Goal: Communication & Community: Ask a question

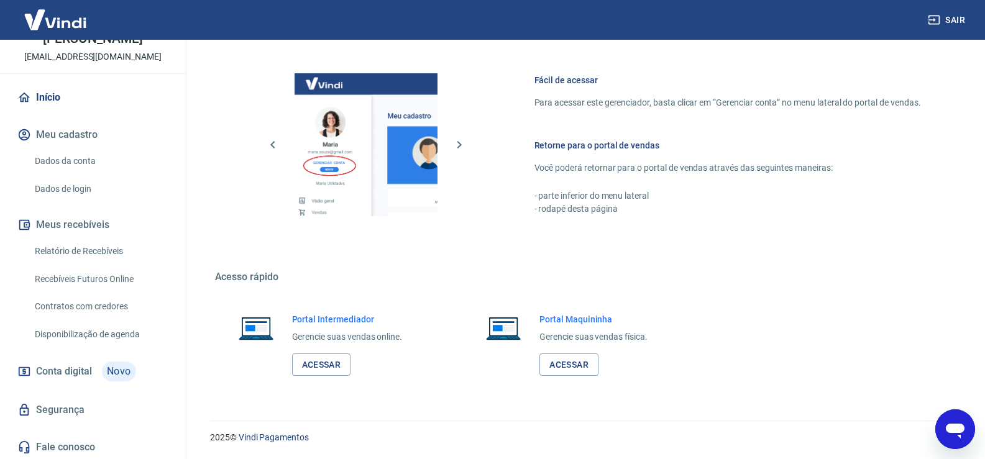
scroll to position [74, 0]
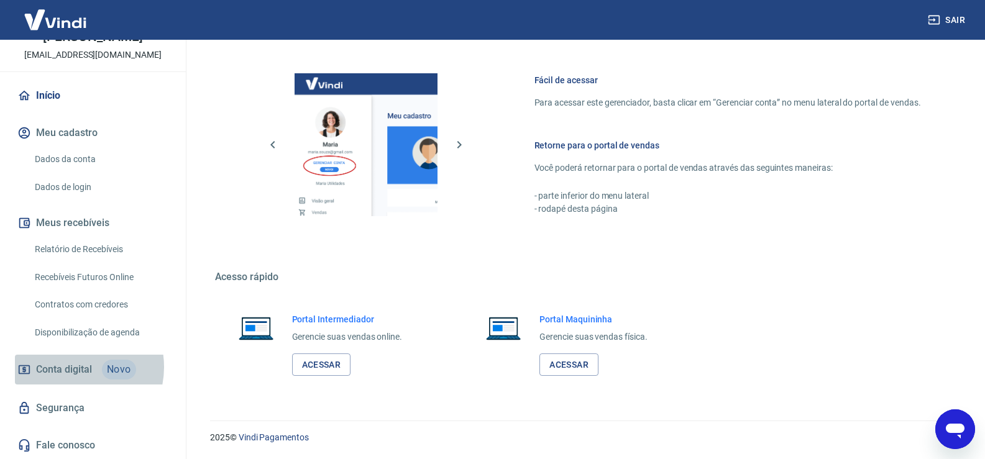
click at [72, 367] on span "Conta digital" at bounding box center [64, 369] width 56 height 17
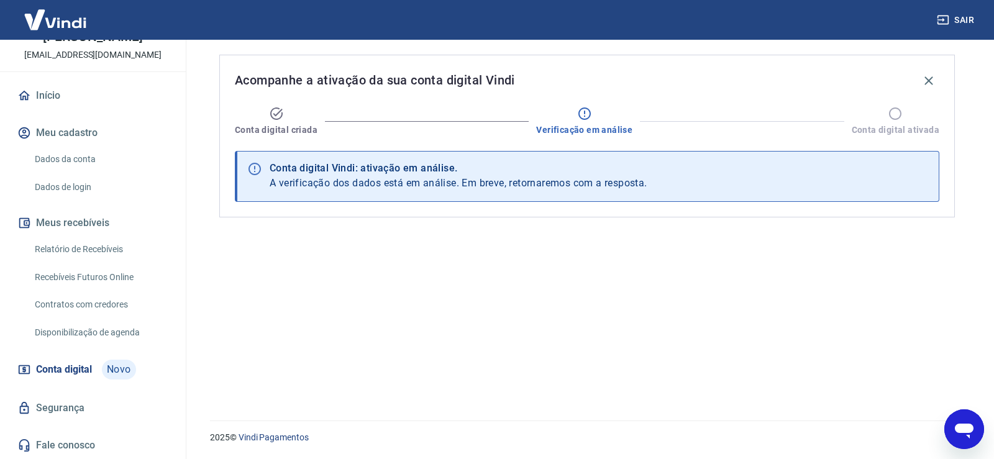
click at [965, 426] on icon "Abrir janela de mensagens" at bounding box center [964, 431] width 19 height 15
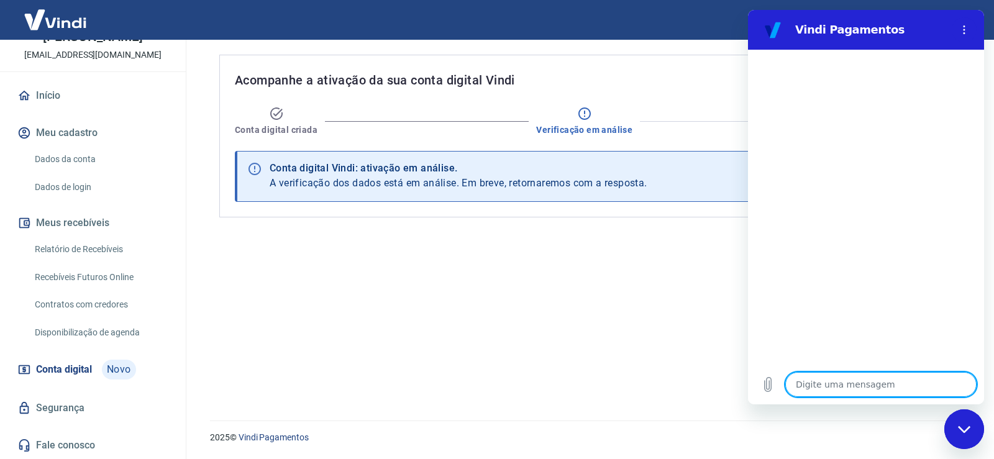
click at [833, 389] on textarea at bounding box center [881, 384] width 191 height 25
type textarea "o"
type textarea "x"
type textarea "ol"
type textarea "x"
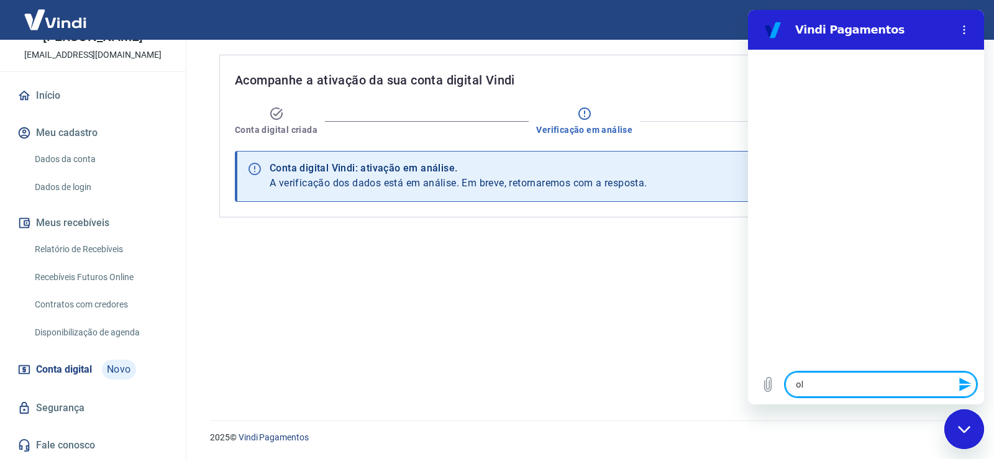
type textarea "ola"
type textarea "x"
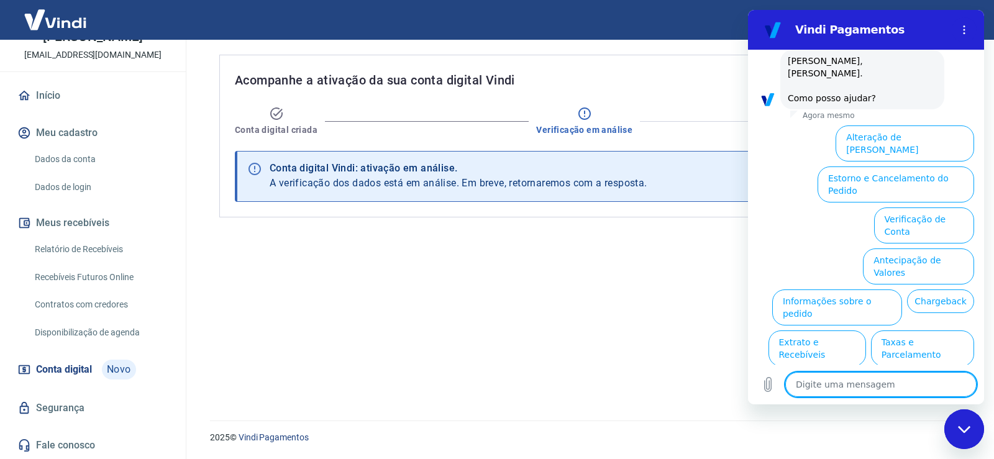
scroll to position [70, 0]
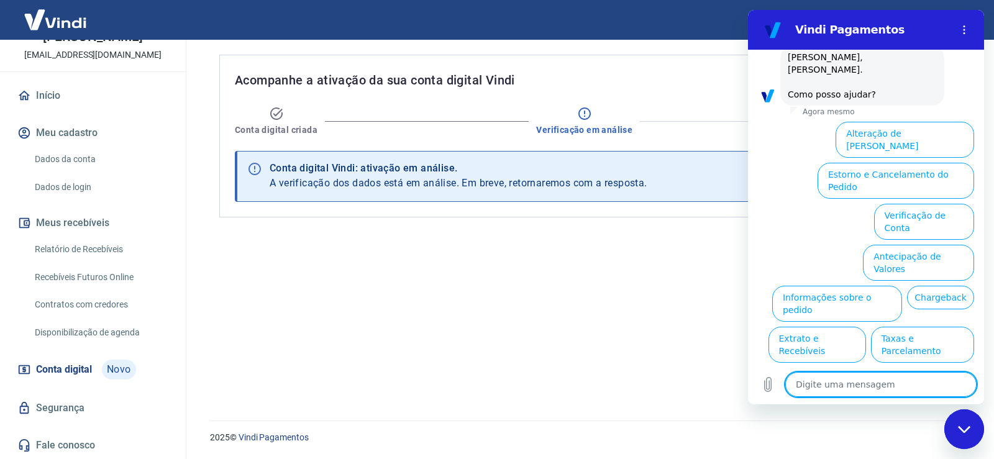
type textarea "f"
type textarea "x"
type textarea "fa"
type textarea "x"
type textarea "fal"
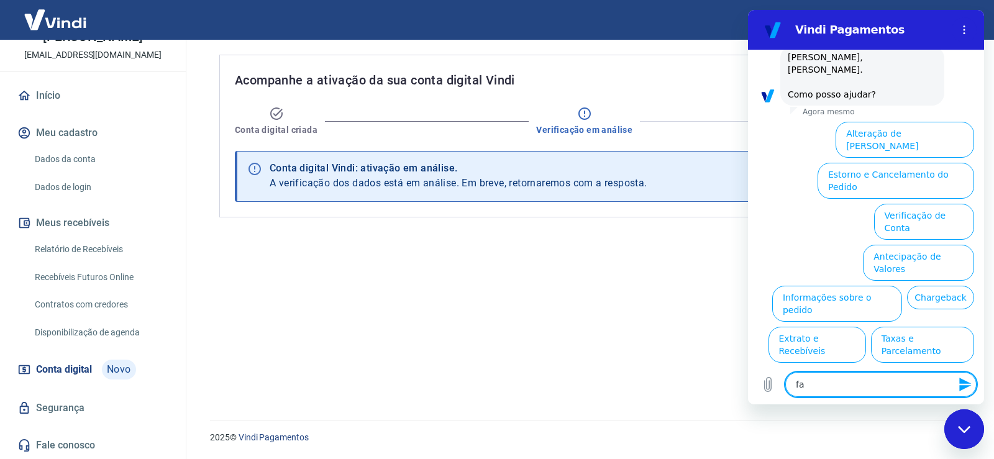
type textarea "x"
type textarea "fala"
type textarea "x"
type textarea "falar"
type textarea "x"
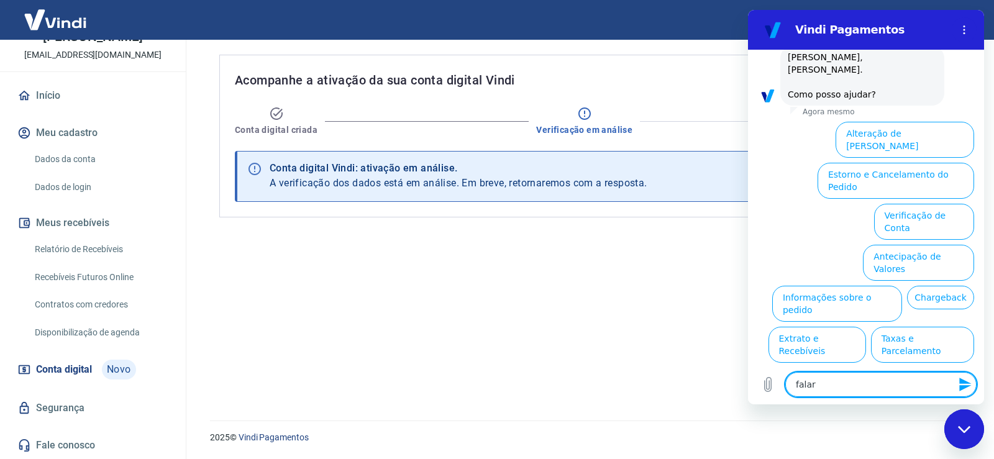
type textarea "falar"
type textarea "x"
type textarea "falar c"
type textarea "x"
type textarea "falar co"
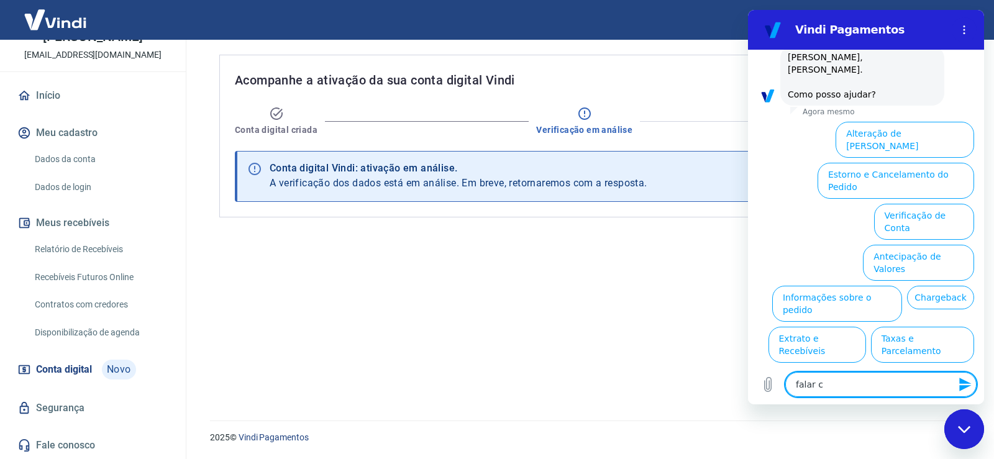
type textarea "x"
type textarea "falar com"
type textarea "x"
type textarea "falar com"
type textarea "x"
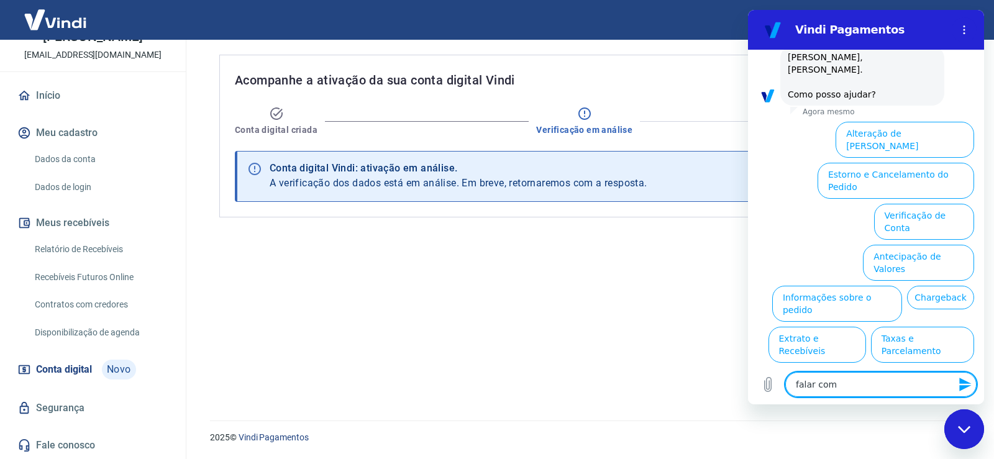
type textarea "falar com a"
type textarea "x"
type textarea "falar com at"
type textarea "x"
type textarea "falar com ate"
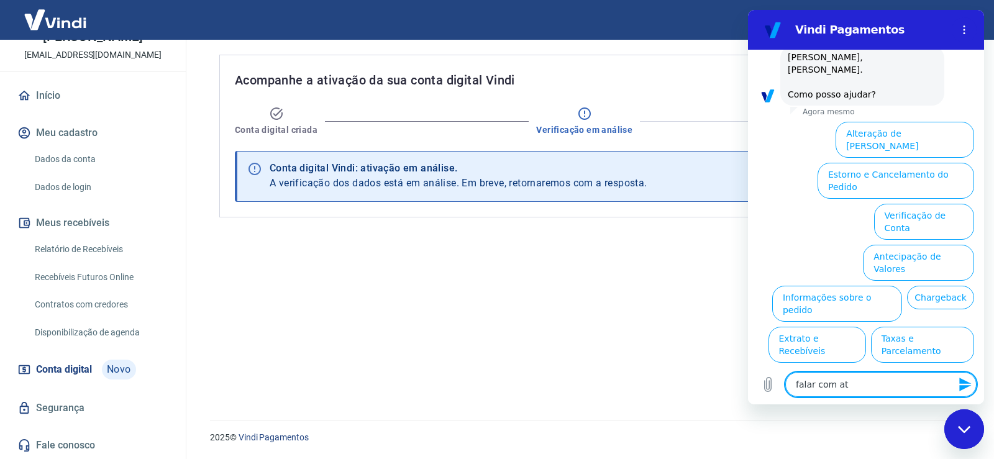
type textarea "x"
type textarea "falar com [GEOGRAPHIC_DATA]"
type textarea "x"
type textarea "falar com atend"
type textarea "x"
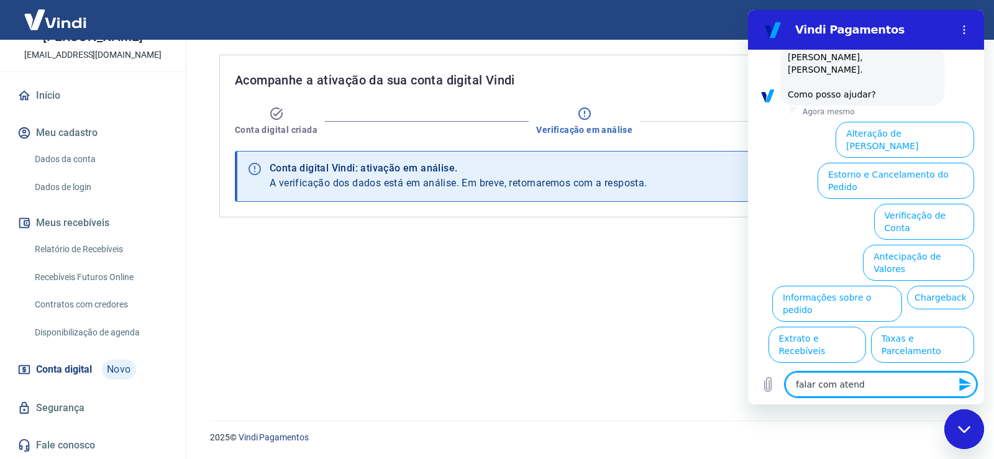
type textarea "falar com atende"
type textarea "x"
type textarea "falar com atenden"
type textarea "x"
type textarea "falar com atendent"
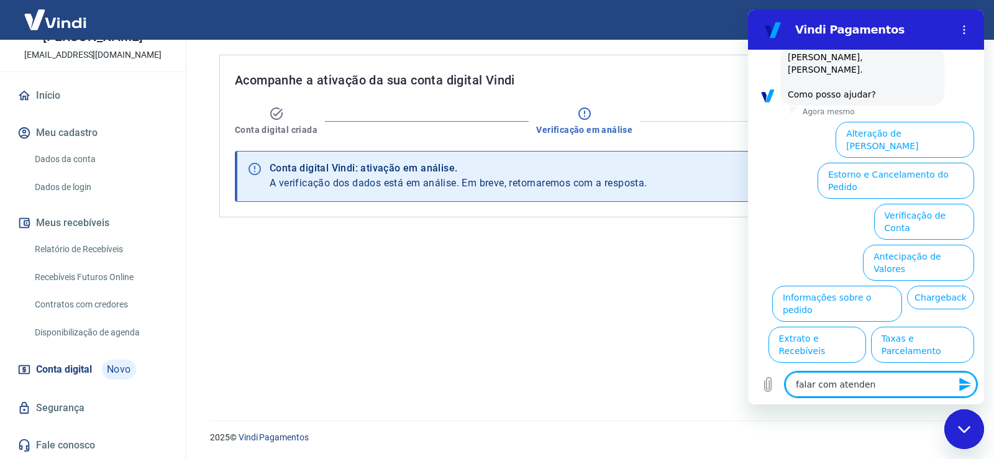
type textarea "x"
type textarea "falar com atendente"
type textarea "x"
type textarea "falar com atendente"
type textarea "x"
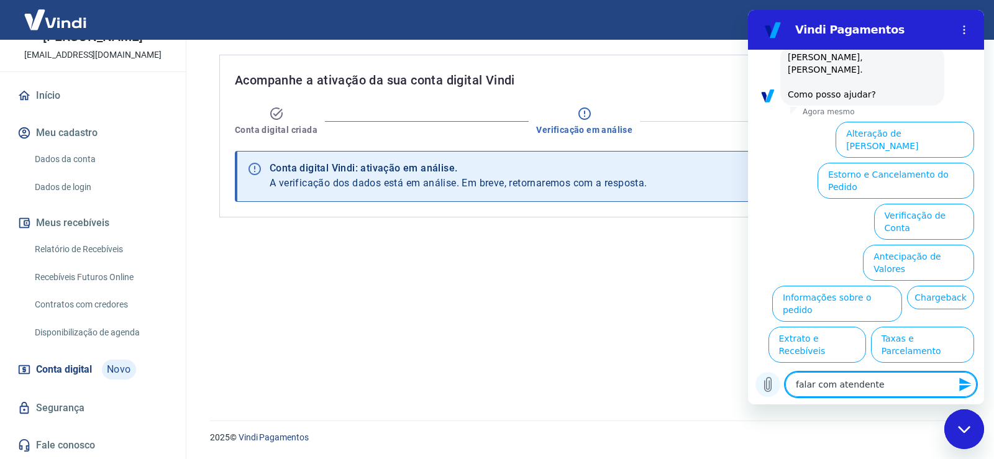
drag, startPoint x: 906, startPoint y: 391, endPoint x: 765, endPoint y: 395, distance: 140.5
click at [769, 392] on div "Digite uma mensagem falar com atendente x" at bounding box center [866, 385] width 236 height 40
type textarea "falar com atendente"
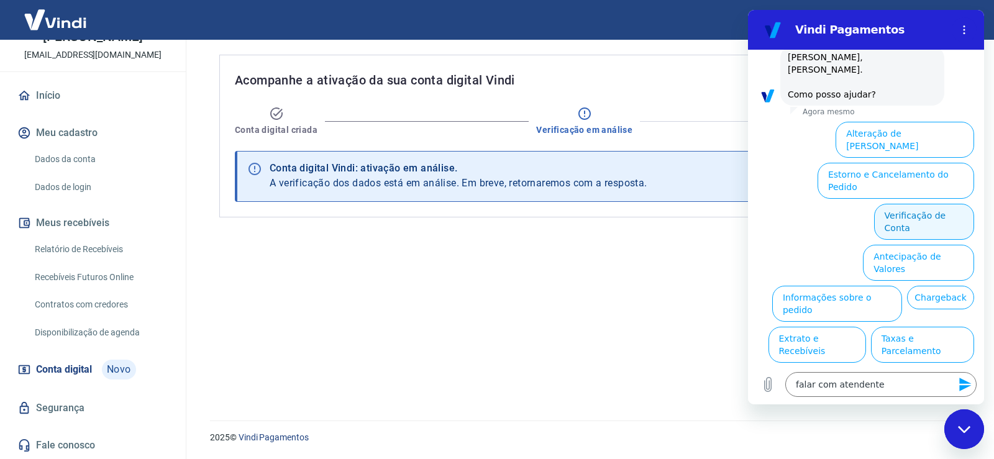
click at [937, 204] on button "Verificação de Conta" at bounding box center [924, 222] width 100 height 36
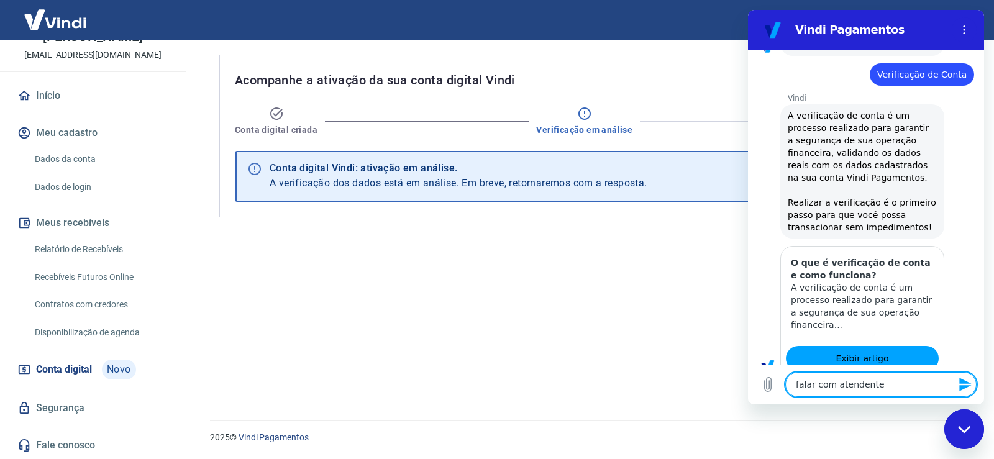
type textarea "x"
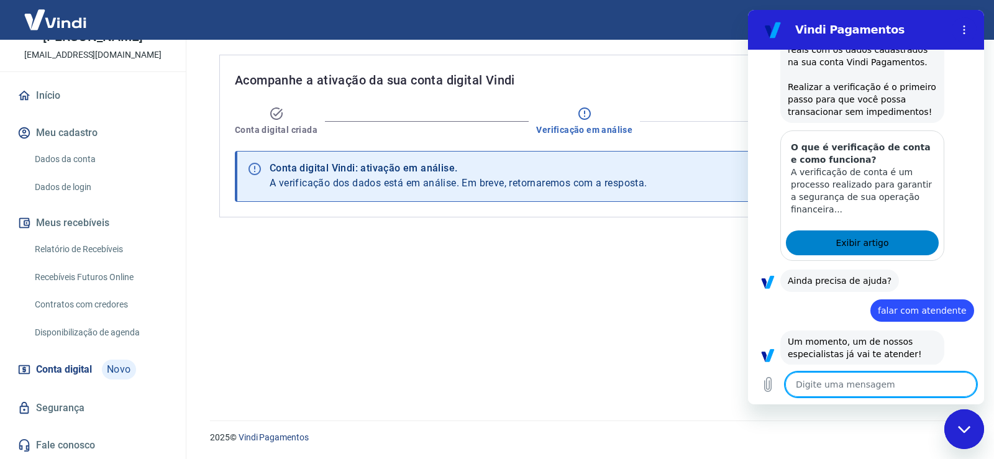
scroll to position [237, 0]
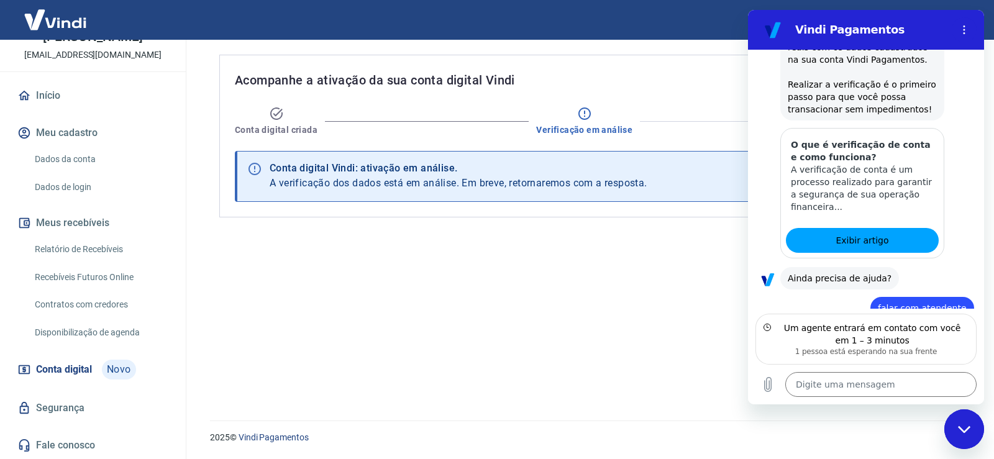
type textarea "x"
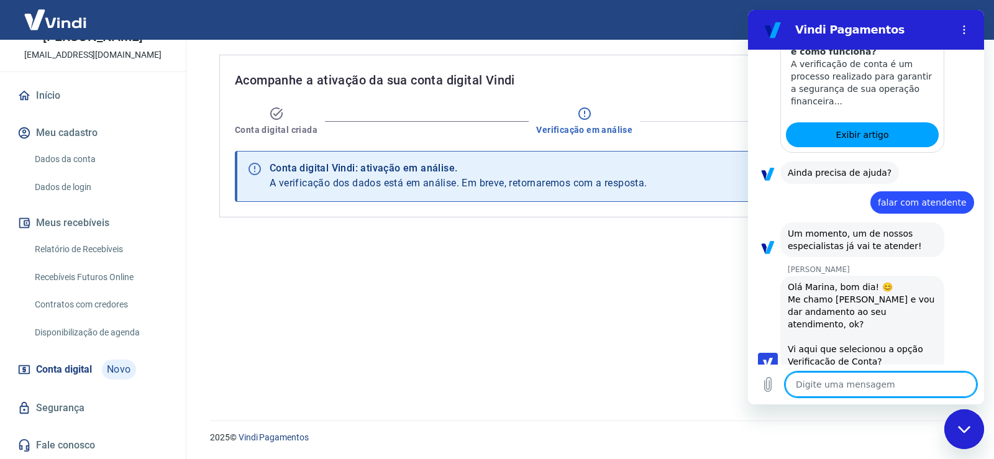
scroll to position [353, 0]
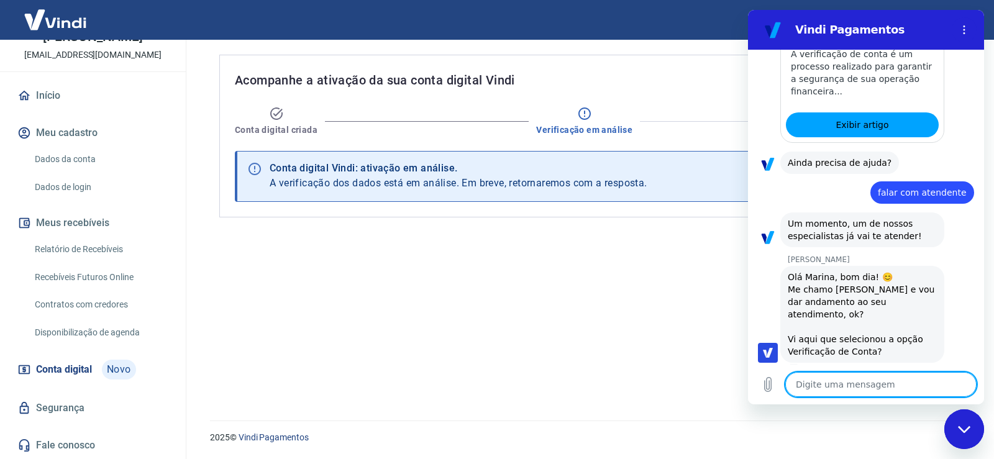
click at [846, 386] on textarea at bounding box center [881, 384] width 191 height 25
type textarea "B"
type textarea "x"
type textarea "BO"
type textarea "x"
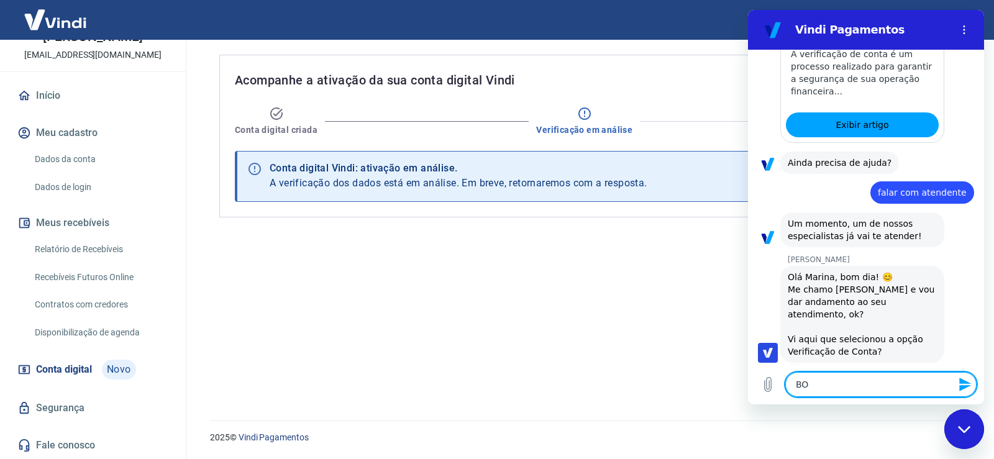
type textarea "BOM"
type textarea "x"
type textarea "BOM"
type textarea "x"
type textarea "BOM D"
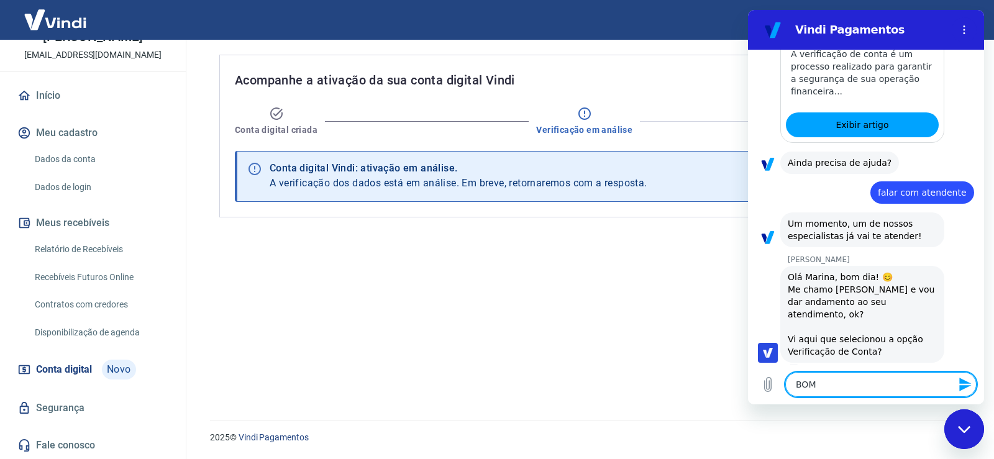
type textarea "x"
type textarea "BOM DI"
type textarea "x"
type textarea "BOM DIA"
type textarea "x"
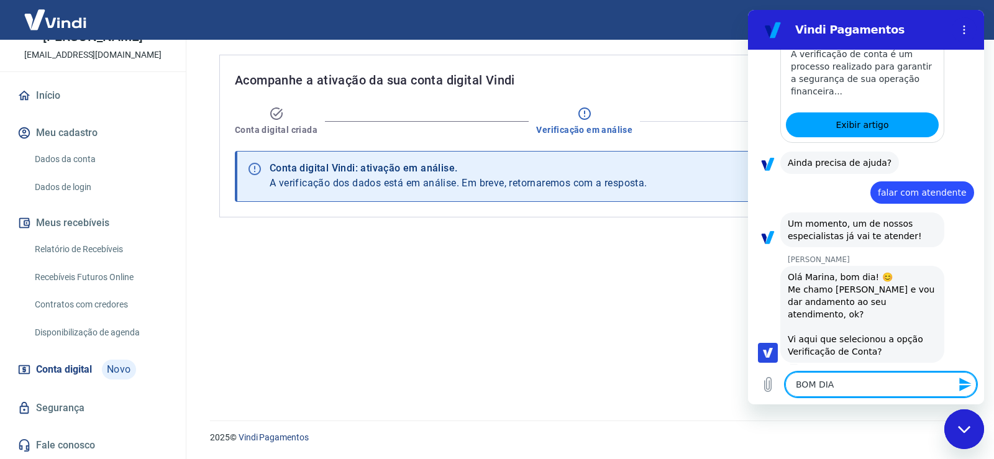
type textarea "BOM DIA"
type textarea "x"
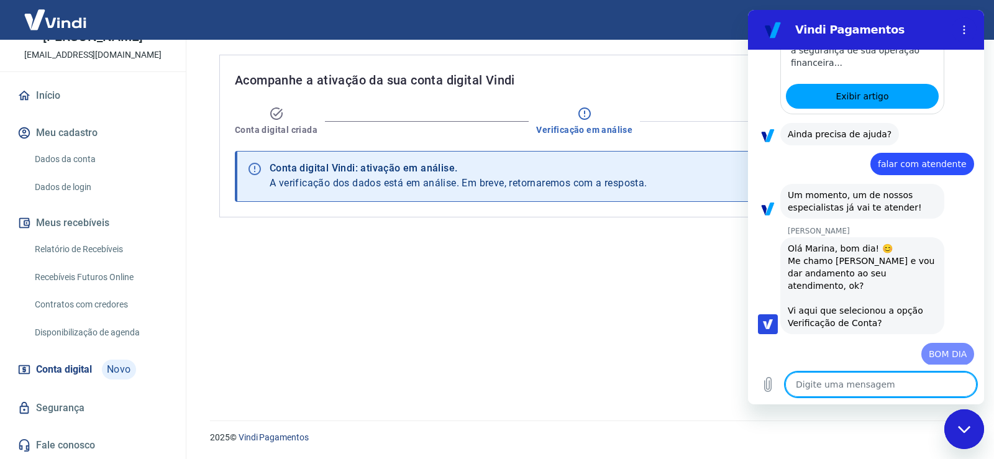
type textarea "x"
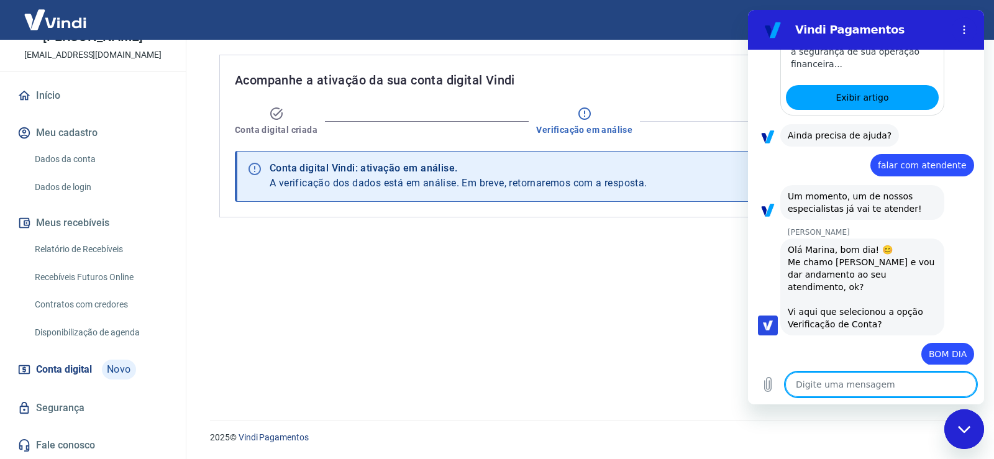
scroll to position [383, 0]
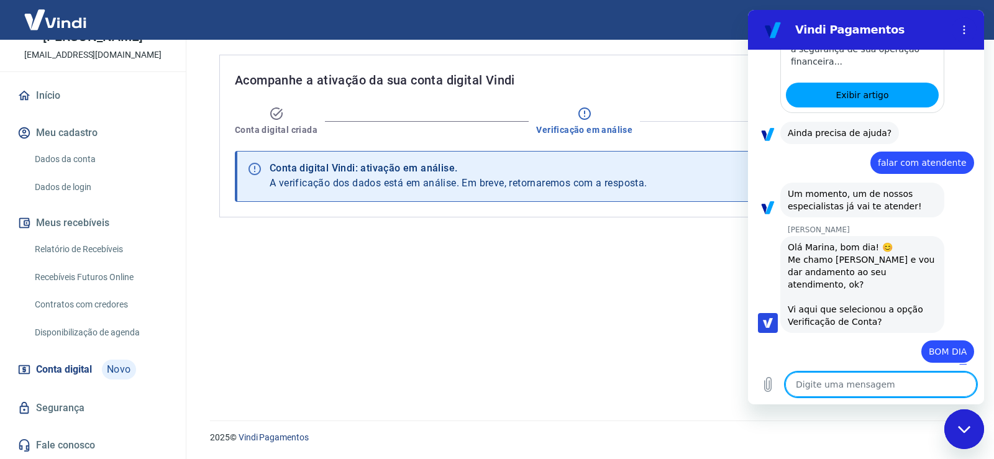
type textarea "c"
type textarea "x"
type textarea "co"
type textarea "x"
type textarea "con"
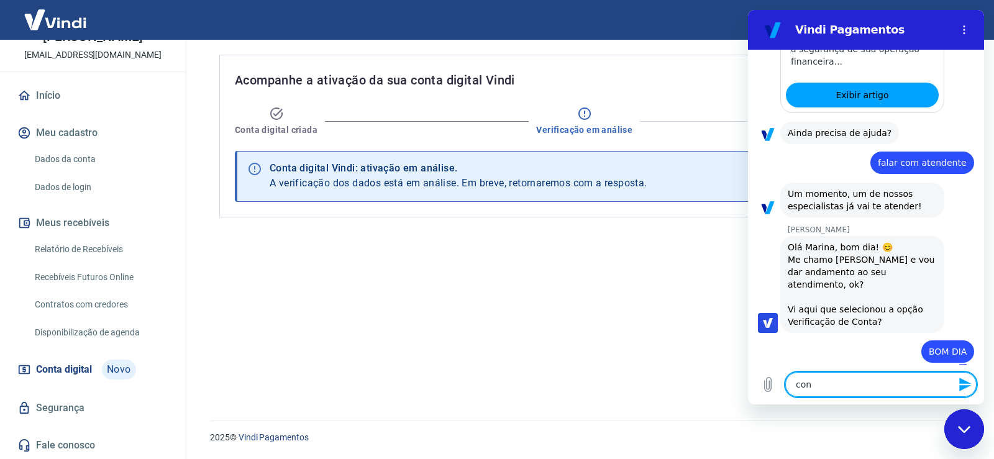
type textarea "x"
type textarea "conf"
type textarea "x"
type textarea "confe"
type textarea "x"
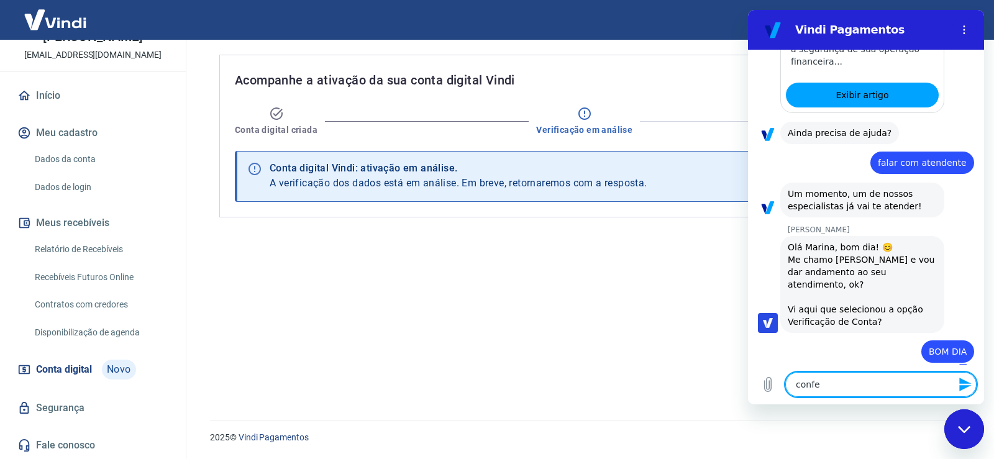
type textarea "confer"
type textarea "x"
type textarea "confere"
type textarea "x"
type textarea "confere"
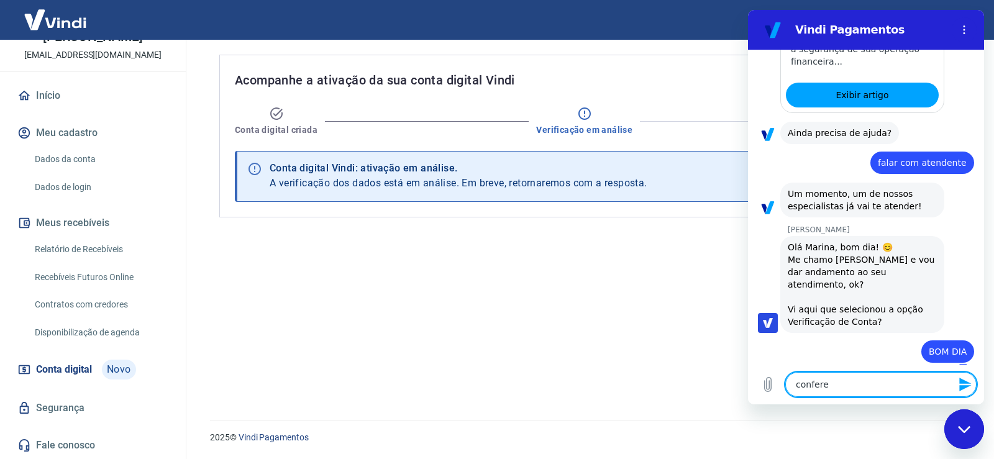
type textarea "x"
type textarea "confere p"
type textarea "x"
type textarea "confere po"
type textarea "x"
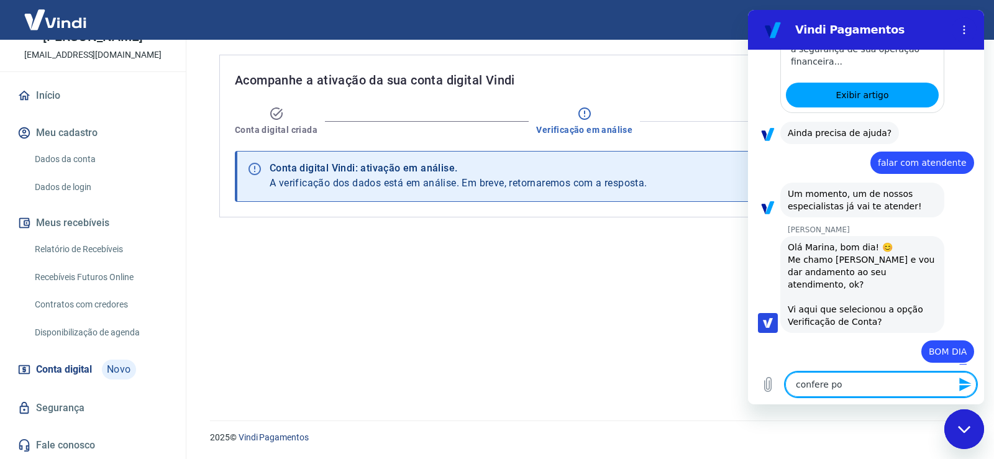
type textarea "confere por"
type textarea "x"
type textarea "confere por"
type textarea "x"
type textarea "confere por f"
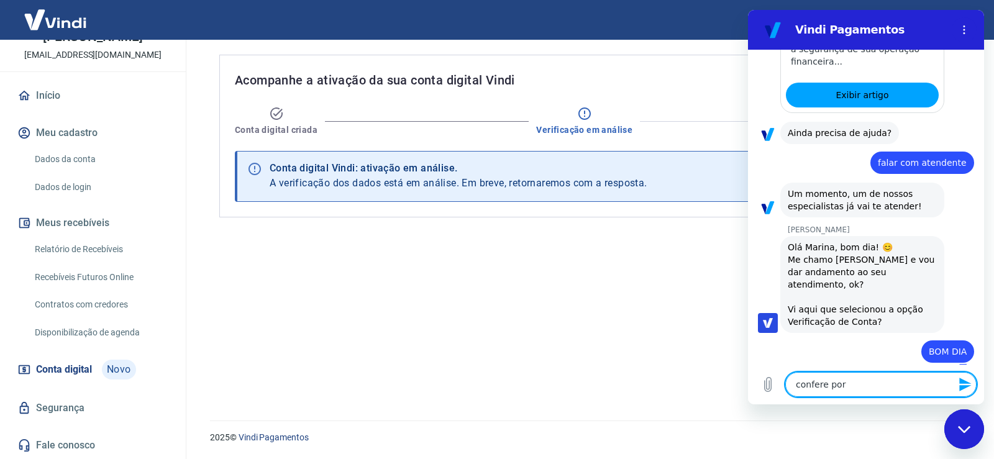
type textarea "x"
type textarea "confere por fa"
type textarea "x"
type textarea "confere por fav"
type textarea "x"
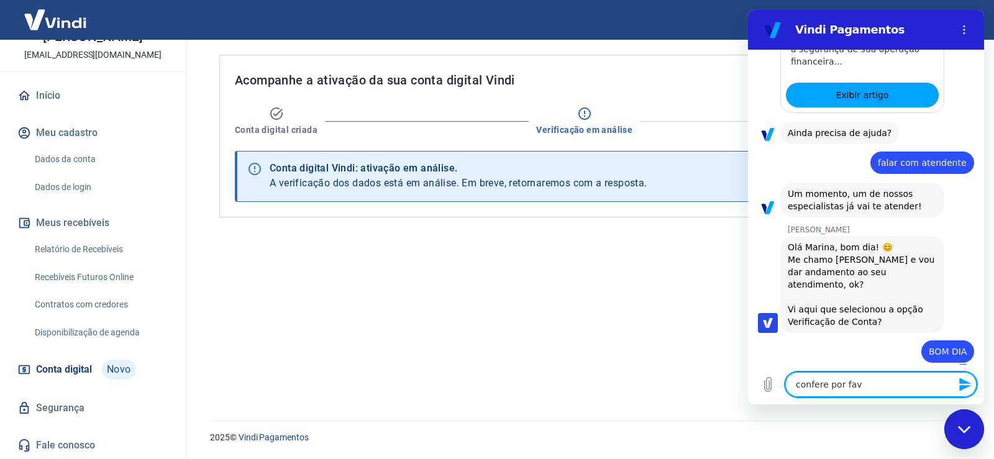
type textarea "confere por favo"
type textarea "x"
type textarea "confere por favor"
type textarea "x"
type textarea "confere por favor"
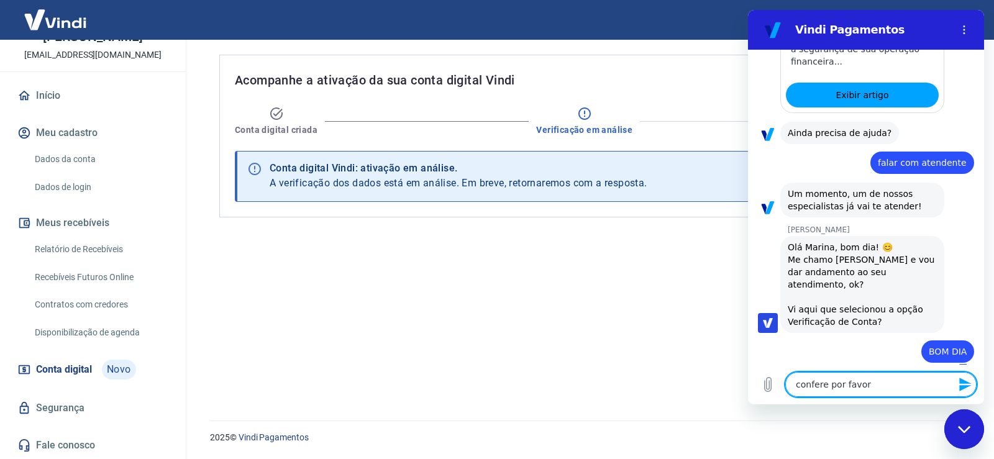
type textarea "x"
type textarea "confere por favor a"
type textarea "x"
type textarea "confere por favor at"
type textarea "x"
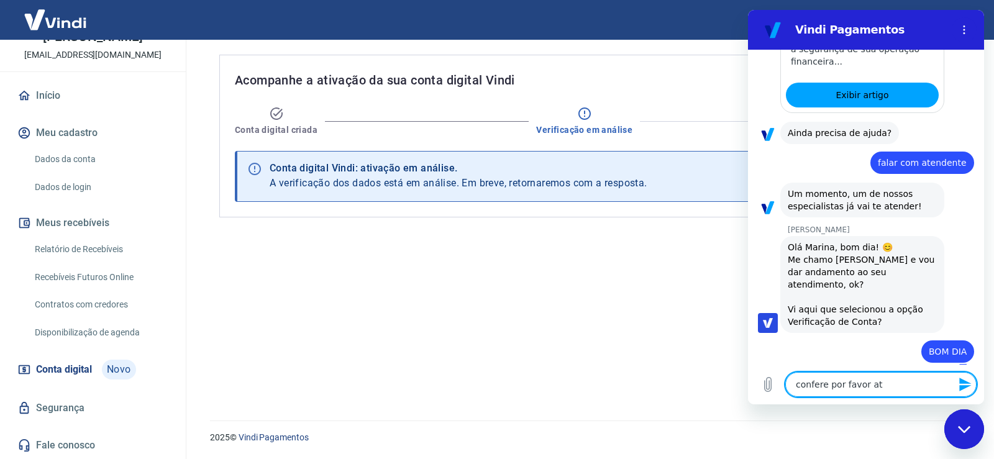
type textarea "confere por favor ate"
type textarea "x"
type textarea "confere por favor aten"
type textarea "x"
type textarea "confere por favor atend"
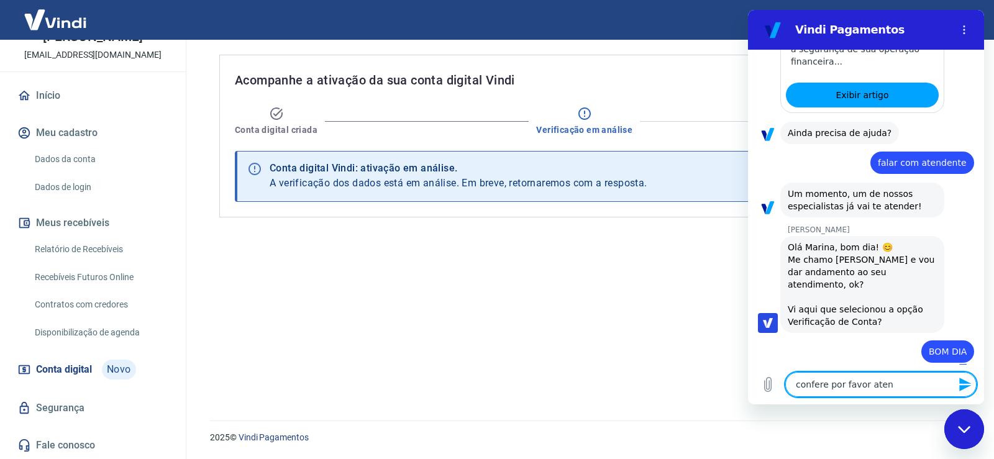
type textarea "x"
type textarea "confere por favor atendi"
type textarea "x"
type textarea "confere por favor atendim"
type textarea "x"
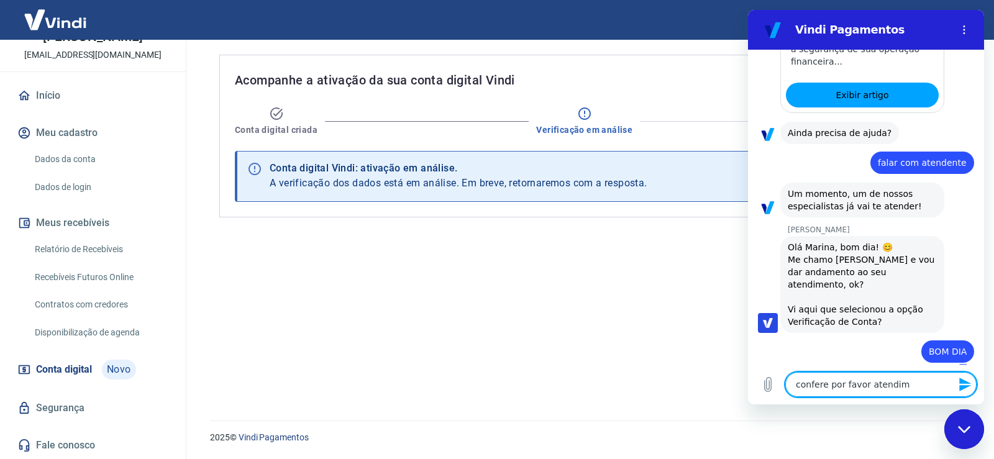
type textarea "confere por favor atendime"
type textarea "x"
type textarea "confere por favor atendimen"
type textarea "x"
type textarea "confere por favor atendiment"
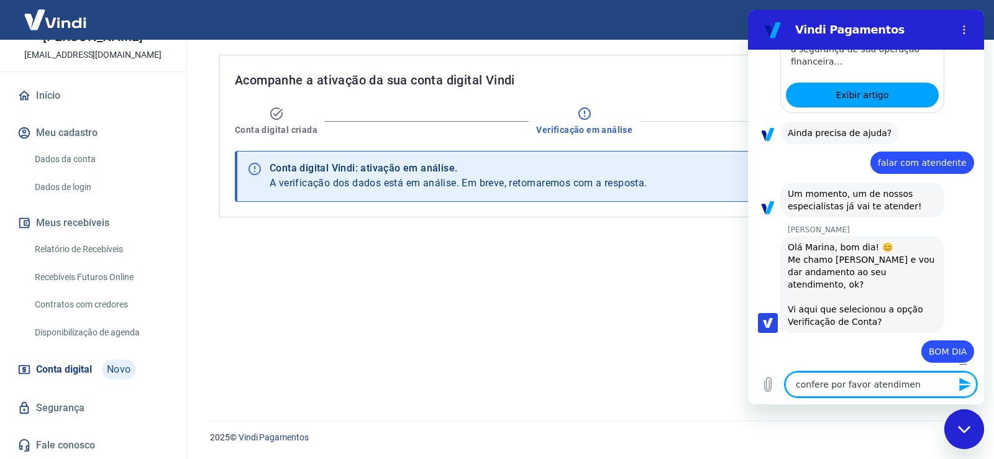
type textarea "x"
type textarea "confere por favor atendimento"
type textarea "x"
type textarea "confere por favor atendimento"
type textarea "x"
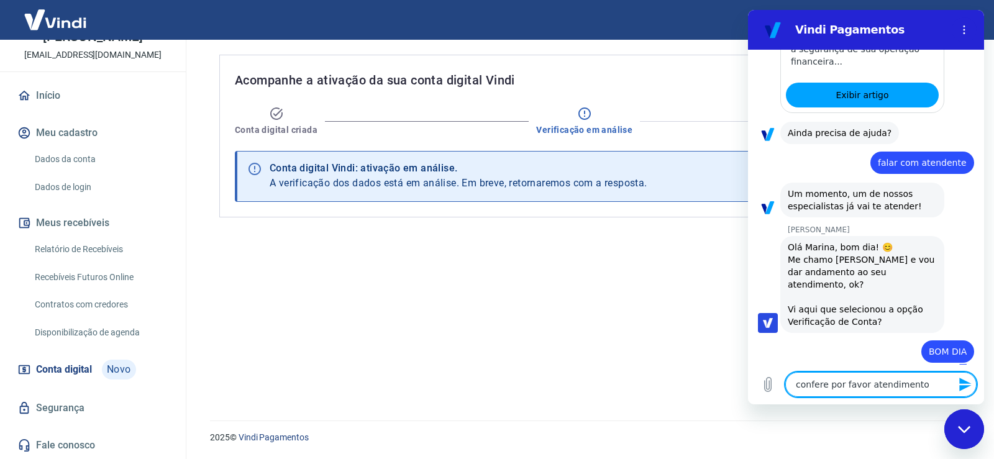
type textarea "confere por favor atendimento #"
type textarea "x"
type textarea "confere por favor atendimento #1"
type textarea "x"
type textarea "confere por favor atendimento #16"
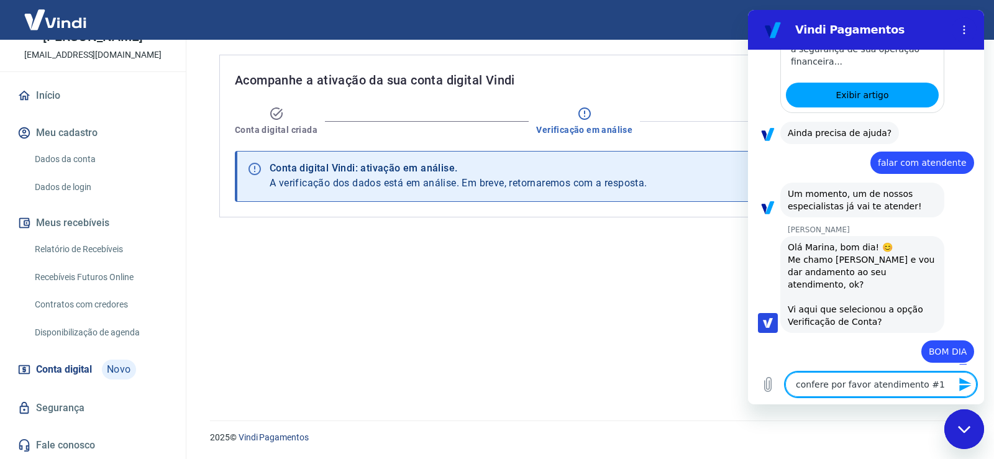
type textarea "x"
type textarea "confere por favor atendimento #169"
type textarea "x"
type textarea "confere por favor atendimento #1693"
type textarea "x"
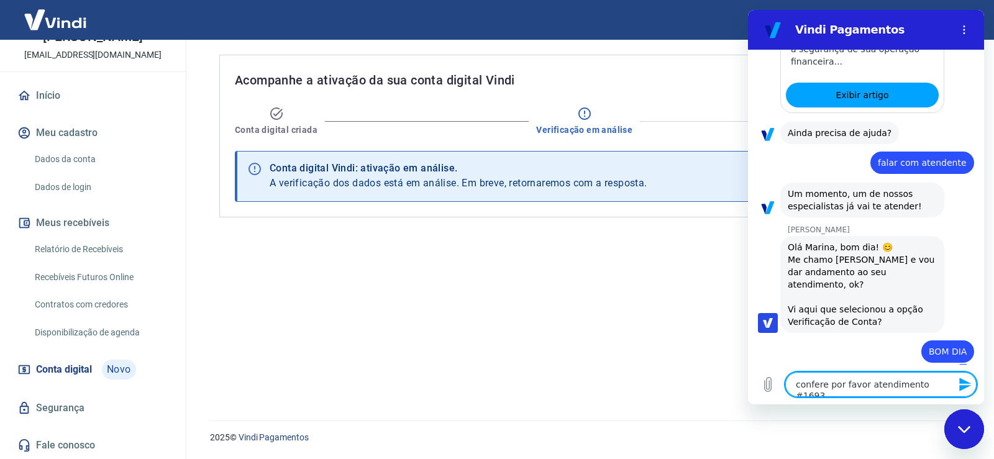
type textarea "confere por favor atendimento #16935"
type textarea "x"
type textarea "confere por favor atendimento #169357"
type textarea "x"
type textarea "confere por favor atendimento #1693579"
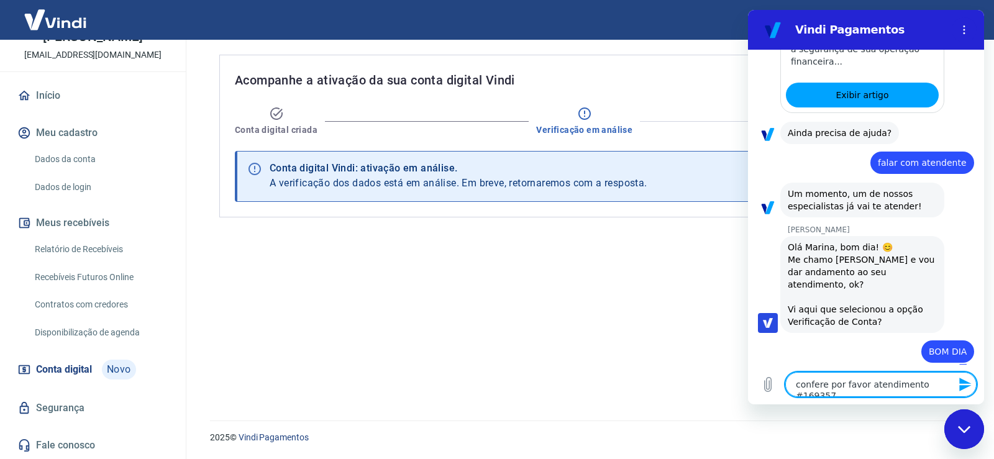
type textarea "x"
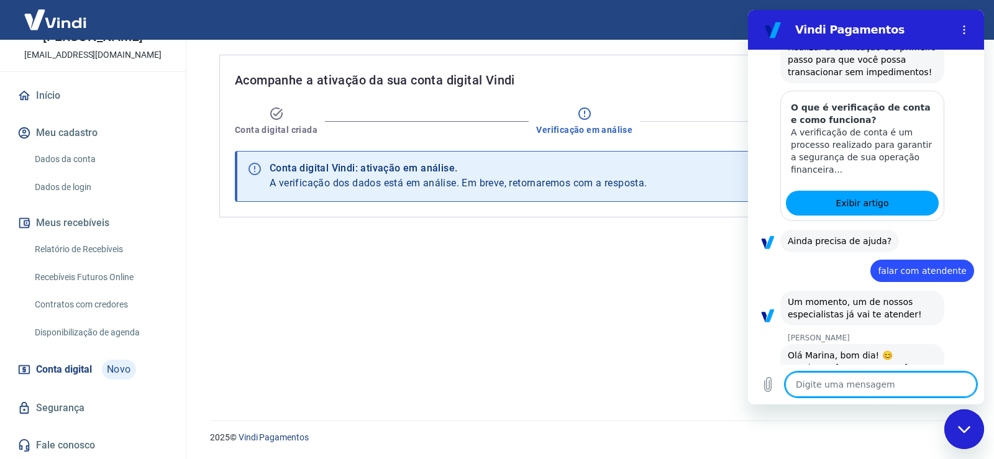
scroll to position [419, 0]
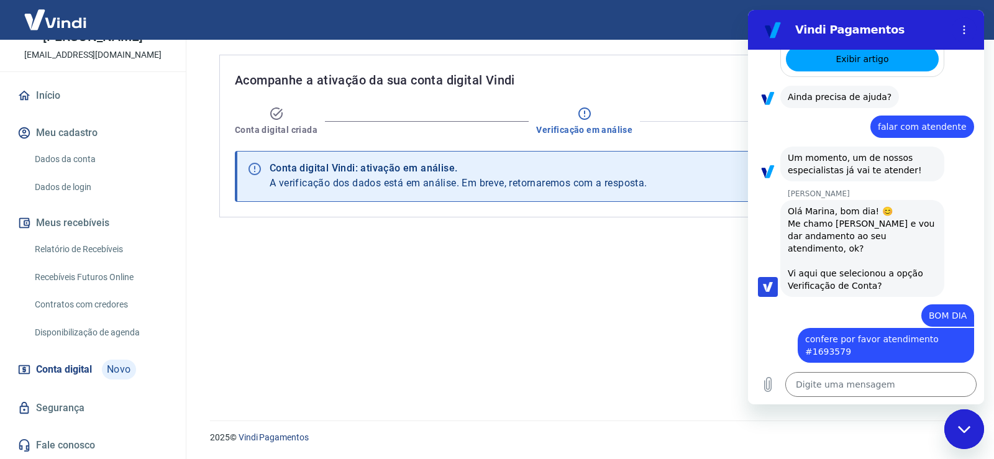
type textarea "x"
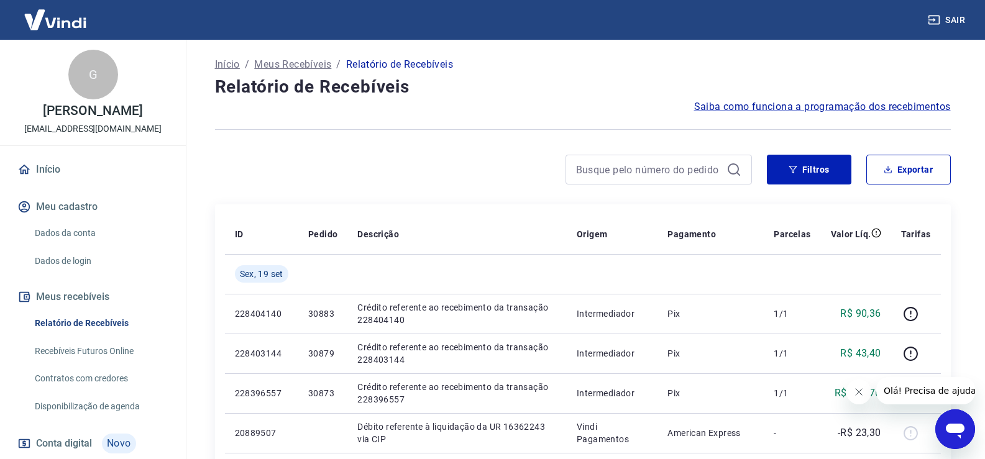
scroll to position [62, 0]
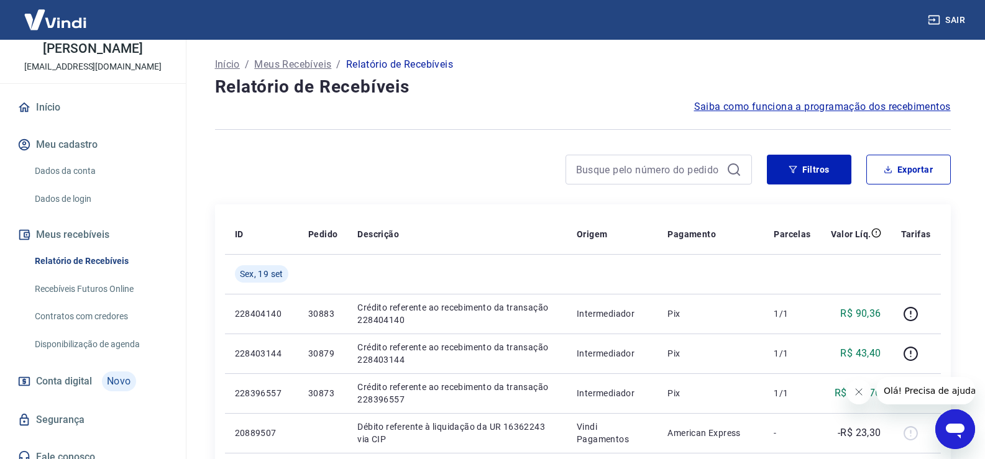
click at [948, 425] on icon "Abrir janela de mensagens" at bounding box center [955, 431] width 19 height 15
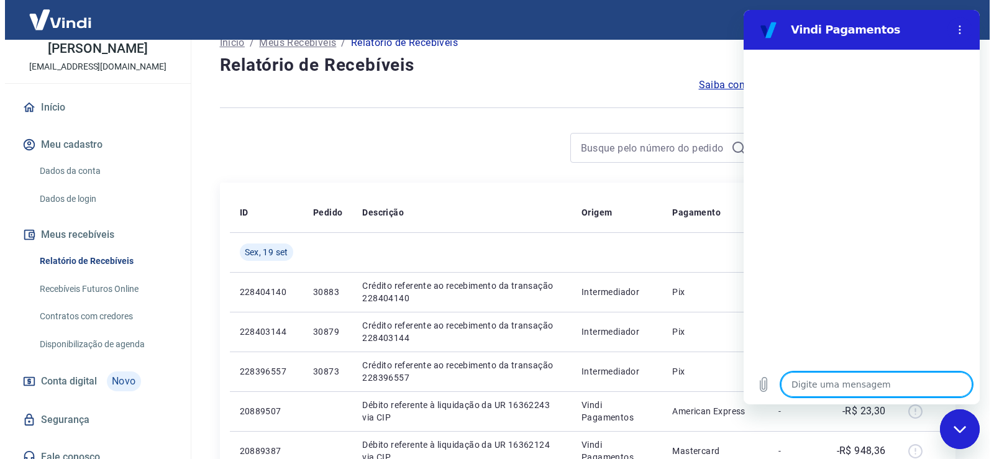
scroll to position [0, 0]
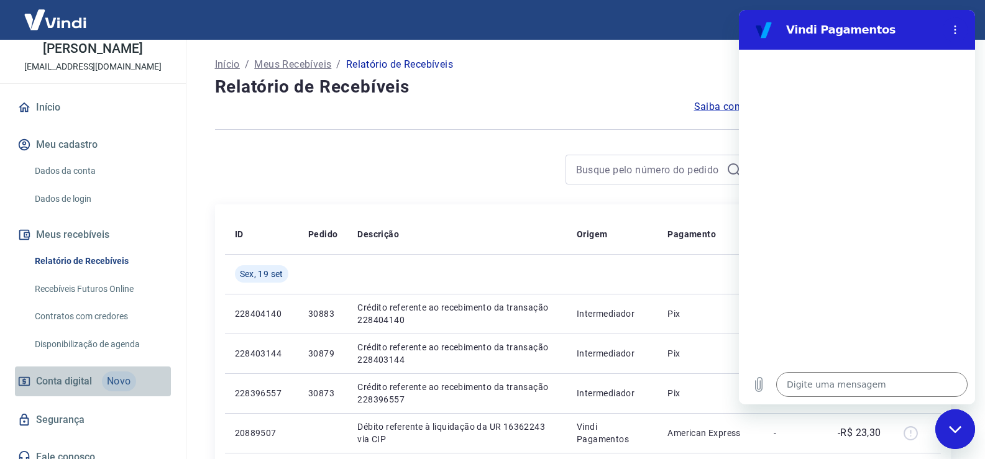
click at [99, 376] on link "Conta digital Novo" at bounding box center [93, 382] width 156 height 30
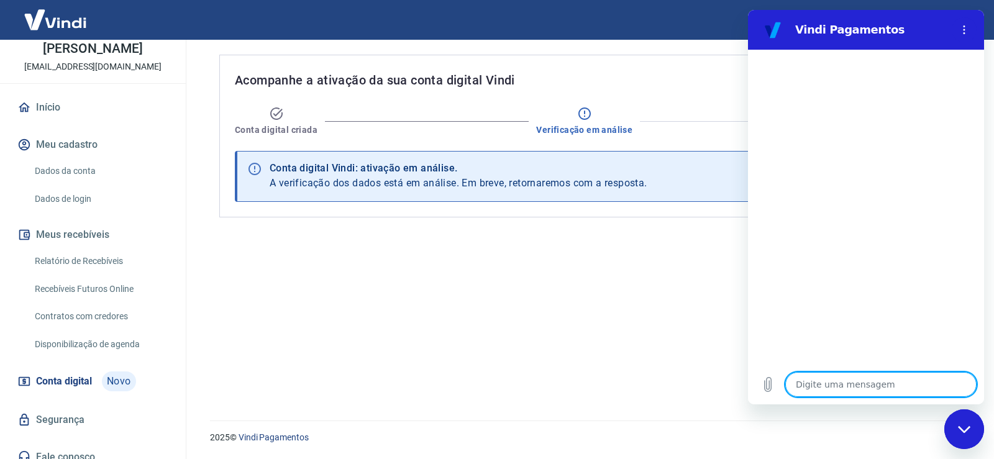
click at [867, 388] on textarea at bounding box center [881, 384] width 191 height 25
type textarea "o"
type textarea "x"
type textarea "ol"
type textarea "x"
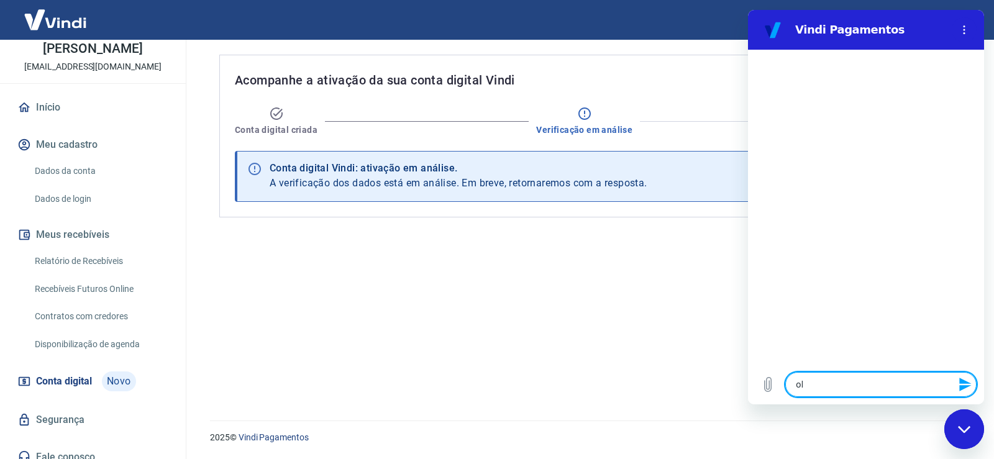
type textarea "ola"
type textarea "x"
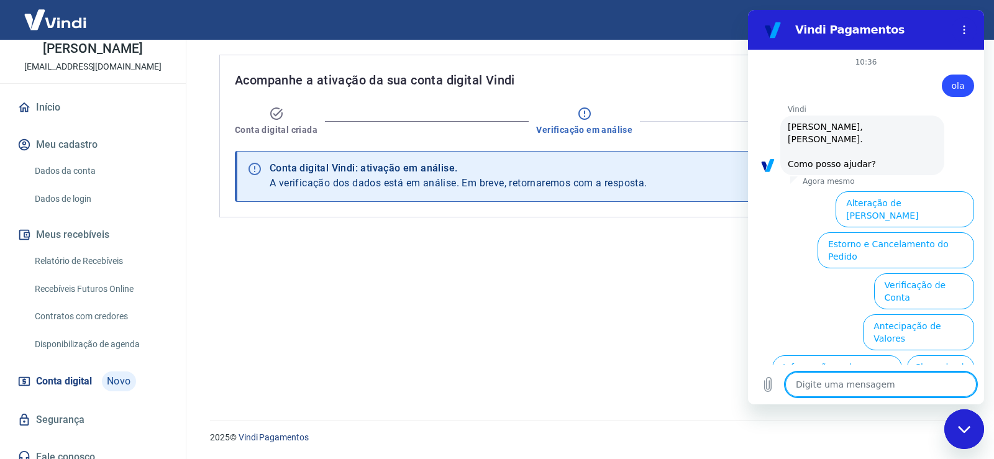
scroll to position [70, 0]
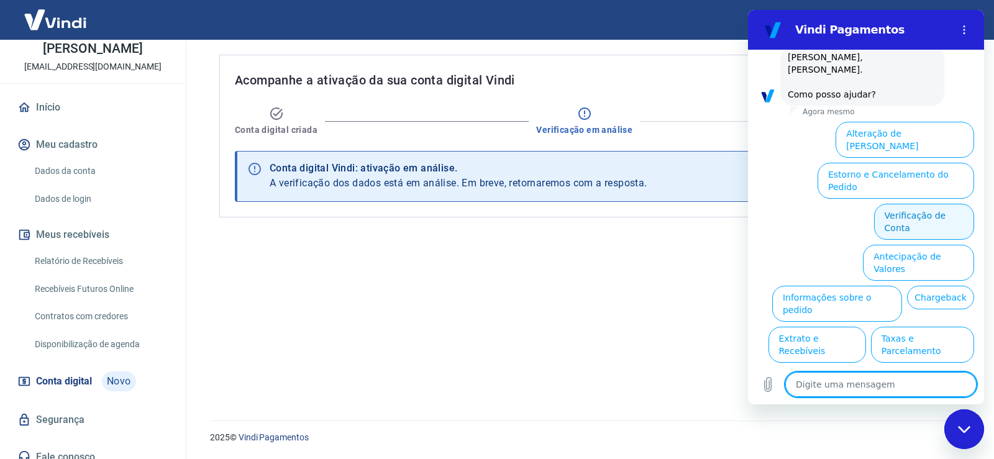
click at [917, 204] on button "Verificação de Conta" at bounding box center [924, 222] width 100 height 36
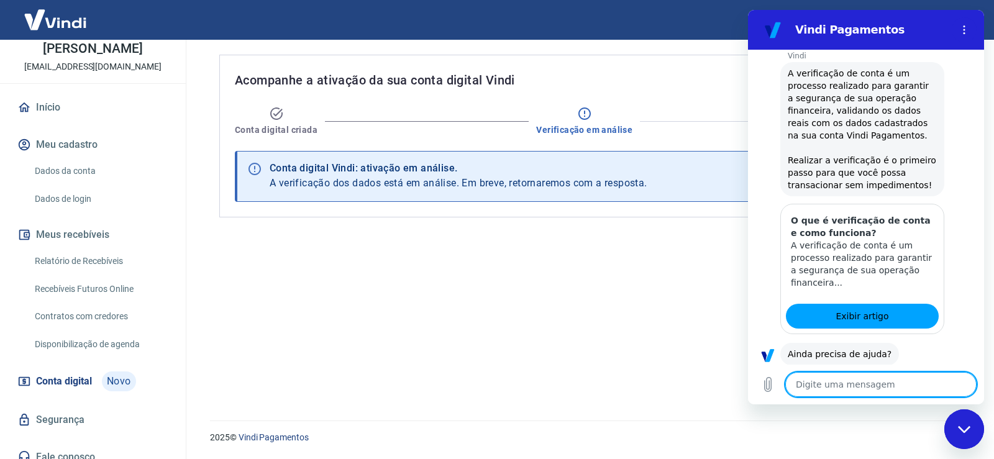
scroll to position [193, 0]
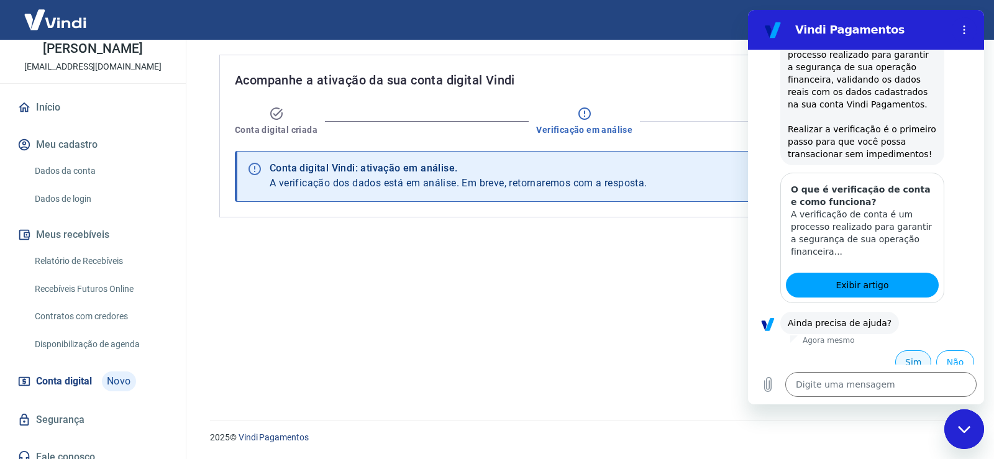
click at [915, 357] on button "Sim" at bounding box center [914, 363] width 36 height 24
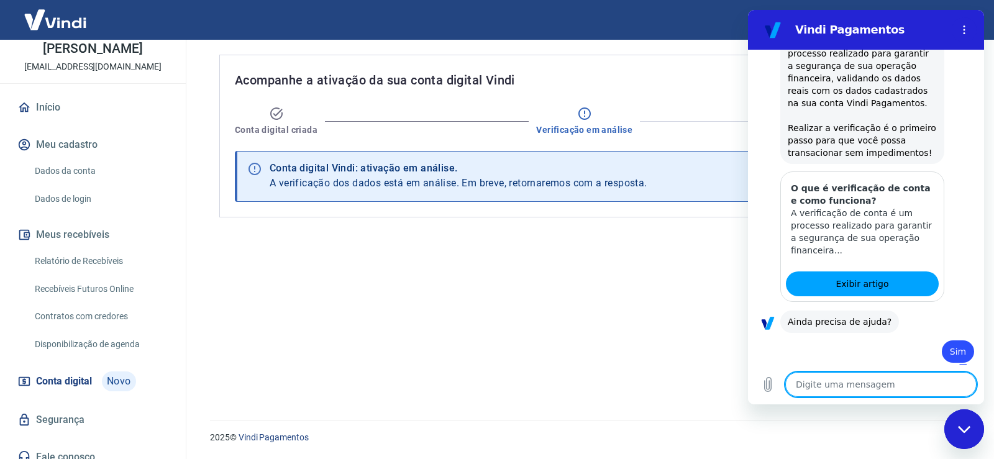
type textarea "x"
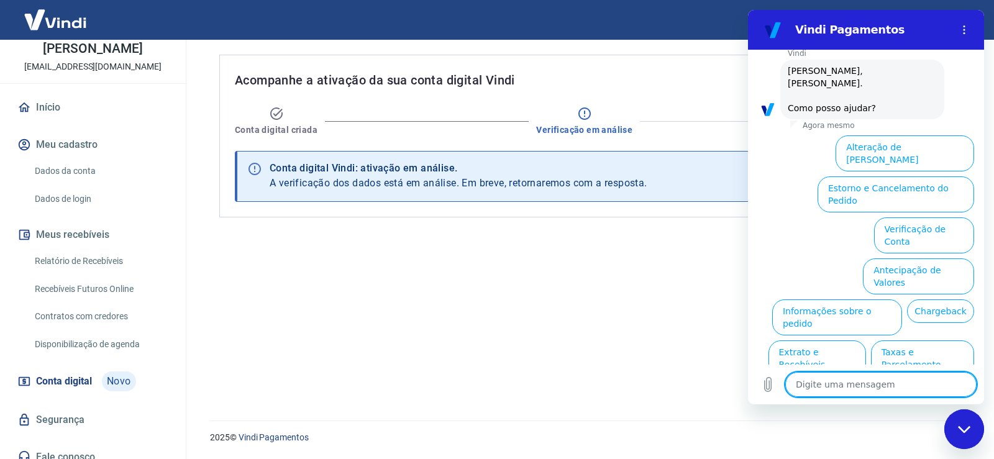
scroll to position [517, 0]
type textarea "f"
type textarea "x"
type textarea "fa"
type textarea "x"
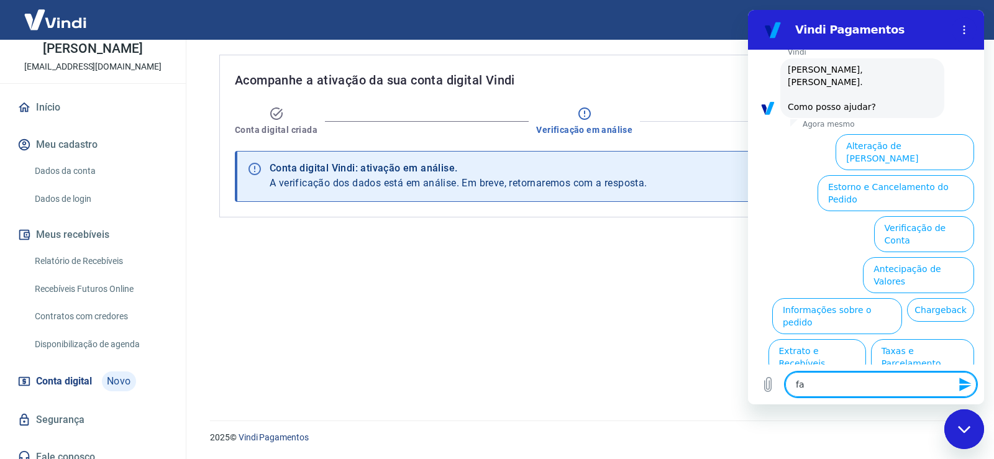
type textarea "fal"
type textarea "x"
type textarea "fala"
type textarea "x"
type textarea "falar"
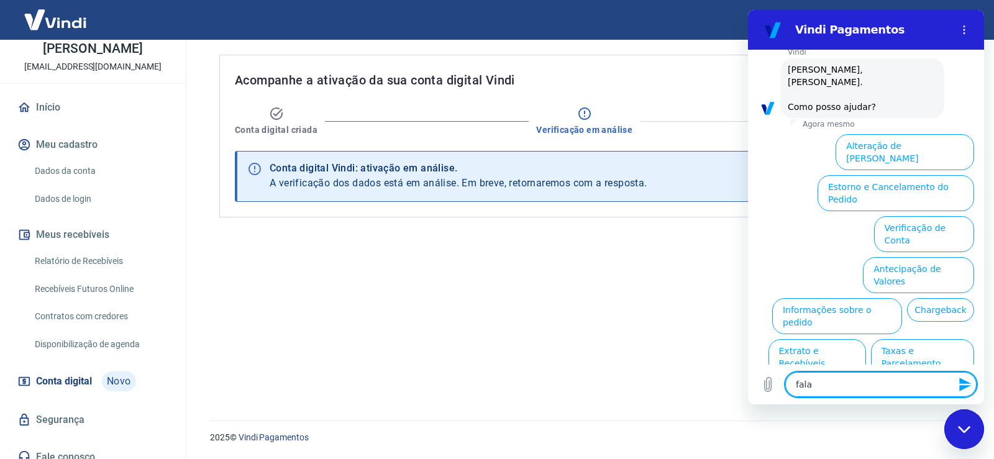
type textarea "x"
type textarea "falar"
type textarea "x"
type textarea "falar c"
type textarea "x"
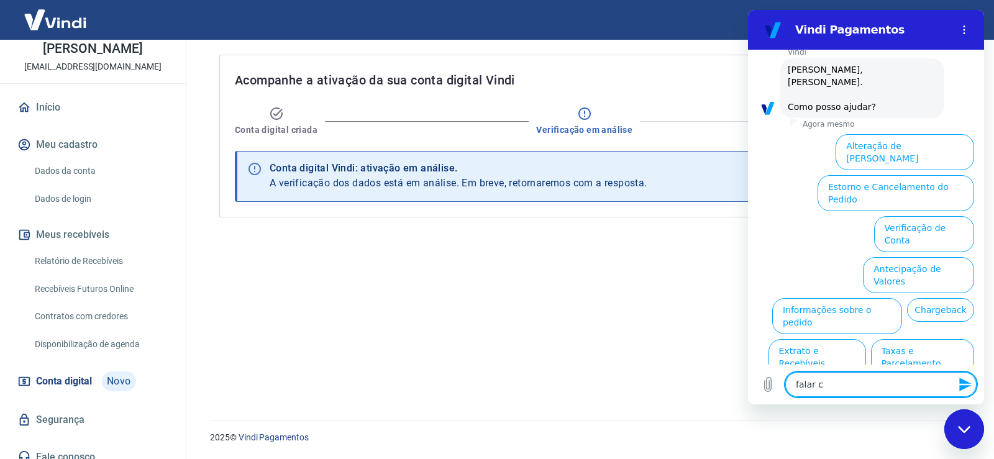
type textarea "falar co"
type textarea "x"
type textarea "falar com"
type textarea "x"
type textarea "falar com"
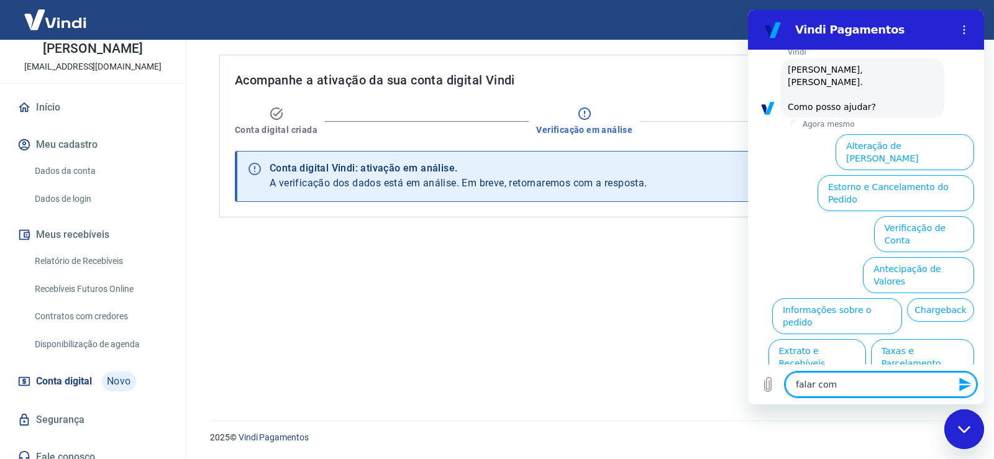
type textarea "x"
type textarea "falar com a"
type textarea "x"
type textarea "falar com at"
type textarea "x"
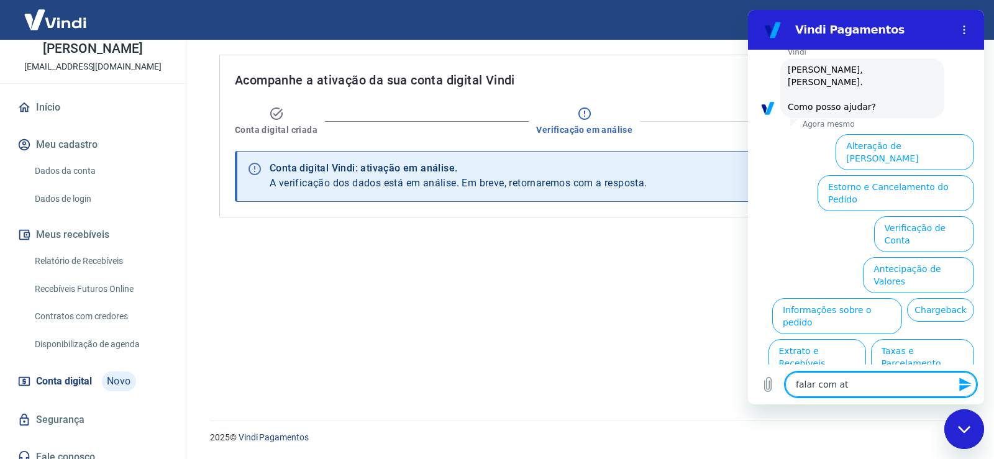
type textarea "falar com ate"
type textarea "x"
type textarea "falar com [GEOGRAPHIC_DATA]"
type textarea "x"
type textarea "falar com atend"
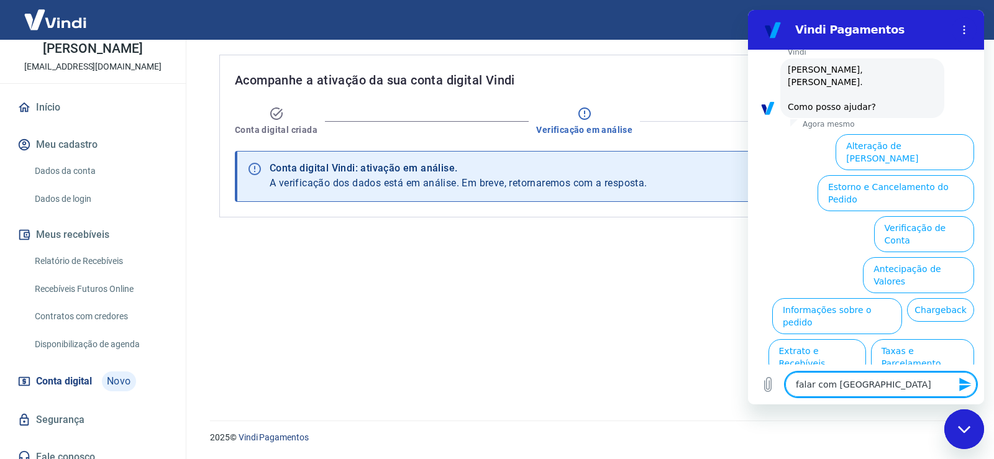
type textarea "x"
type textarea "falar com atende"
type textarea "x"
type textarea "falar com atenden"
type textarea "x"
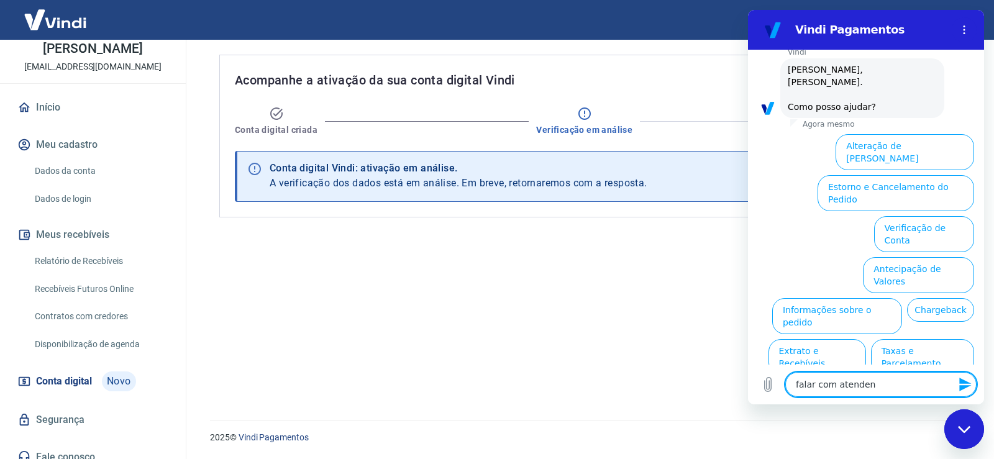
type textarea "falar com atendent"
type textarea "x"
type textarea "falar com atendente"
type textarea "x"
type textarea "falar com atendente"
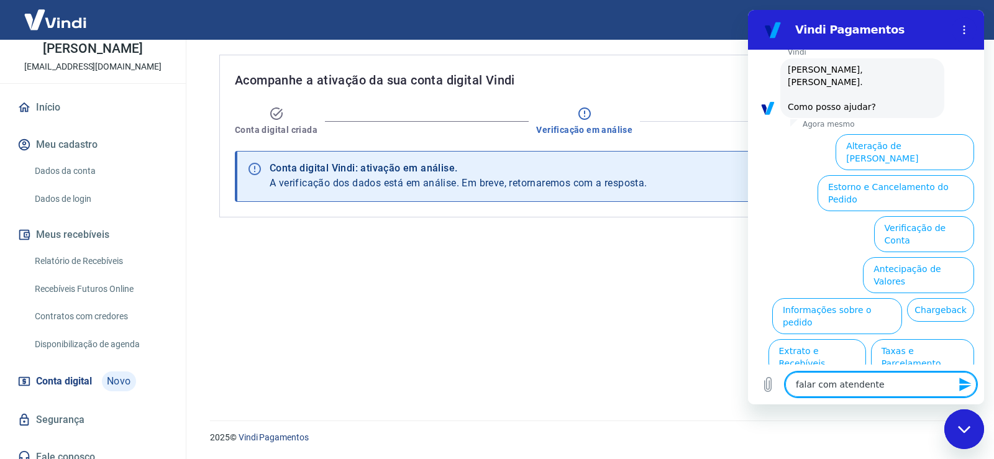
type textarea "x"
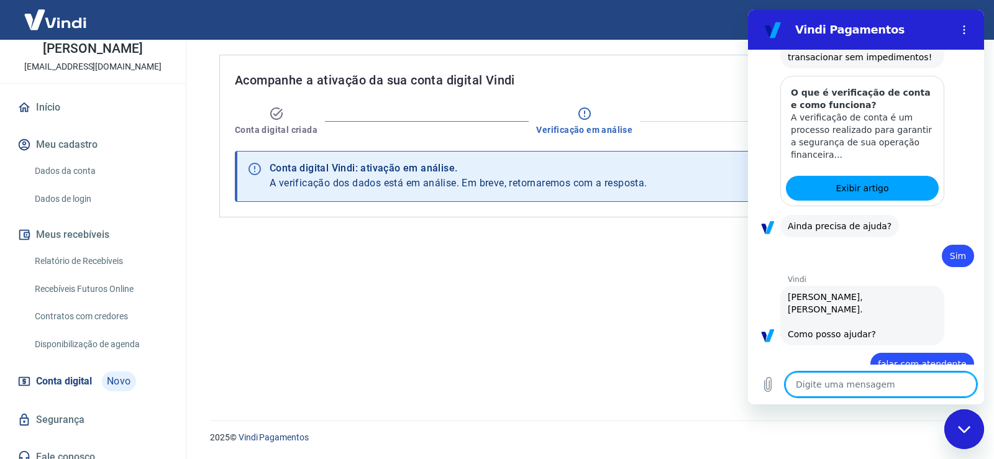
type textarea "x"
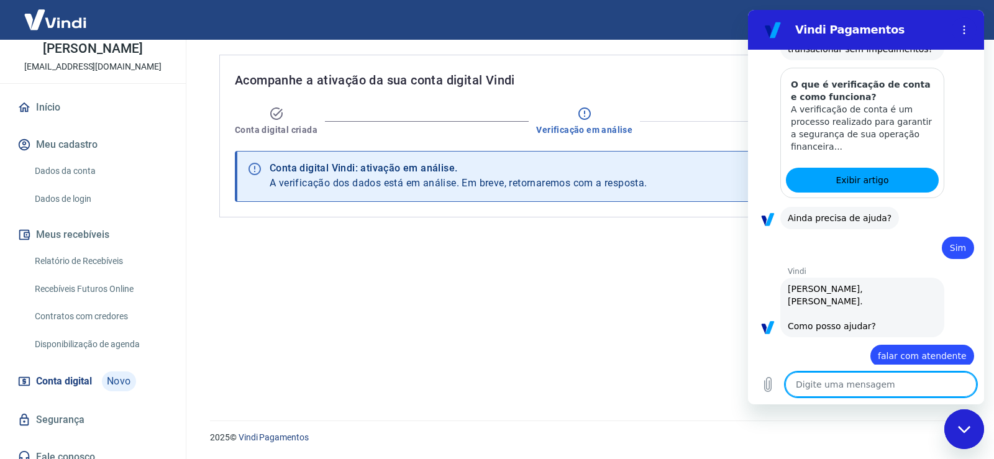
scroll to position [355, 0]
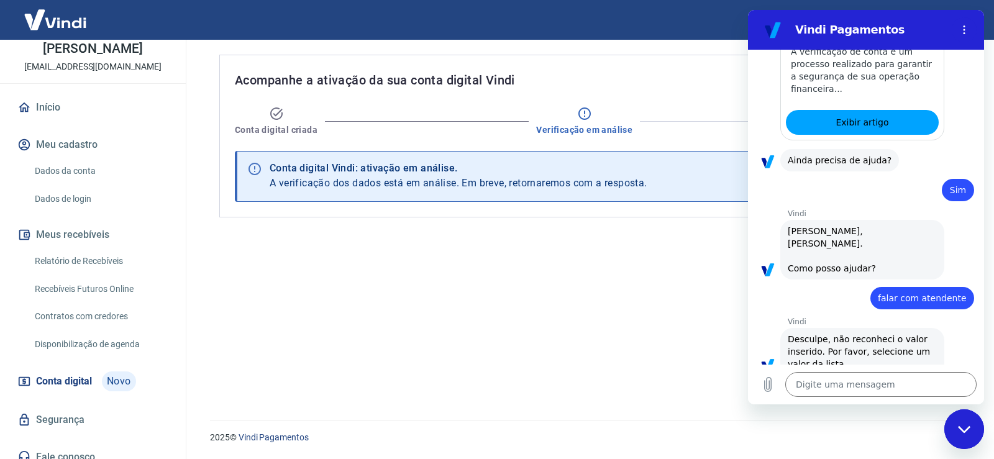
drag, startPoint x: 878, startPoint y: 273, endPoint x: 966, endPoint y: 275, distance: 88.3
click at [966, 275] on div "10:36 diz: [PERSON_NAME] · Agora mesmo [PERSON_NAME] diz: [PERSON_NAME], [PERSO…" at bounding box center [866, 207] width 236 height 315
copy span "falar com atendente"
drag, startPoint x: 1494, startPoint y: 426, endPoint x: 822, endPoint y: 382, distance: 673.3
click at [822, 382] on textarea at bounding box center [881, 384] width 191 height 25
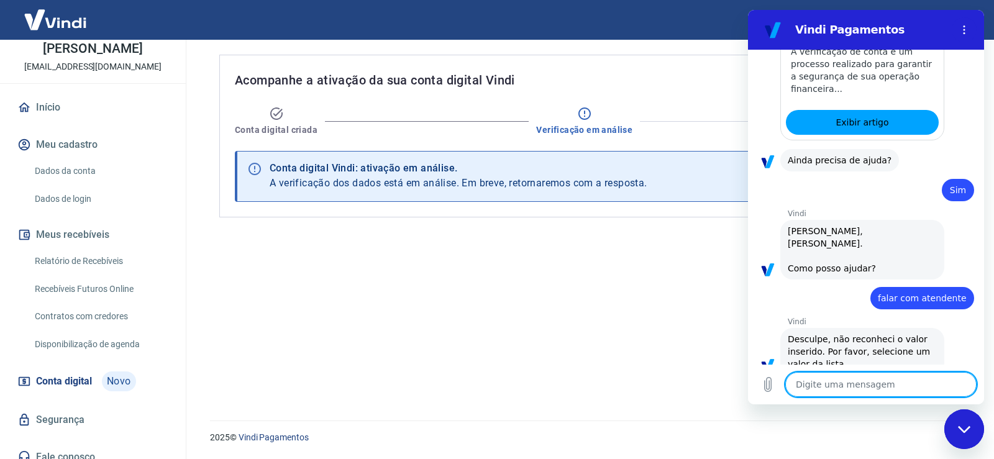
paste textarea "falar com atendente"
type textarea "falar com atendente"
type textarea "x"
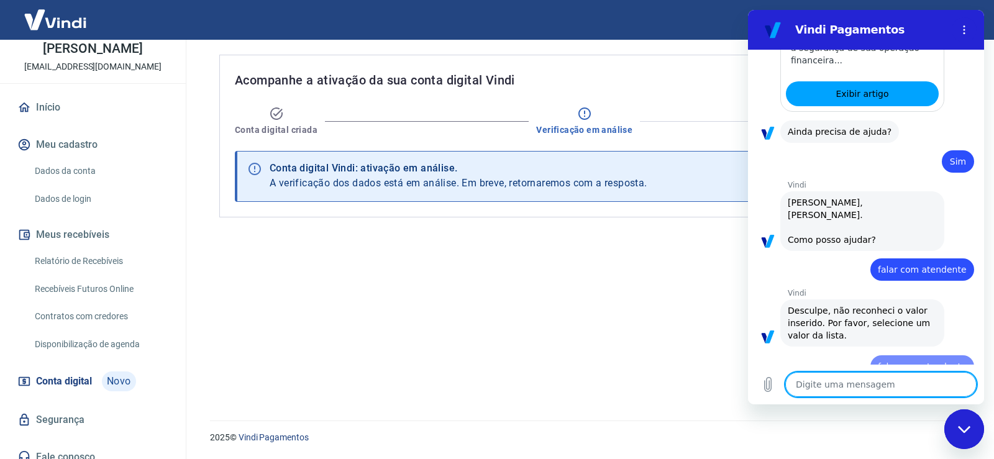
type textarea "x"
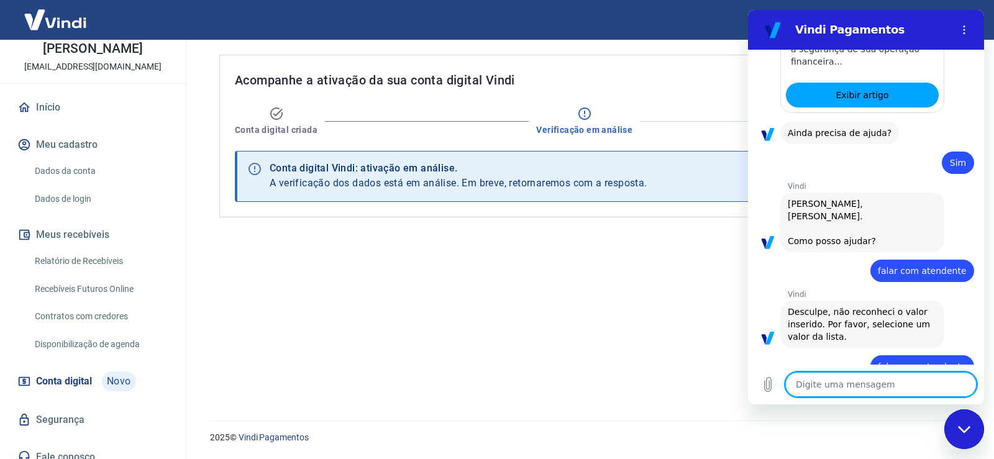
paste textarea "falar com atendente"
type textarea "falar com atendente"
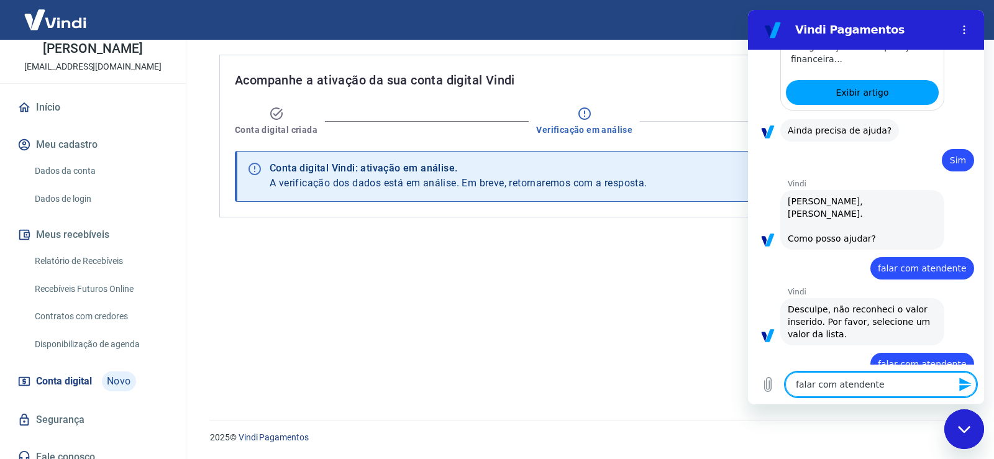
type textarea "x"
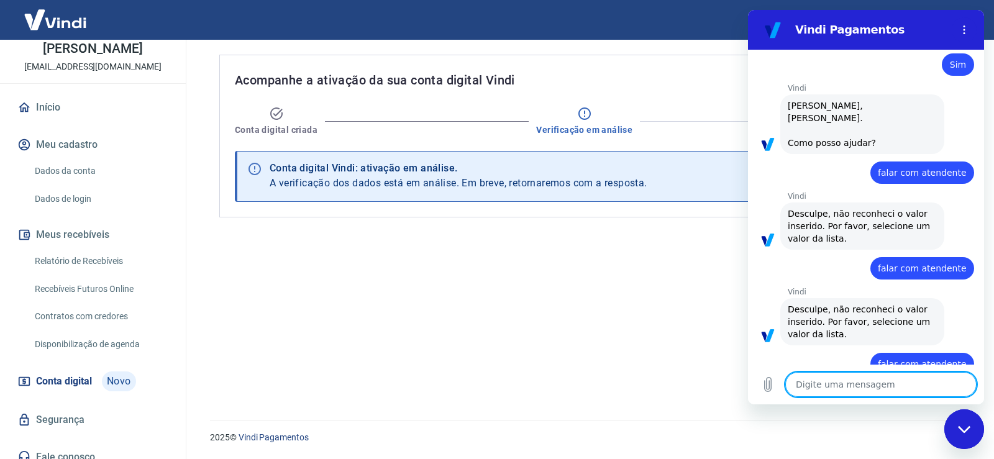
type textarea "x"
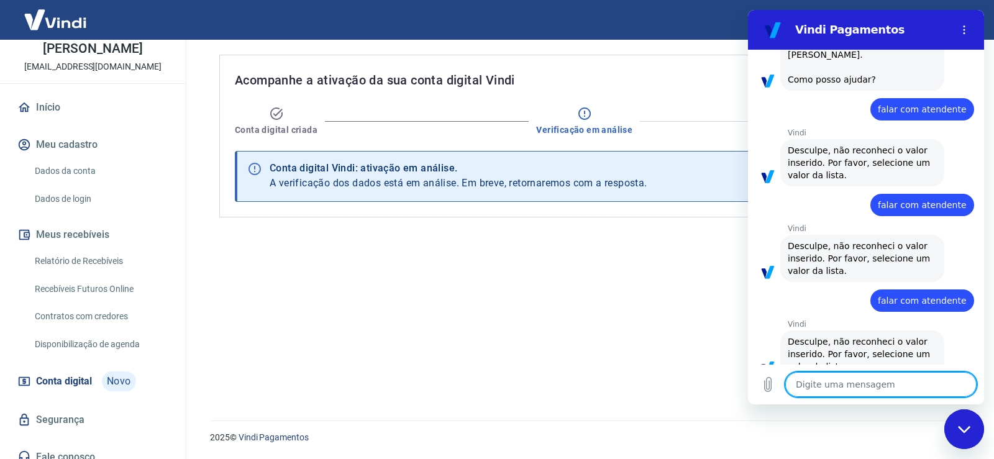
scroll to position [547, 0]
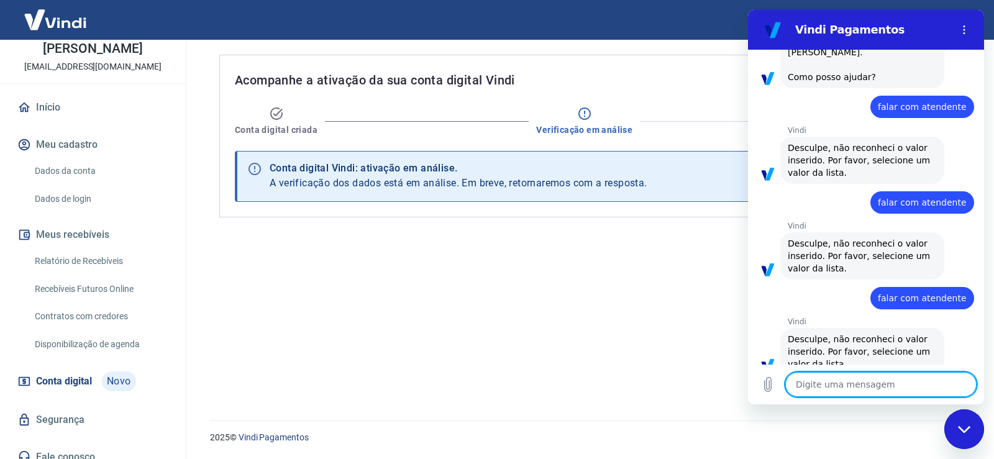
paste textarea "falar com atendente"
type textarea "falar com atendente"
type textarea "x"
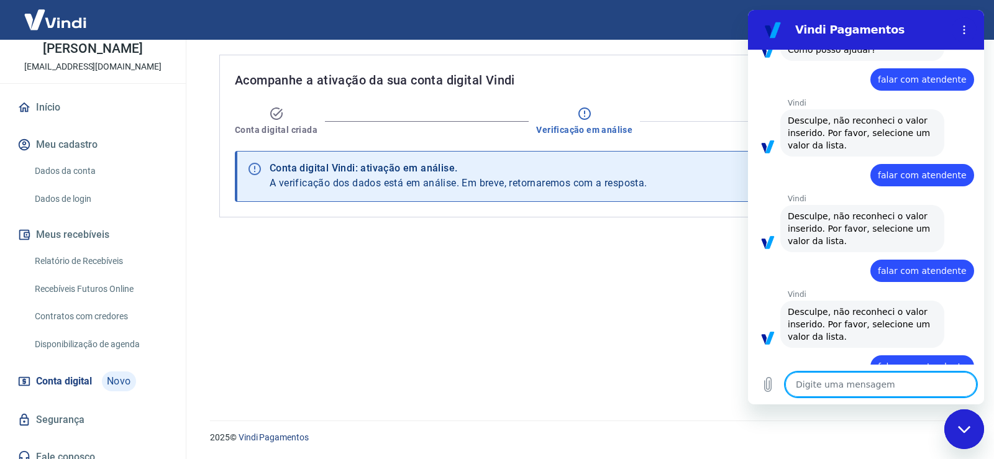
scroll to position [577, 0]
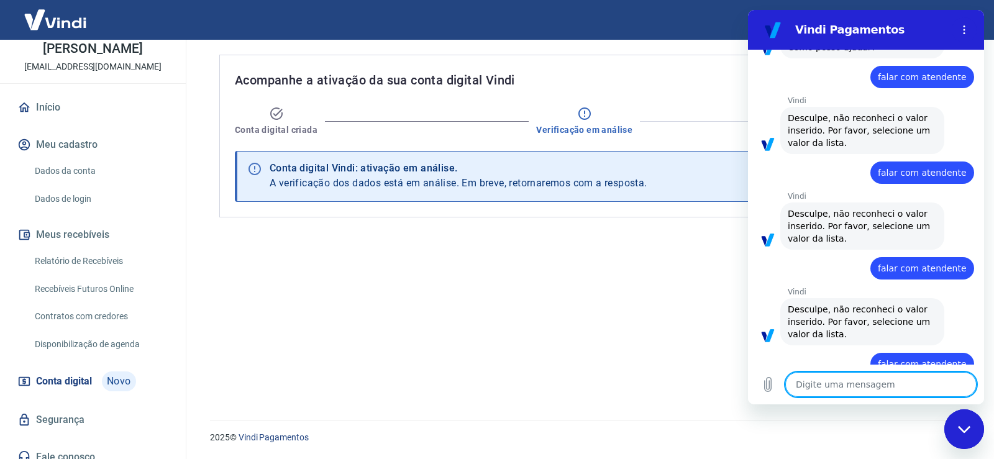
type textarea "x"
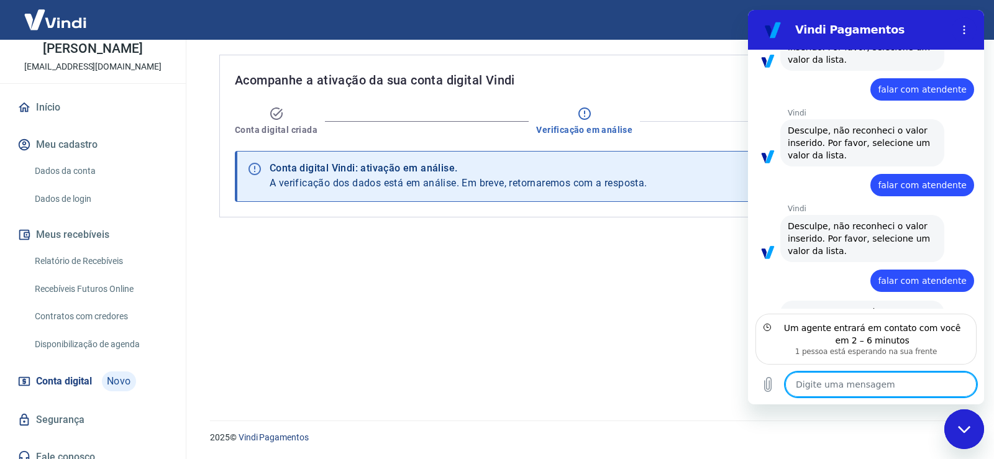
scroll to position [676, 0]
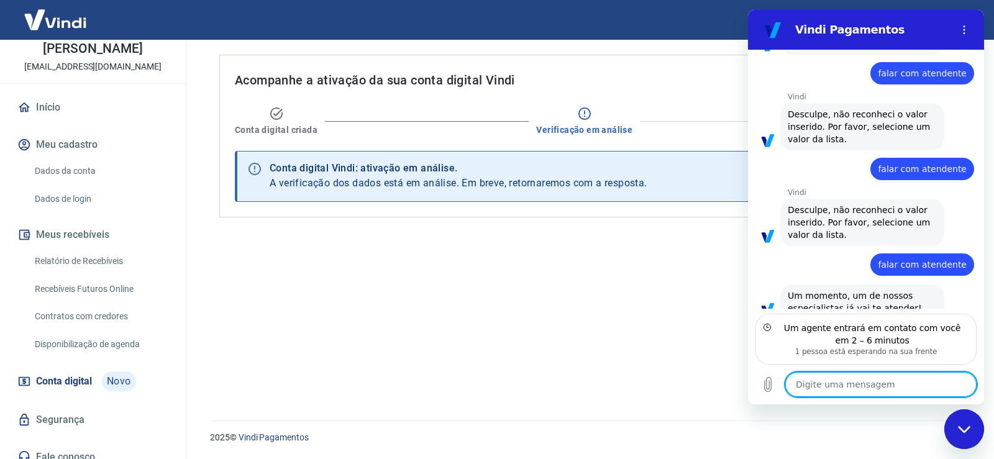
click at [868, 387] on textarea at bounding box center [881, 384] width 191 height 25
type textarea "c"
type textarea "x"
type textarea "co"
type textarea "x"
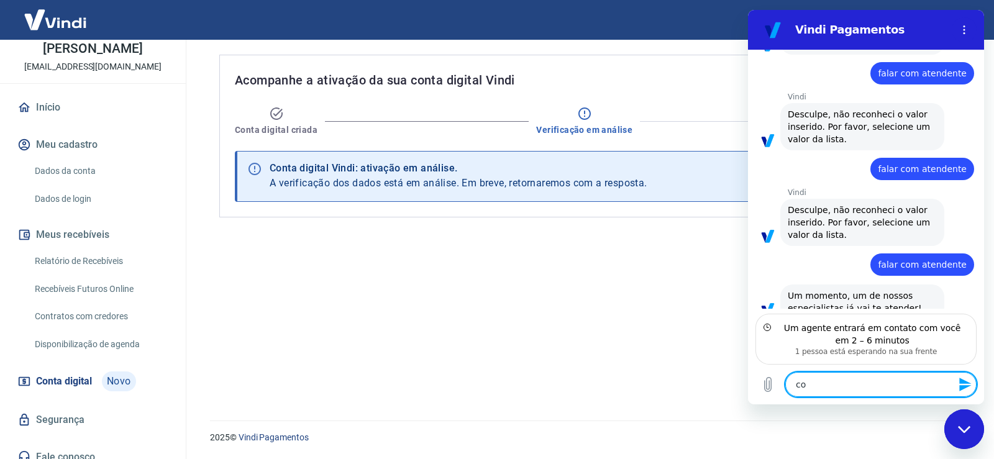
type textarea "con"
type textarea "x"
type textarea "conf"
type textarea "x"
type textarea "confe"
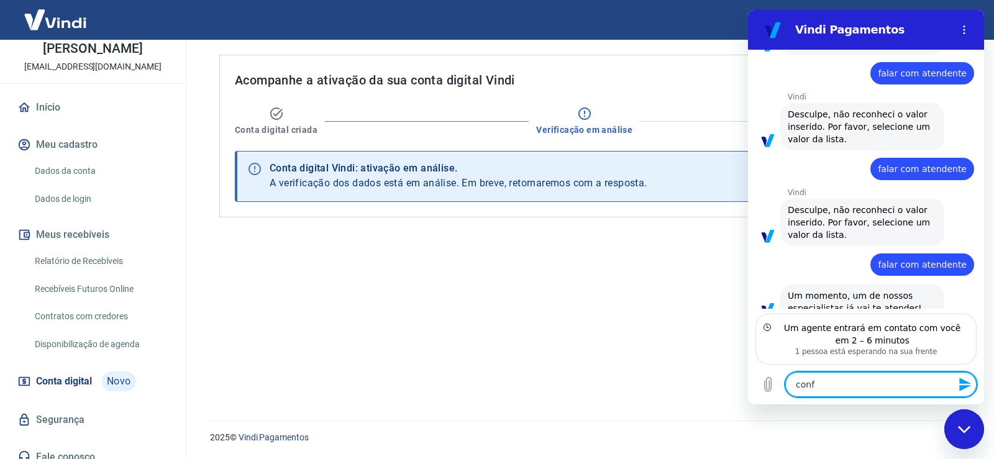
type textarea "x"
type textarea "confer"
type textarea "x"
type textarea "conferi"
type textarea "x"
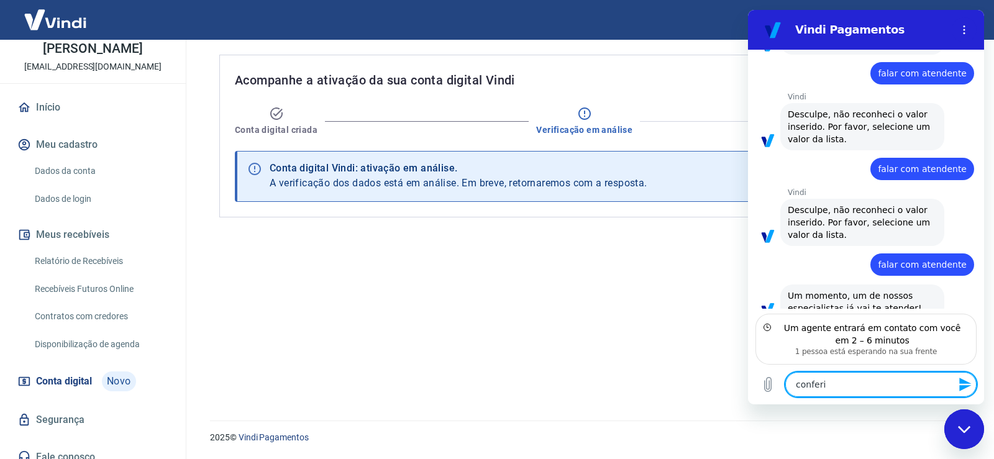
type textarea "conferir"
type textarea "x"
type textarea "conferir"
type textarea "x"
type textarea "conferir a"
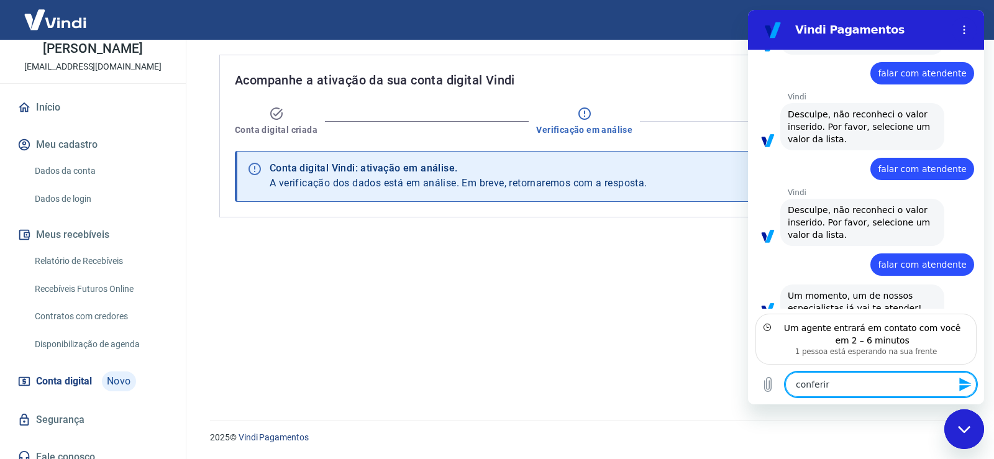
type textarea "x"
type textarea "conferir at"
type textarea "x"
type textarea "conferir ate"
type textarea "x"
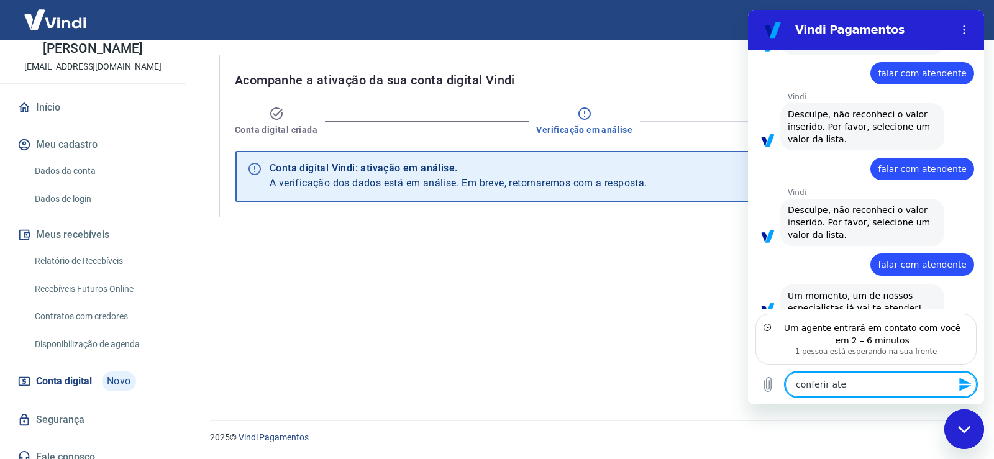
type textarea "conferir aten"
type textarea "x"
type textarea "conferir atend"
type textarea "x"
type textarea "conferir atendi"
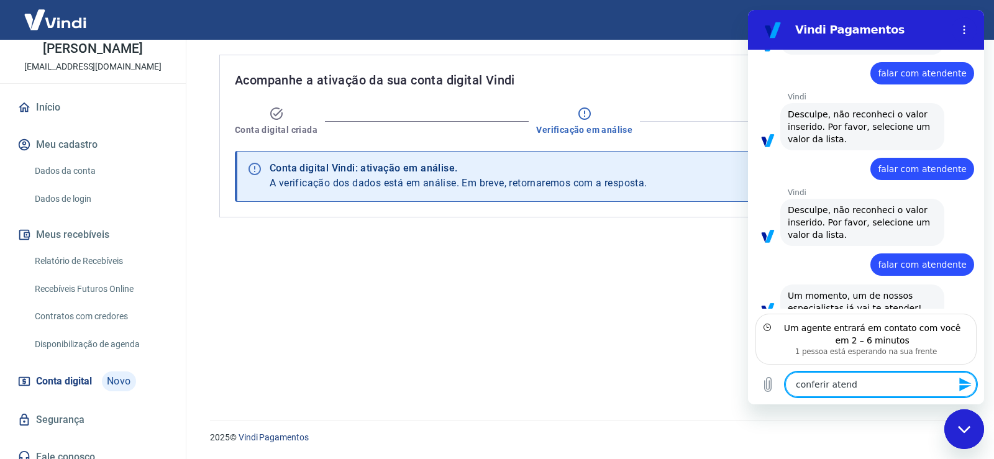
type textarea "x"
type textarea "conferir atendim"
type textarea "x"
type textarea "conferir atendime"
type textarea "x"
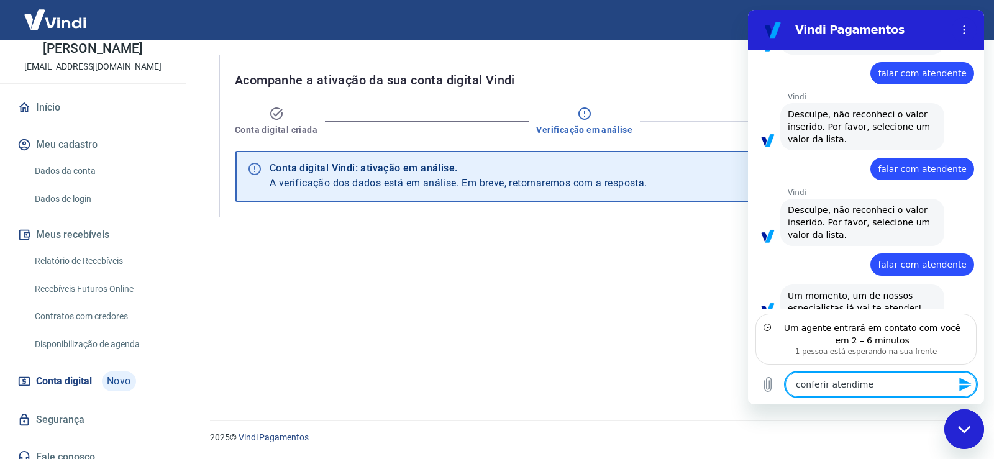
type textarea "conferir atendimen"
type textarea "x"
type textarea "conferir atendiment"
type textarea "x"
type textarea "conferir atendimento"
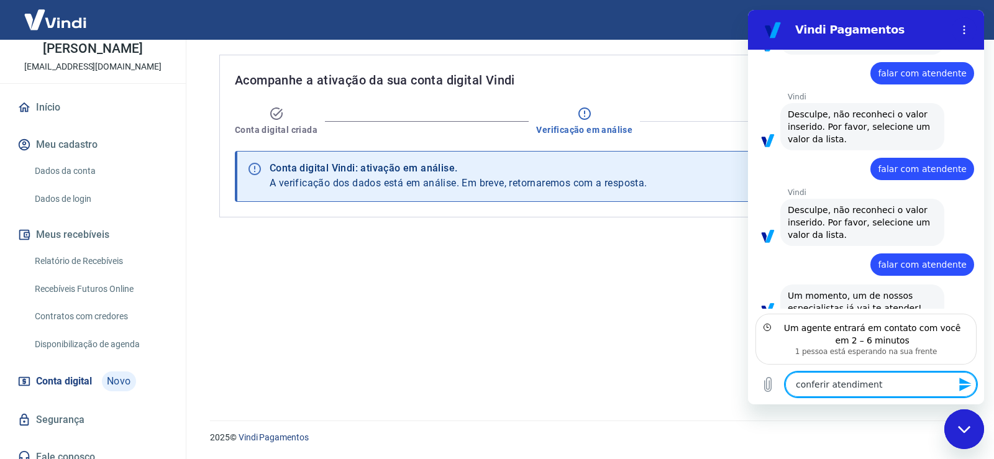
type textarea "x"
type textarea "conferir atendimento"
type textarea "x"
type textarea "conferir atendimento"
type textarea "x"
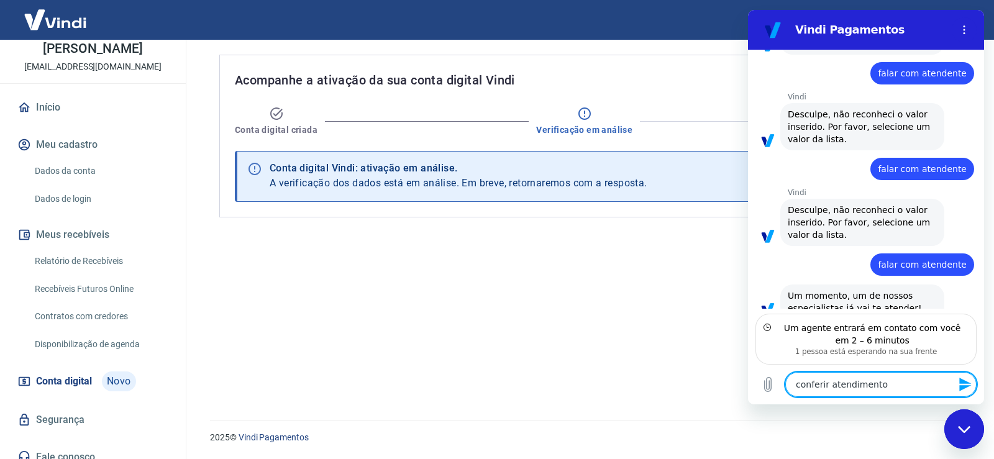
type textarea "conferir atendiment"
type textarea "x"
type textarea "conferir atendimen"
type textarea "x"
type textarea "conferir atendime"
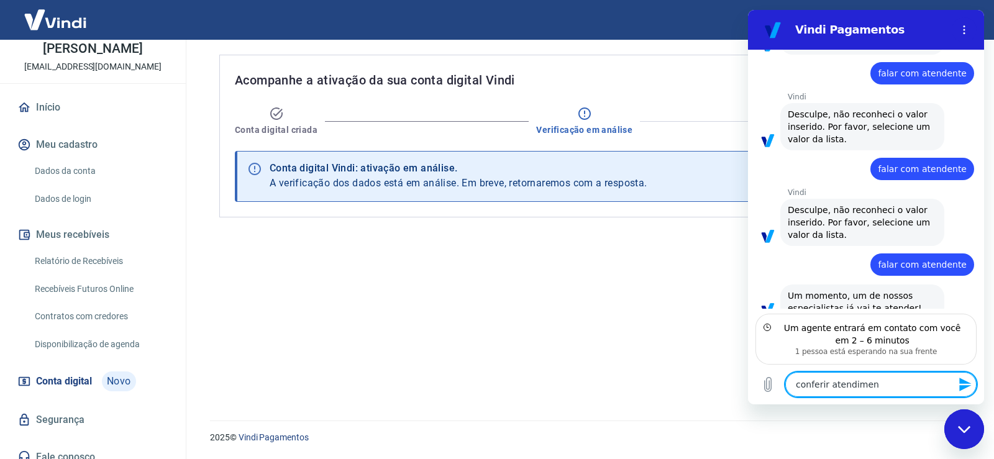
type textarea "x"
type textarea "conferir atendim"
type textarea "x"
type textarea "conferir atendi"
type textarea "x"
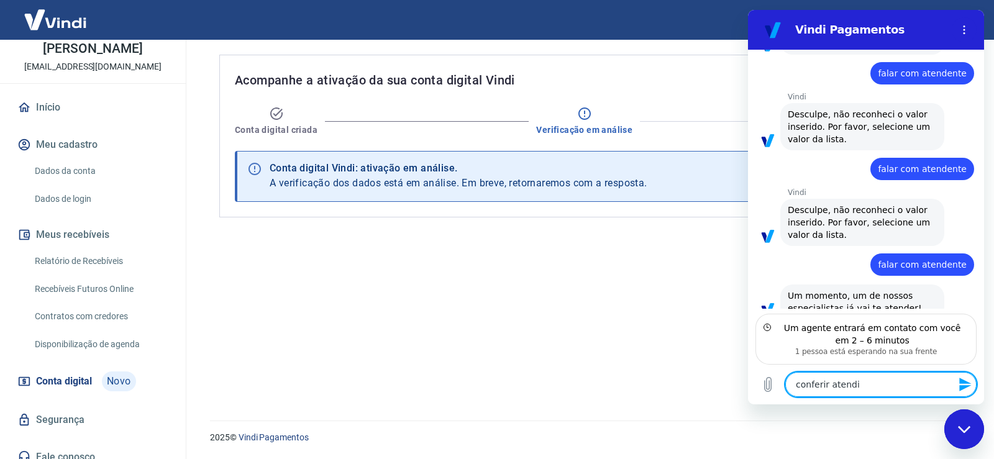
type textarea "conferir atend"
type textarea "x"
type textarea "conferir aten"
type textarea "x"
type textarea "conferir ate"
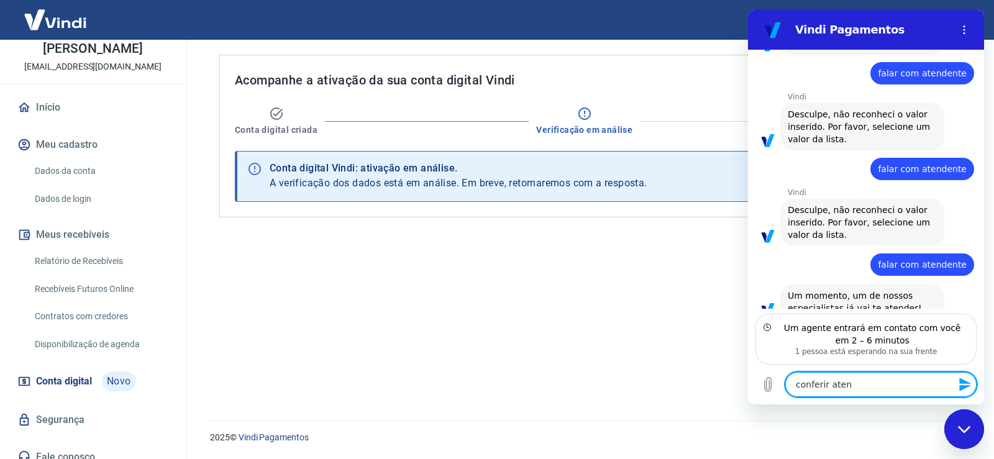
type textarea "x"
type textarea "conferir at"
type textarea "x"
type textarea "conferir a"
type textarea "x"
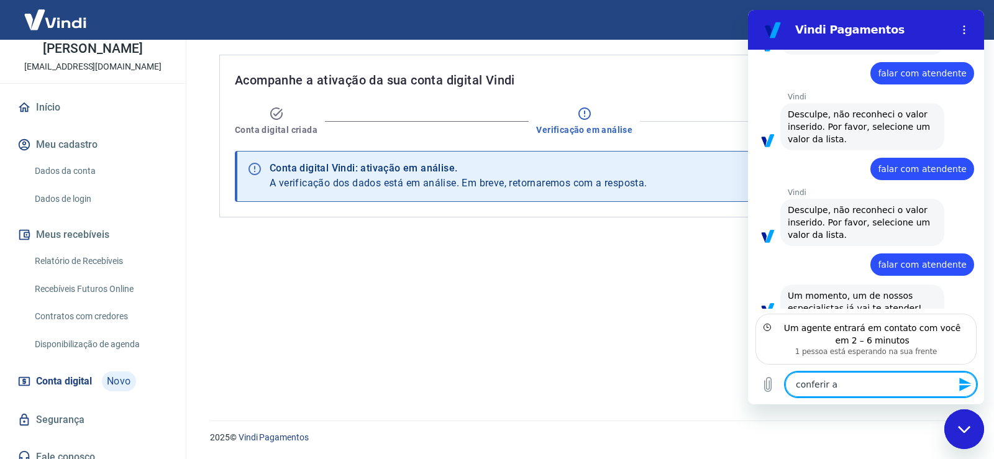
type textarea "conferir"
type textarea "x"
type textarea "conferir"
type textarea "x"
type textarea "conferi"
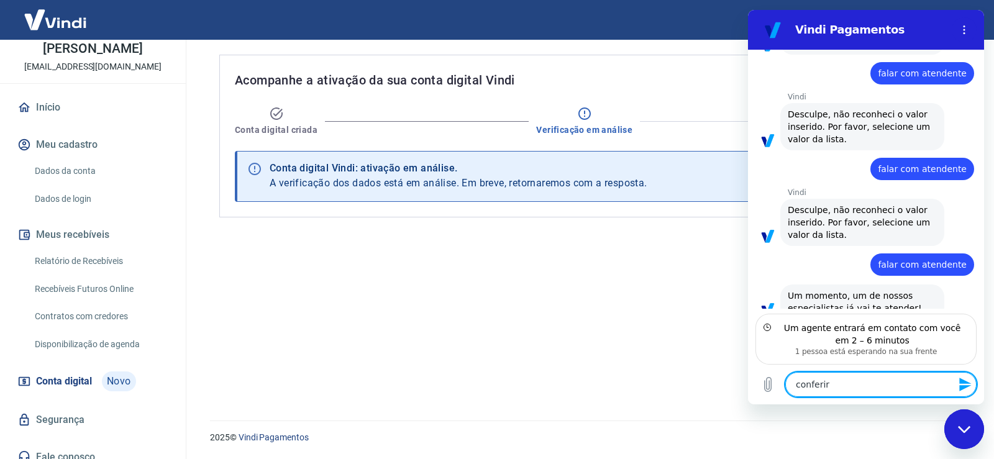
type textarea "x"
type textarea "confer"
type textarea "x"
type textarea "confe"
type textarea "x"
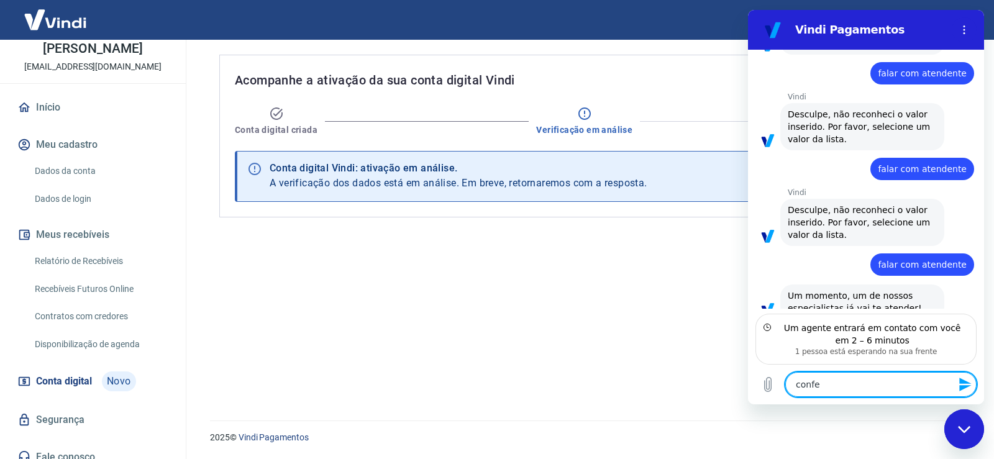
type textarea "conf"
type textarea "x"
type textarea "con"
type textarea "x"
type textarea "co"
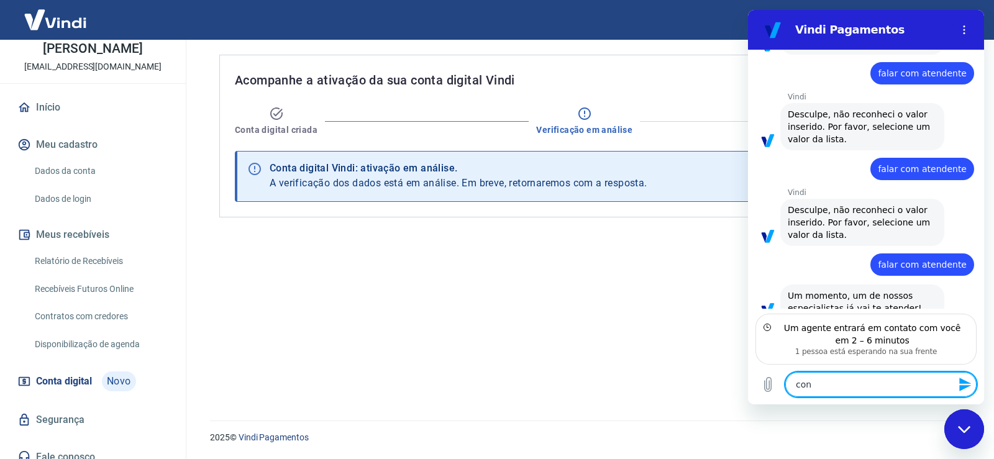
type textarea "x"
type textarea "c"
type textarea "x"
type textarea "s"
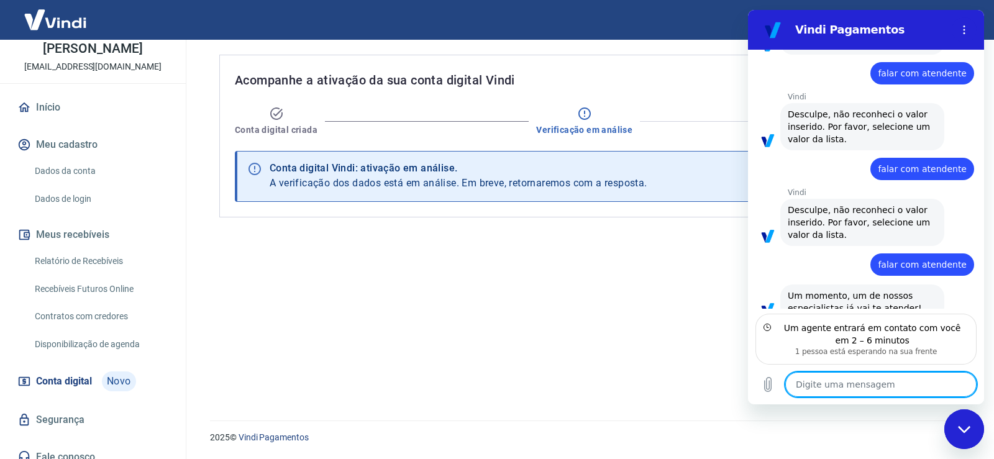
type textarea "x"
type textarea "st"
type textarea "x"
type textarea "sta"
type textarea "x"
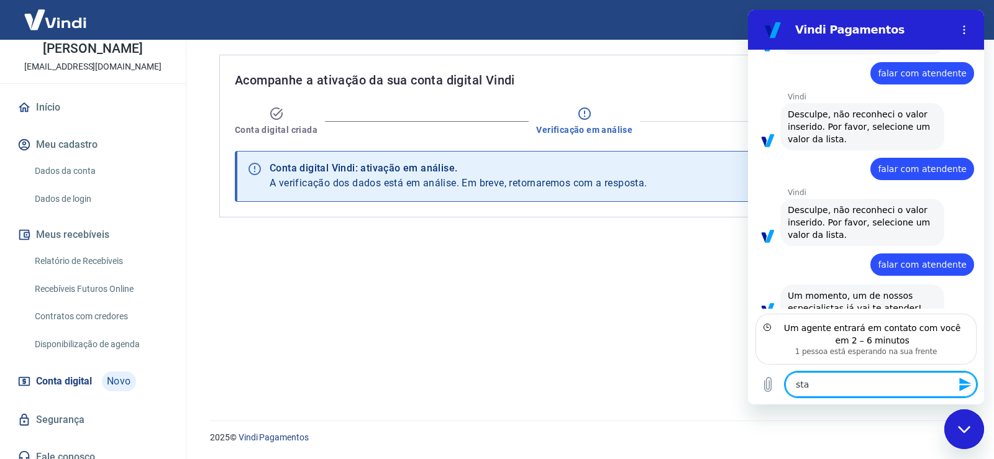
type textarea "stat"
type textarea "x"
type textarea "statu"
type textarea "x"
type textarea "status"
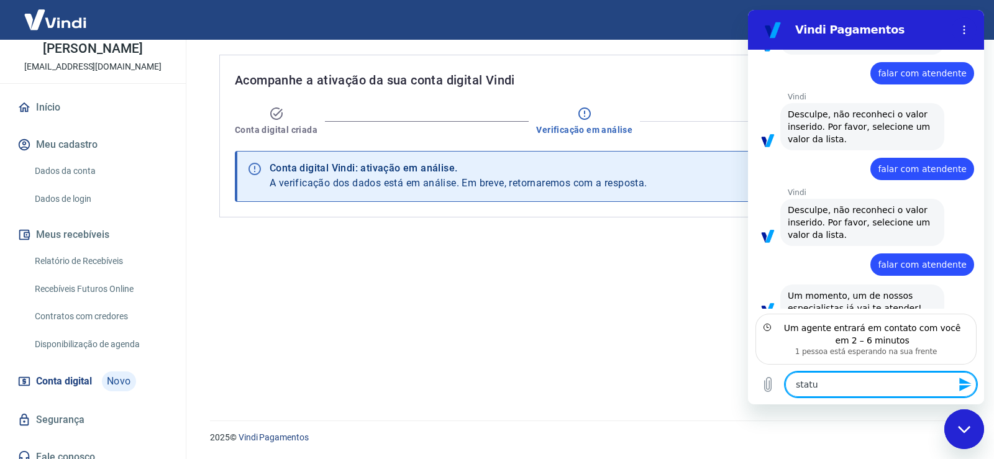
type textarea "x"
type textarea "status"
type textarea "x"
type textarea "status d"
type textarea "x"
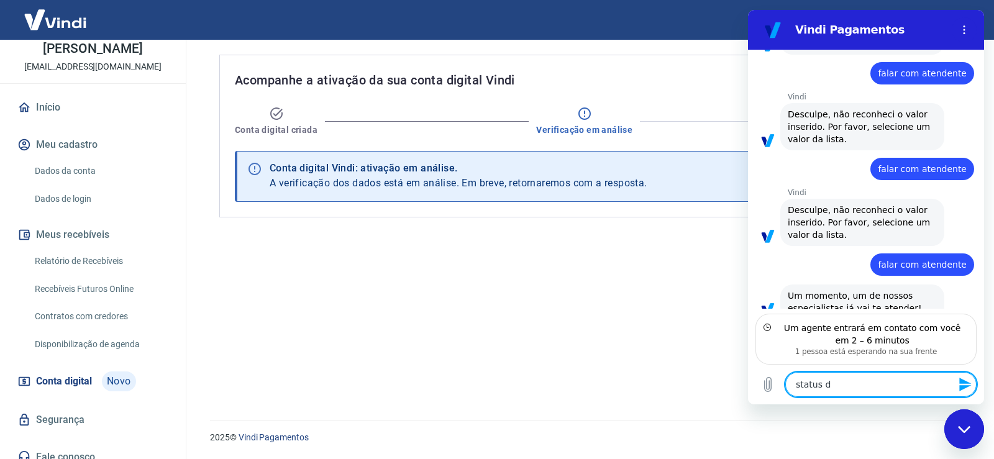
type textarea "status do"
type textarea "x"
type textarea "status do"
type textarea "x"
type textarea "status do a"
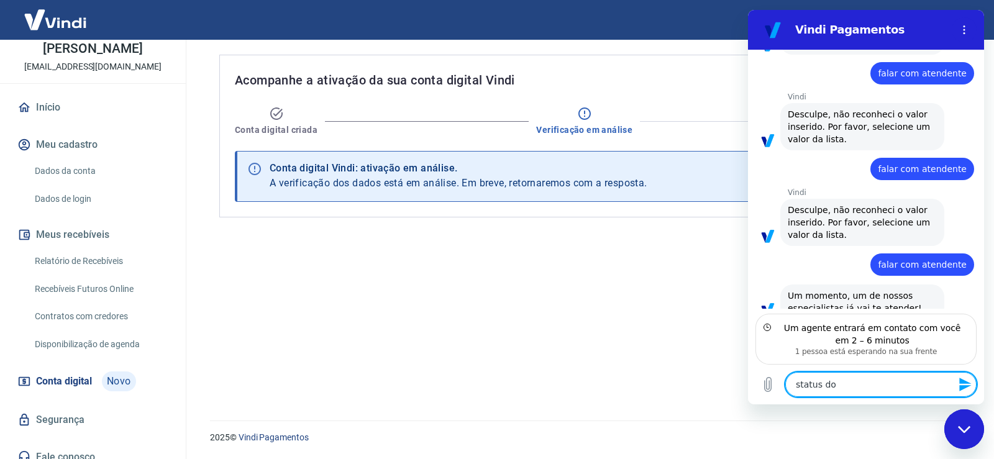
type textarea "x"
type textarea "status do at"
type textarea "x"
type textarea "status do ate"
type textarea "x"
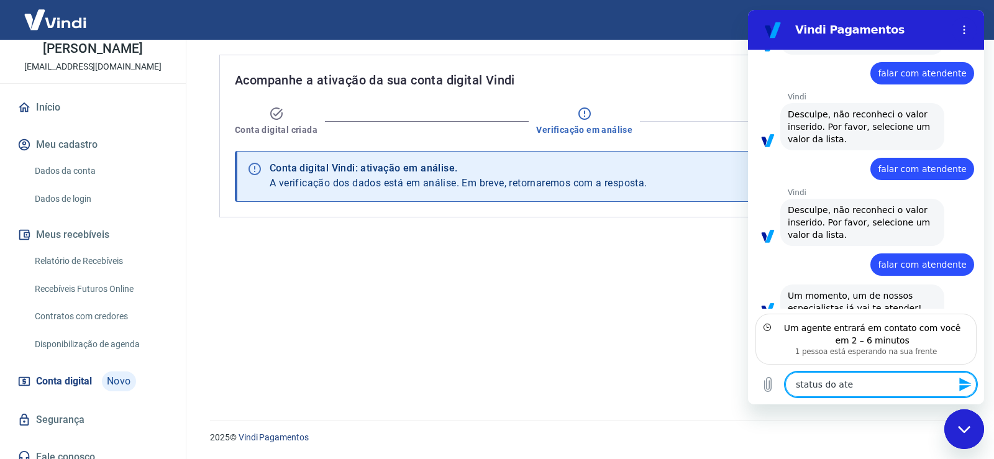
type textarea "status do [GEOGRAPHIC_DATA]"
type textarea "x"
type textarea "status do atend"
type textarea "x"
type textarea "status do atendi"
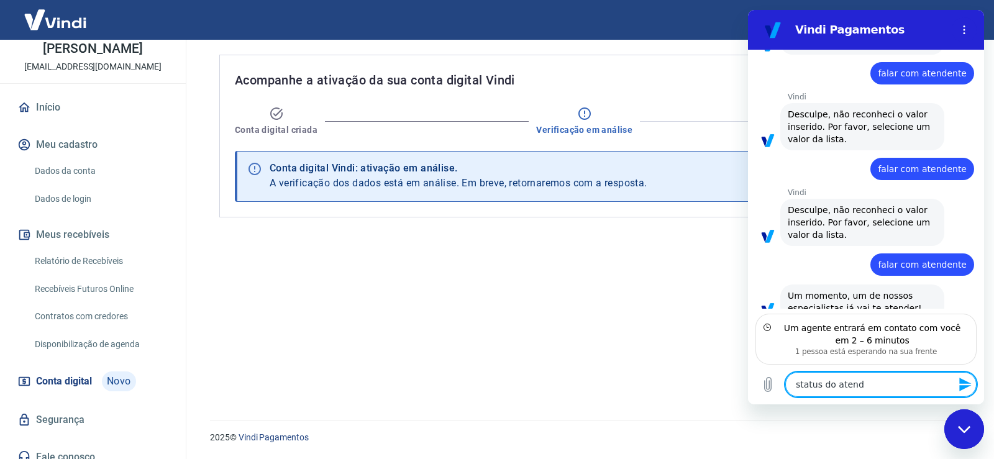
type textarea "x"
type textarea "status do atendim"
type textarea "x"
type textarea "status do atendime"
type textarea "x"
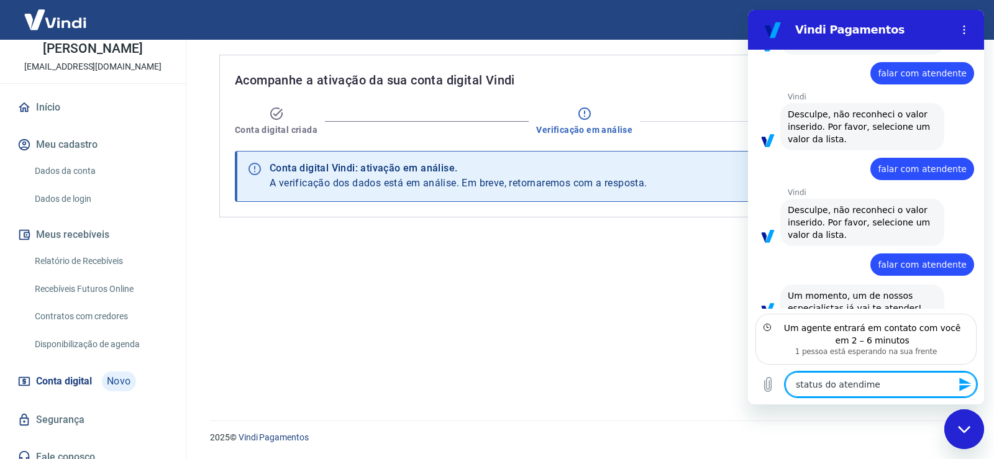
type textarea "status do atendimen"
type textarea "x"
type textarea "status do atendiment"
type textarea "x"
type textarea "status do atendimento"
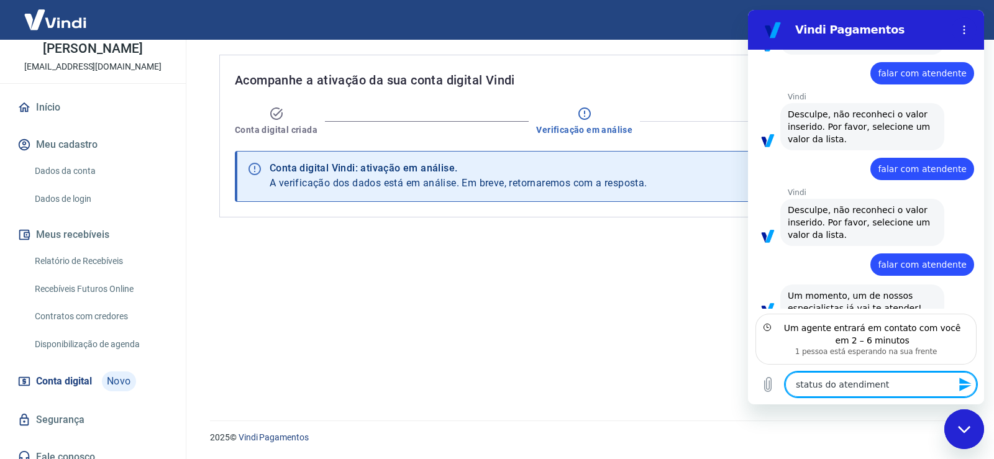
type textarea "x"
type textarea "status do atendimento"
type textarea "x"
type textarea "status do atendimento #"
type textarea "x"
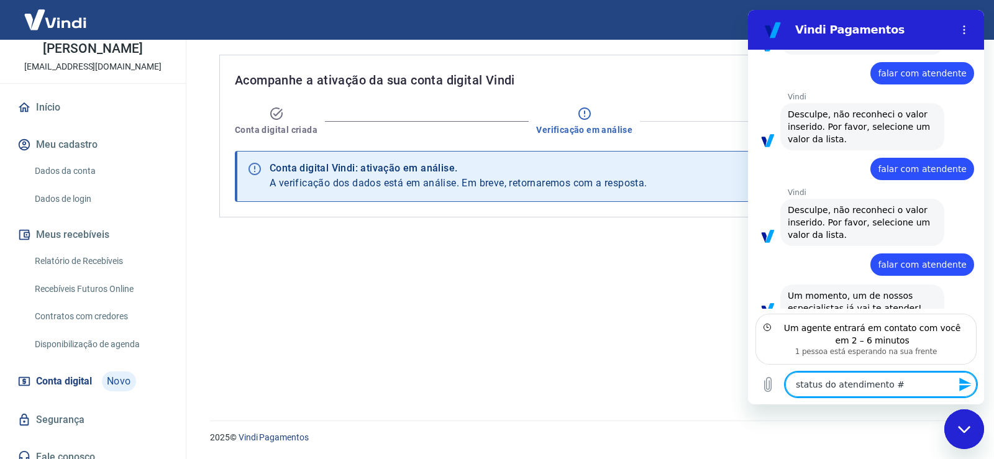
type textarea "status do atendimento #1"
type textarea "x"
type textarea "status do atendimento #16"
type textarea "x"
type textarea "status do atendimento #169"
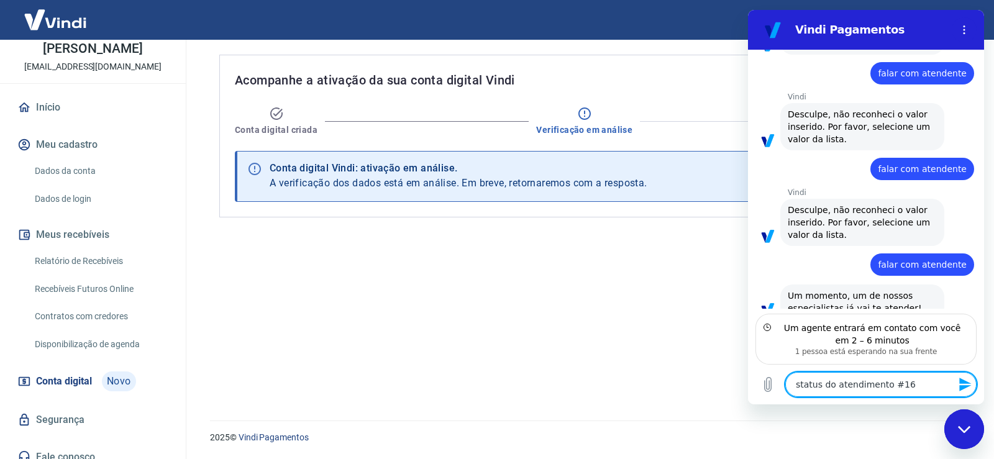
type textarea "x"
type textarea "status do atendimento #1693"
type textarea "x"
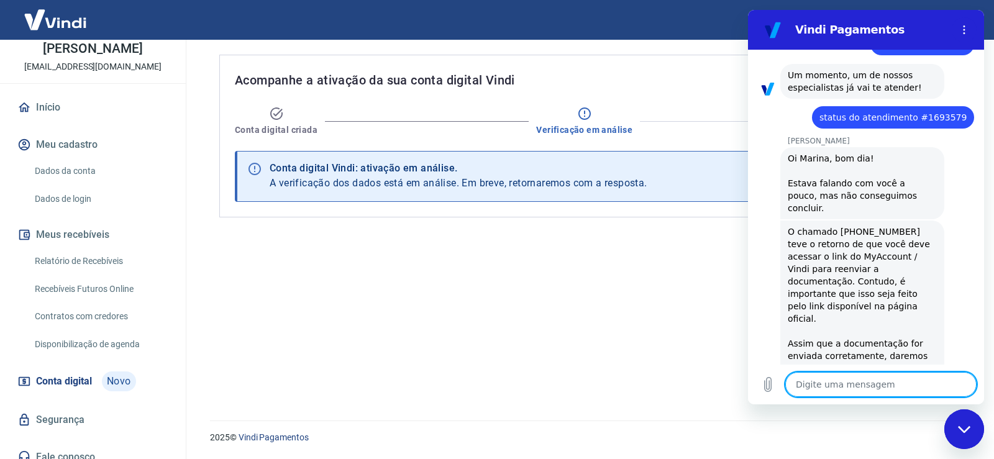
scroll to position [901, 0]
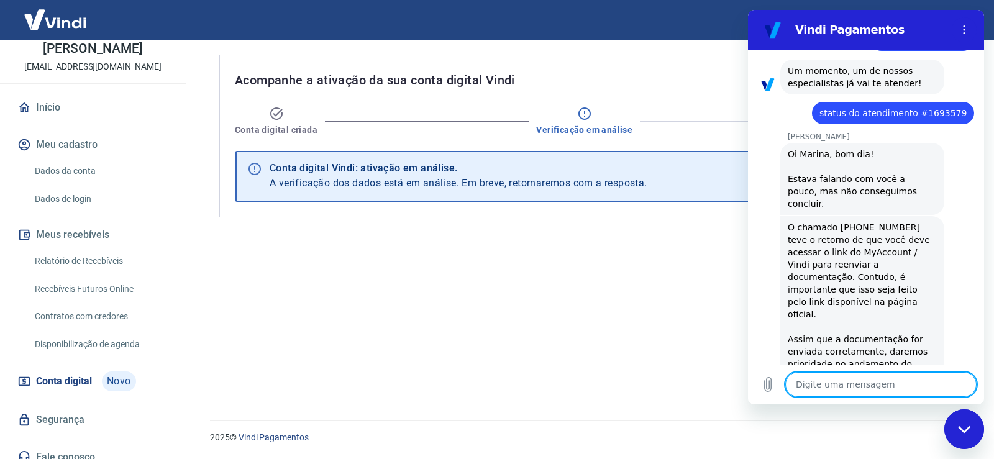
click at [845, 384] on textarea at bounding box center [881, 384] width 191 height 25
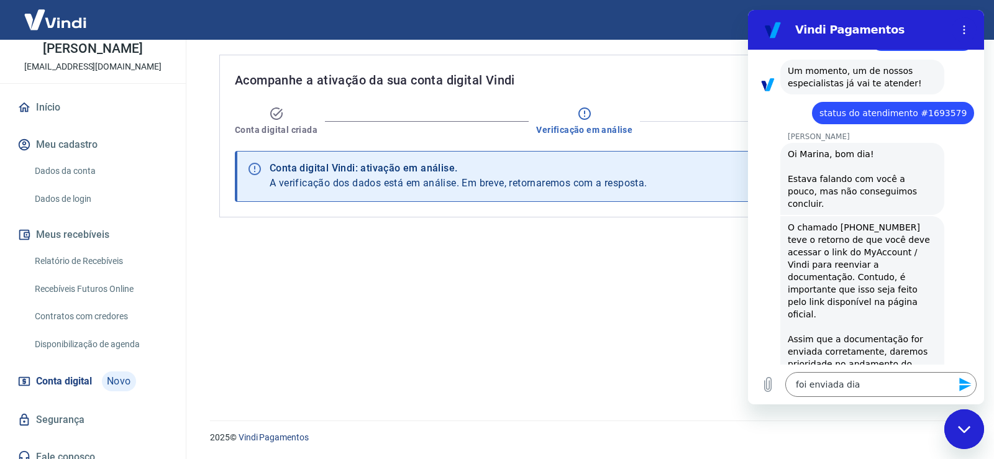
drag, startPoint x: 588, startPoint y: 341, endPoint x: 598, endPoint y: 352, distance: 15.0
click at [588, 341] on div "Acompanhe a ativação da sua conta digital Vindi Conta digital criada Verificaçã…" at bounding box center [587, 223] width 766 height 366
click at [873, 385] on textarea "foi enviada dia" at bounding box center [881, 384] width 191 height 25
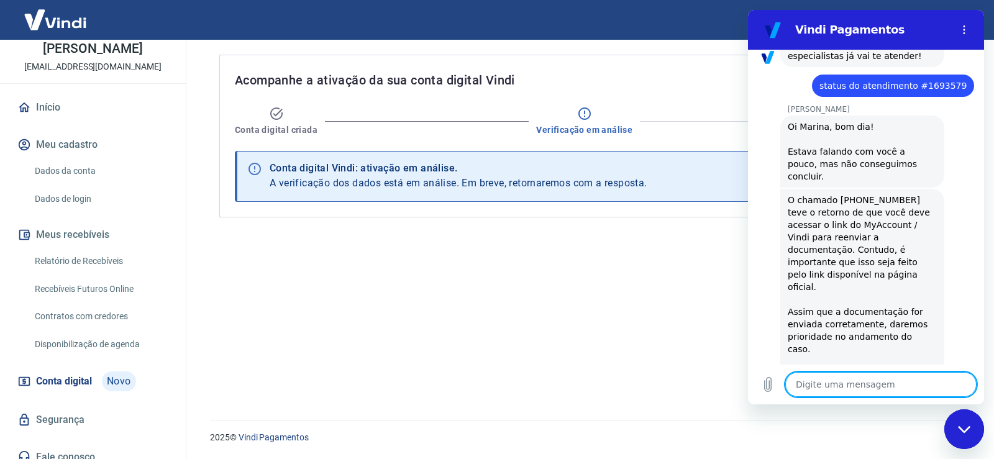
scroll to position [931, 0]
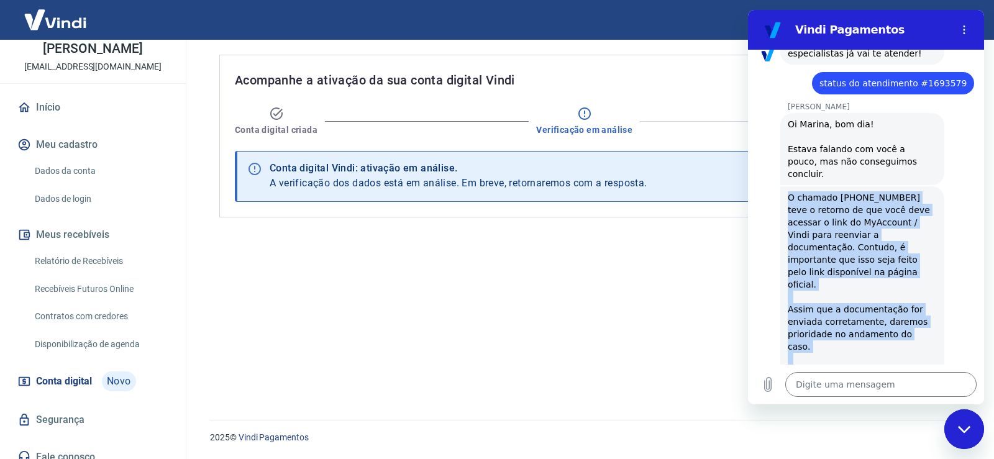
drag, startPoint x: 789, startPoint y: 163, endPoint x: 907, endPoint y: 307, distance: 186.8
click at [907, 307] on div "O chamado [PHONE_NUMBER] teve o retorno de que você deve acessar o link do MyAc…" at bounding box center [862, 290] width 149 height 199
copy div "O chamado [PHONE_NUMBER] teve o retorno de que você deve acessar o link do MyAc…"
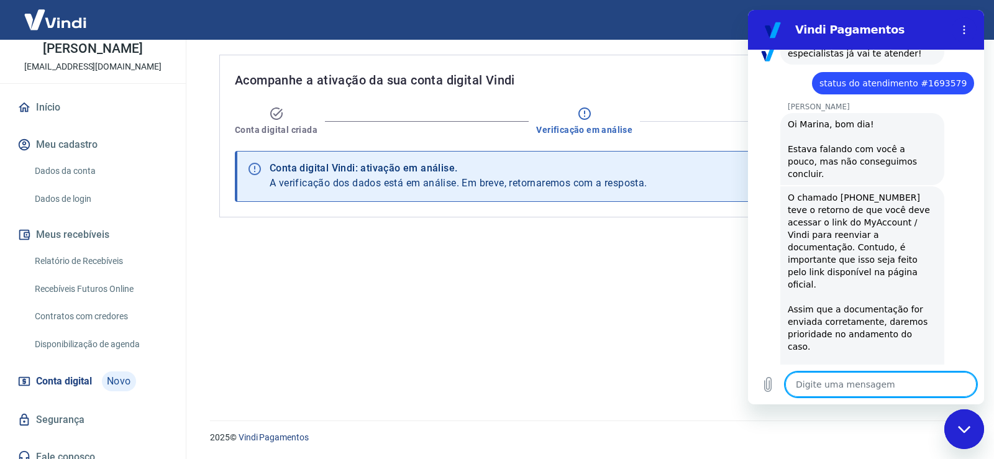
click at [833, 391] on textarea at bounding box center [881, 384] width 191 height 25
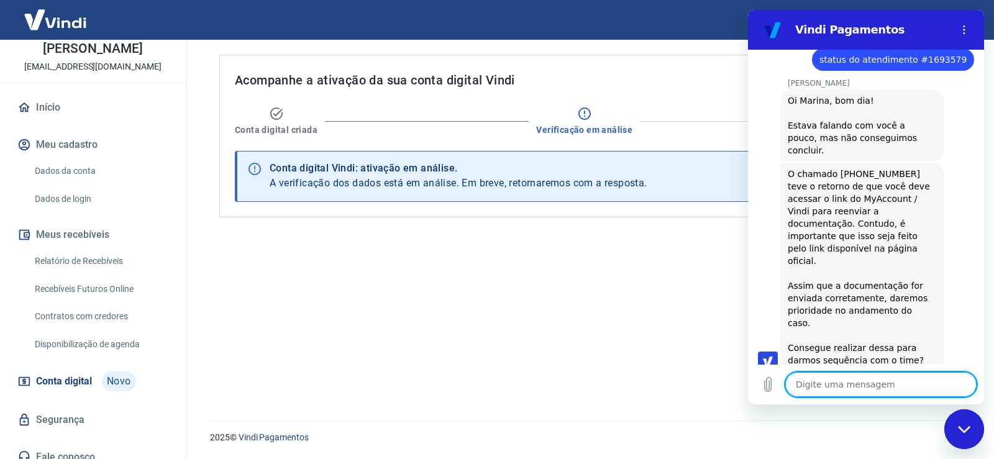
scroll to position [1045, 0]
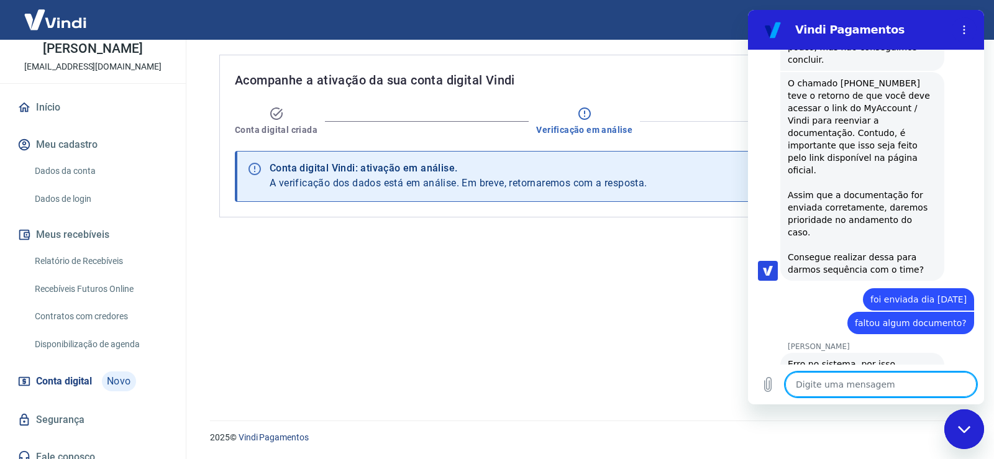
click at [858, 379] on textarea at bounding box center [881, 384] width 191 height 25
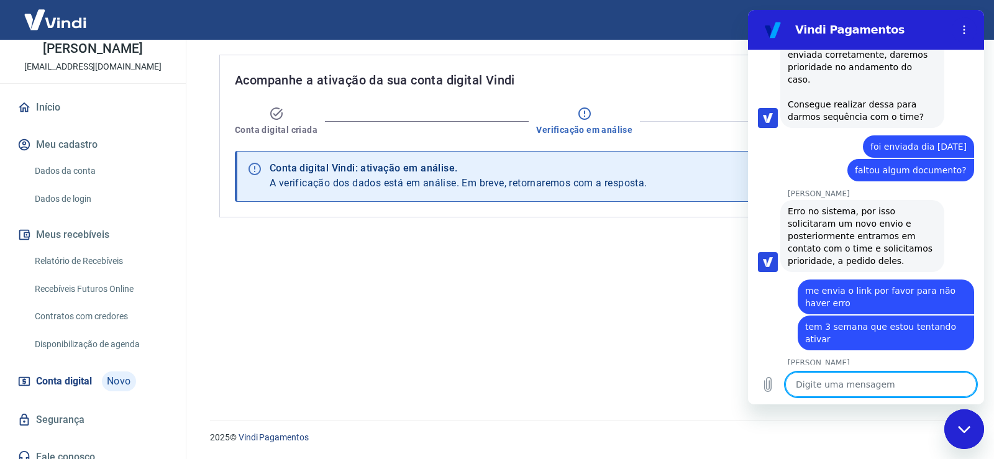
scroll to position [1201, 0]
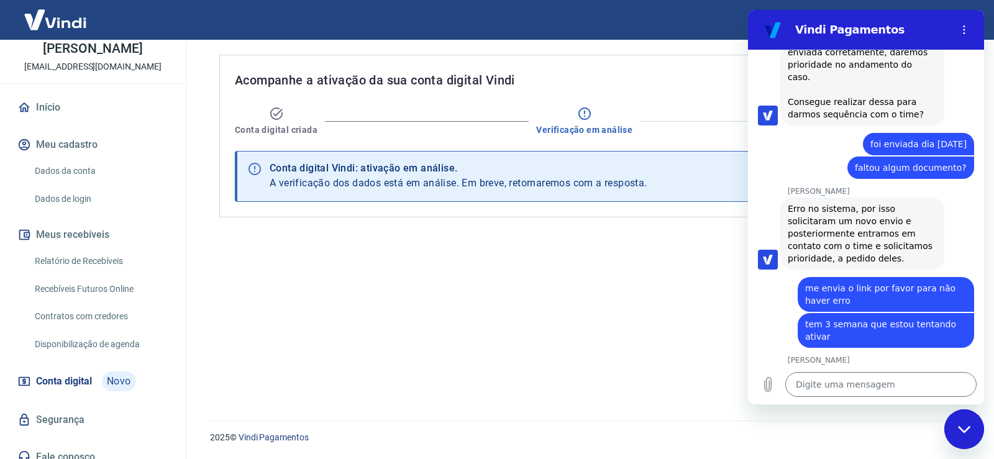
drag, startPoint x: 886, startPoint y: 340, endPoint x: 780, endPoint y: 328, distance: 107.0
click at [780, 389] on div "[PERSON_NAME] diz: [URL][DOMAIN_NAME]" at bounding box center [871, 401] width 226 height 24
copy link "[URL][DOMAIN_NAME]"
click at [860, 392] on textarea at bounding box center [881, 384] width 191 height 25
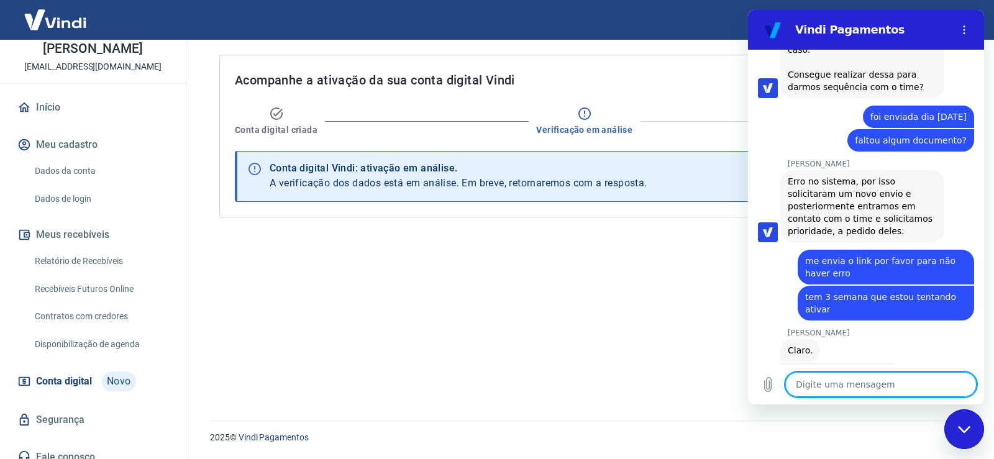
scroll to position [1231, 0]
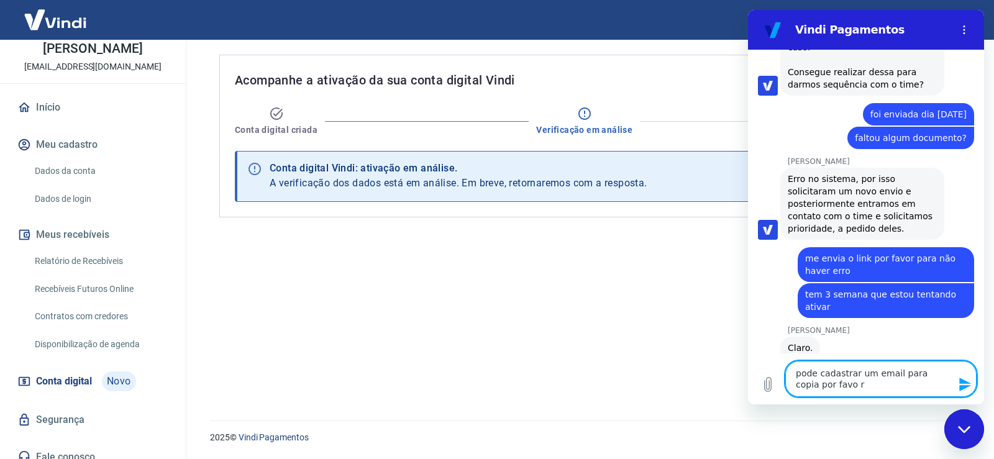
click at [832, 395] on textarea "pode cadastrar um email para copia por favo r" at bounding box center [881, 379] width 191 height 36
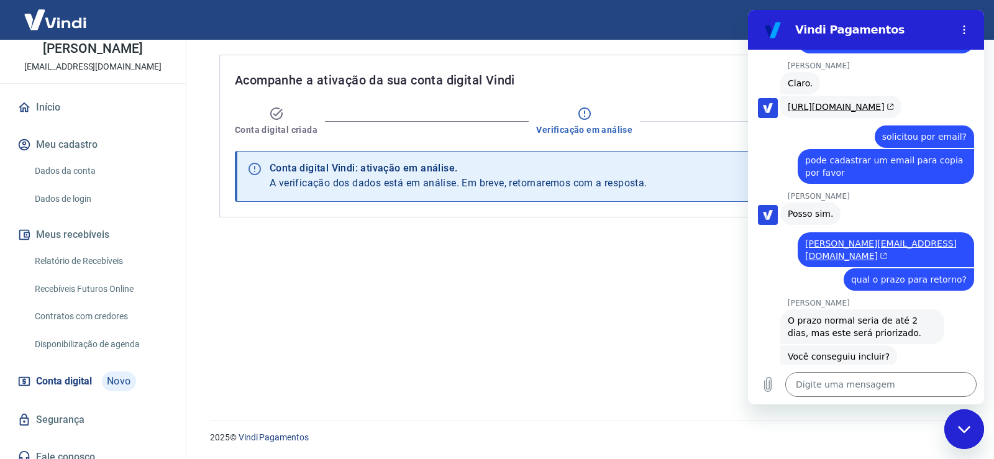
scroll to position [1498, 0]
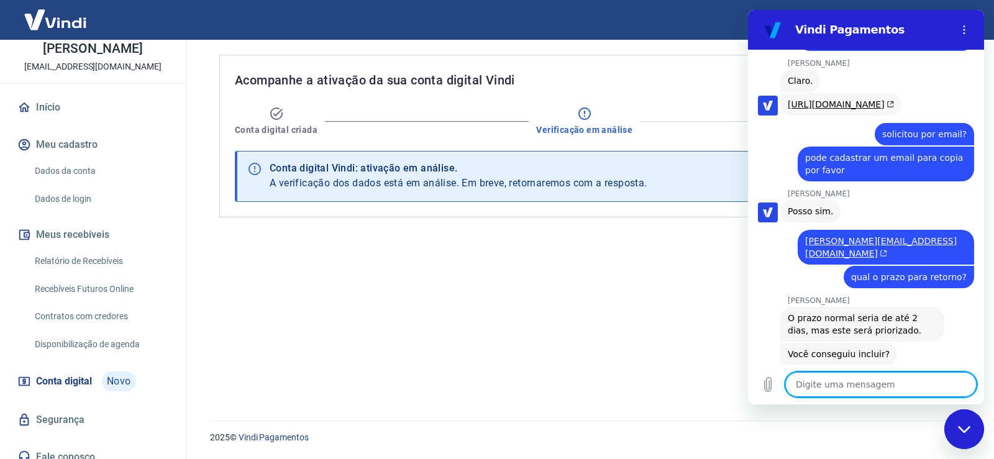
click at [848, 387] on textarea at bounding box center [881, 384] width 191 height 25
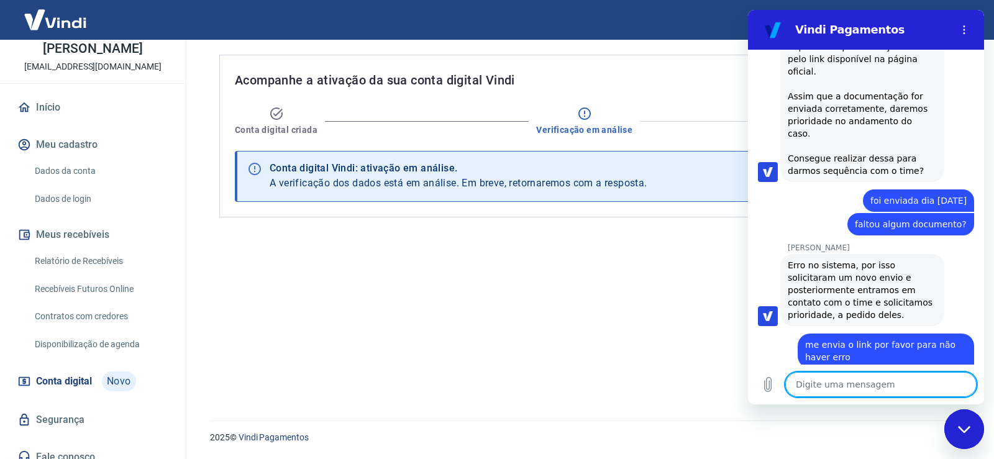
scroll to position [1134, 0]
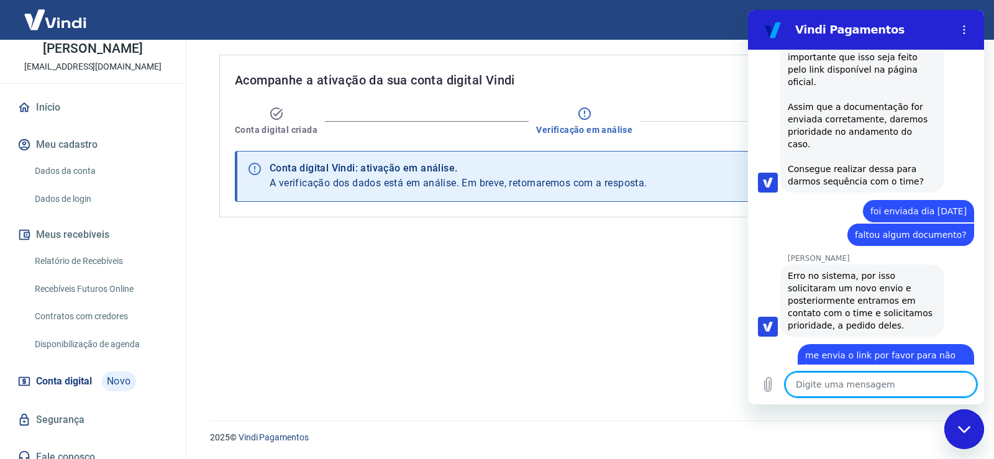
click at [823, 390] on textarea at bounding box center [881, 384] width 191 height 25
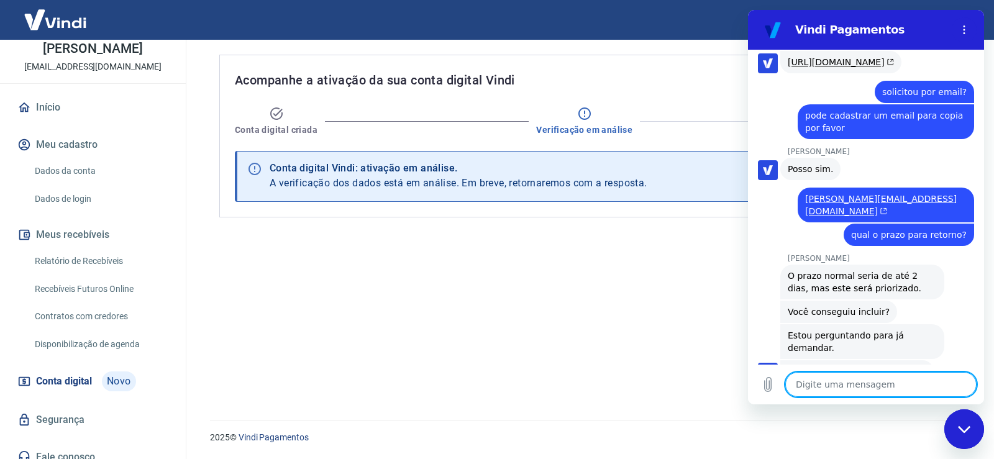
scroll to position [1569, 0]
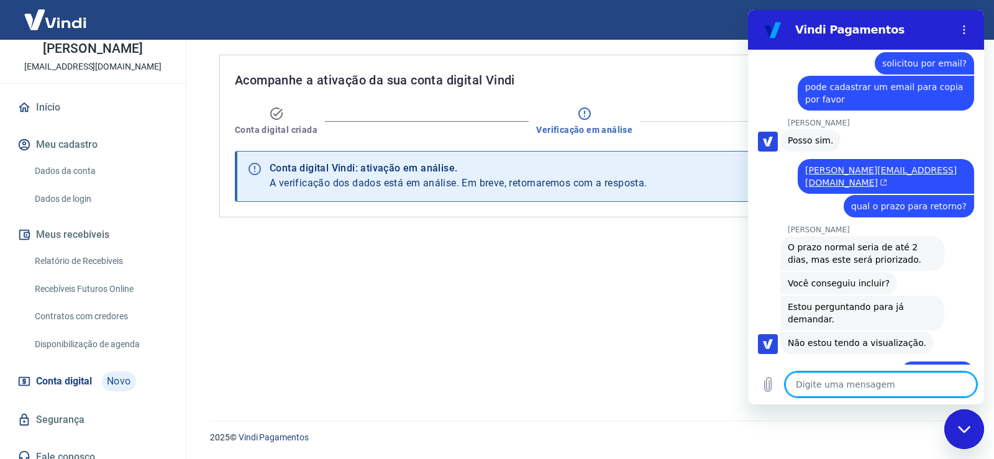
drag, startPoint x: 828, startPoint y: 388, endPoint x: 830, endPoint y: 400, distance: 12.6
click at [828, 388] on textarea at bounding box center [881, 384] width 191 height 25
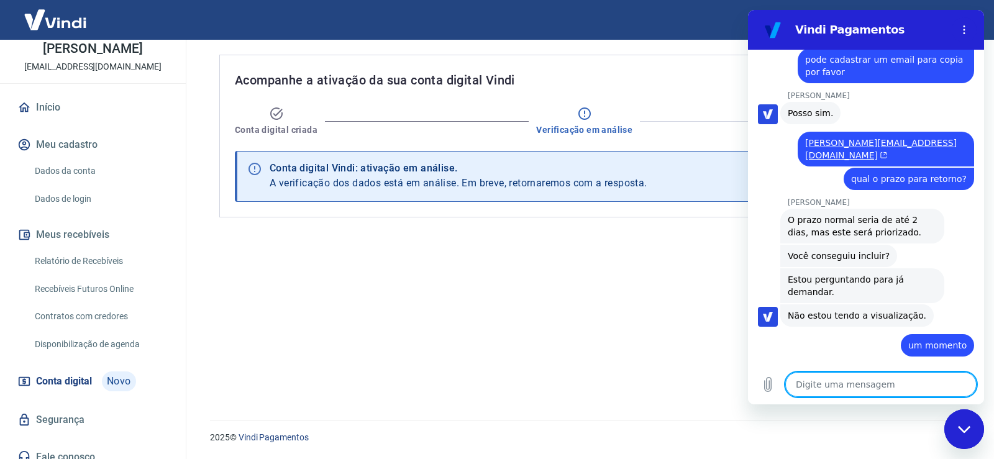
scroll to position [1598, 0]
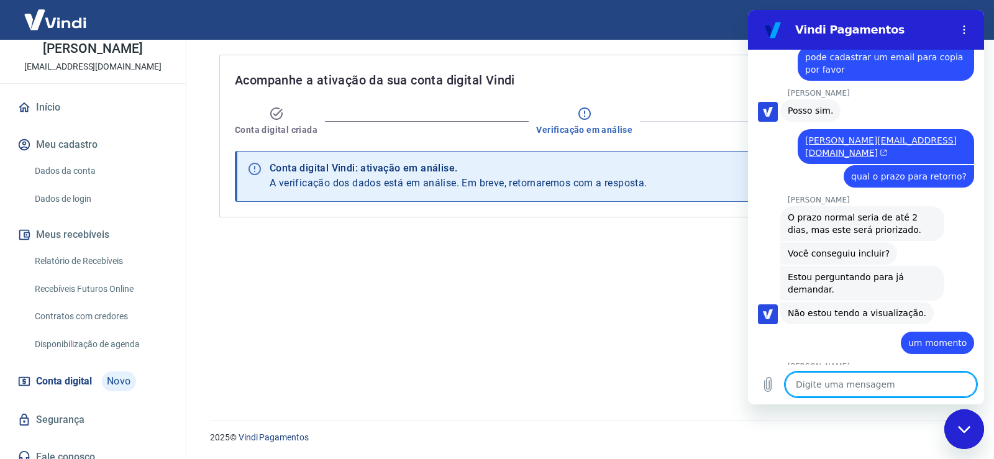
click at [846, 384] on textarea at bounding box center [881, 384] width 191 height 25
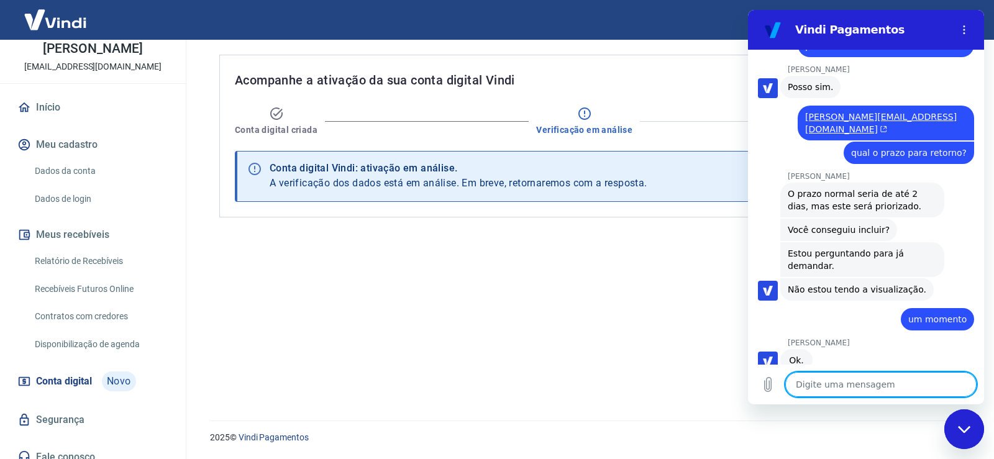
scroll to position [1663, 0]
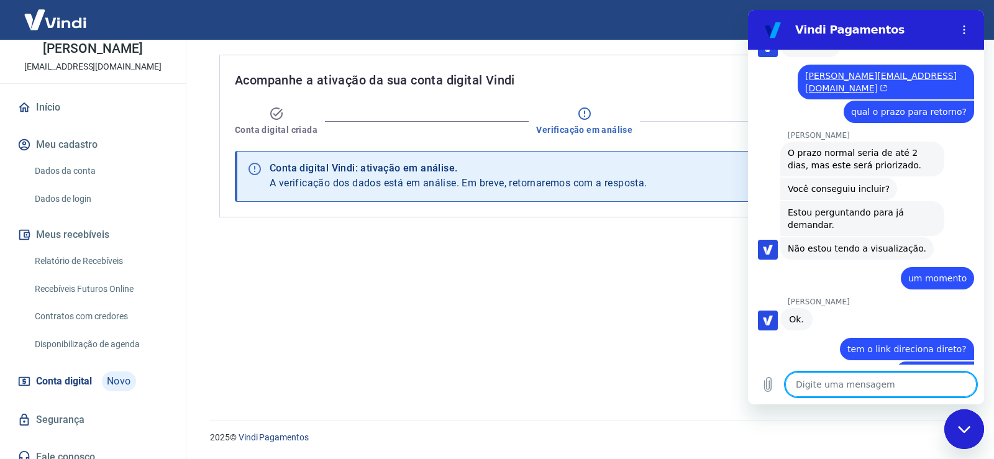
click at [851, 388] on textarea at bounding box center [881, 384] width 191 height 25
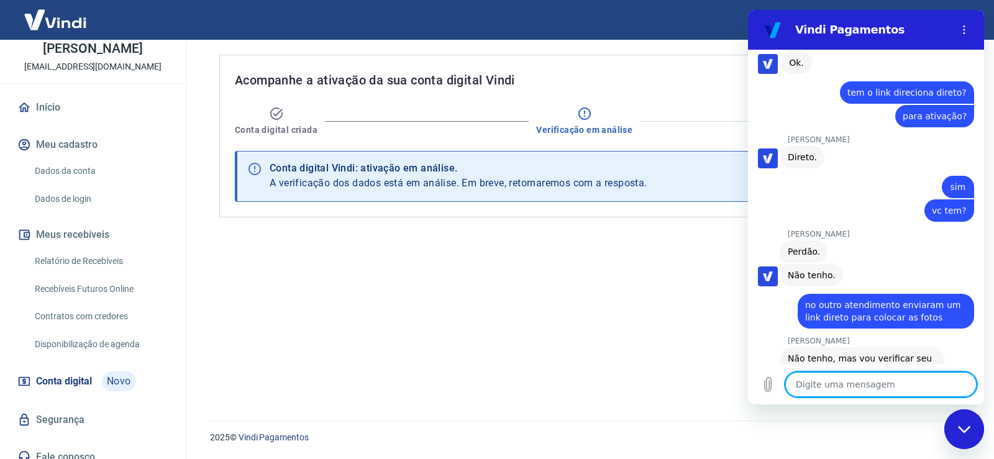
scroll to position [1925, 0]
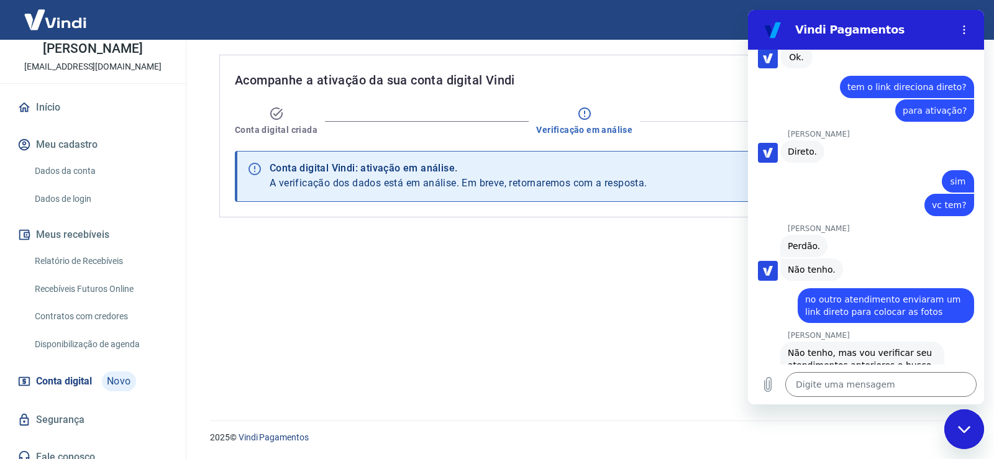
click at [786, 378] on div "[PERSON_NAME] diz: Pode verificar esse [URL][DOMAIN_NAME] ?" at bounding box center [863, 395] width 164 height 35
drag, startPoint x: 784, startPoint y: 328, endPoint x: 871, endPoint y: 341, distance: 87.4
click at [871, 378] on div "[PERSON_NAME] diz: Pode verificar esse [URL][DOMAIN_NAME] ?" at bounding box center [863, 395] width 164 height 35
copy link "[URL][DOMAIN_NAME]"
click at [768, 393] on button "Carregar arquivo" at bounding box center [768, 384] width 25 height 25
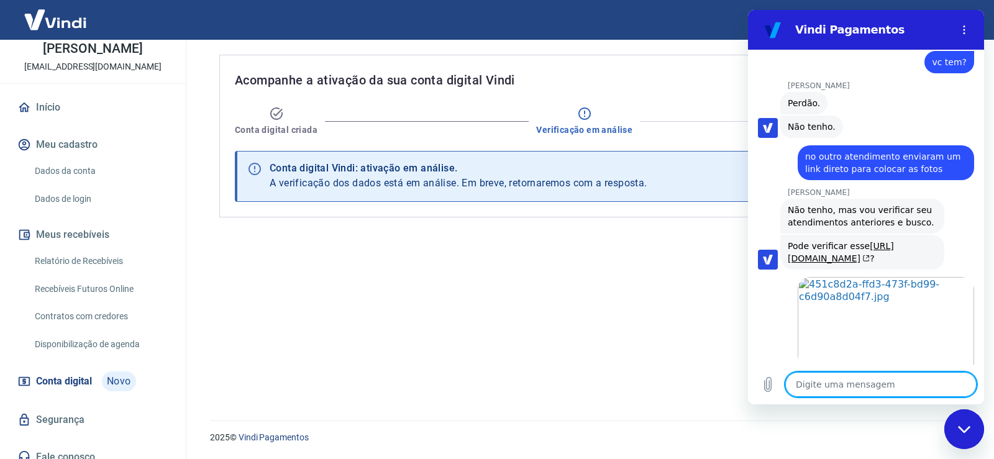
scroll to position [2071, 0]
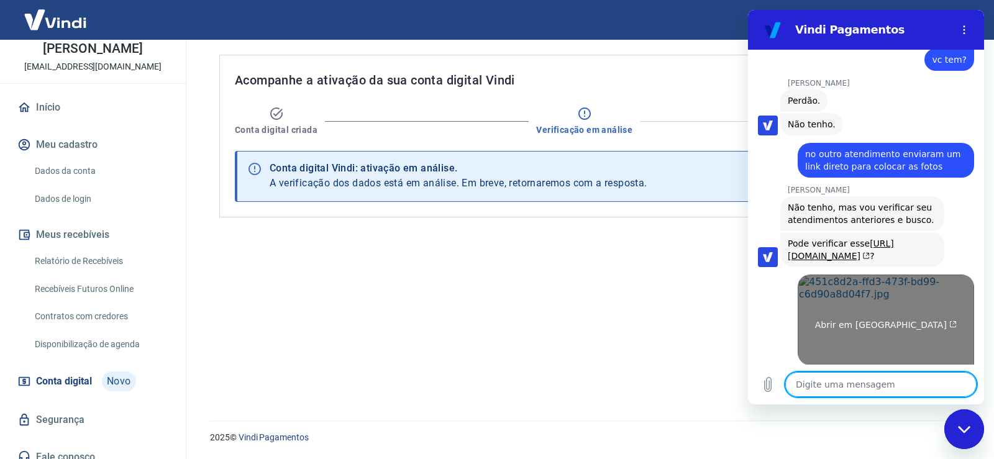
click at [915, 275] on link "Abrir em [GEOGRAPHIC_DATA]" at bounding box center [886, 320] width 177 height 91
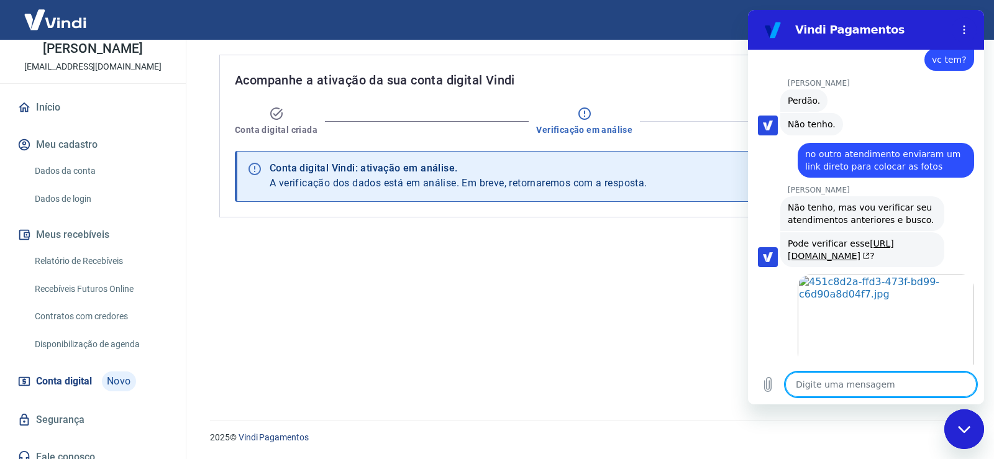
click at [838, 386] on textarea at bounding box center [881, 384] width 191 height 25
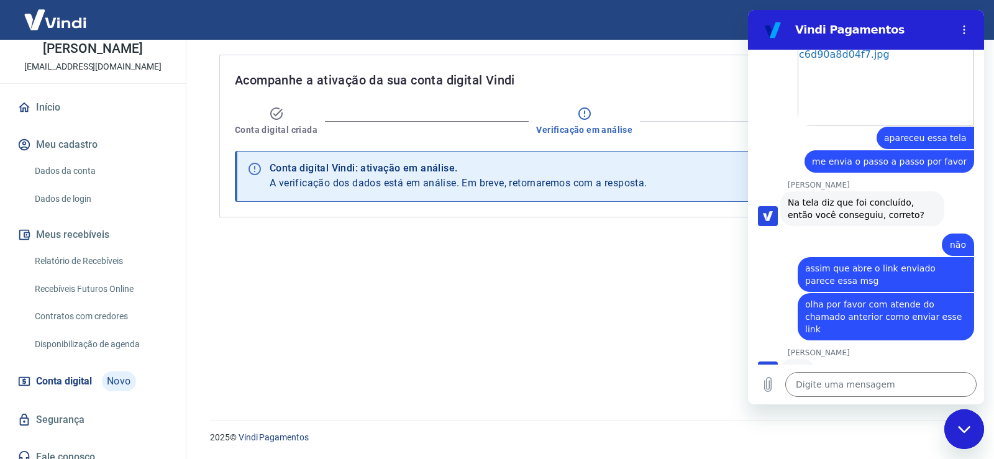
scroll to position [2322, 0]
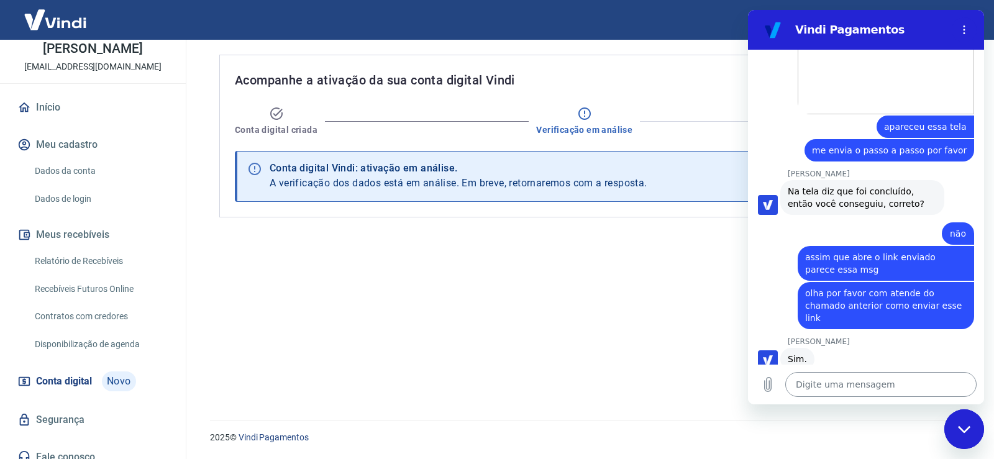
click at [847, 386] on textarea at bounding box center [881, 384] width 191 height 25
click at [828, 395] on textarea at bounding box center [881, 384] width 191 height 25
click at [810, 390] on textarea at bounding box center [881, 384] width 191 height 25
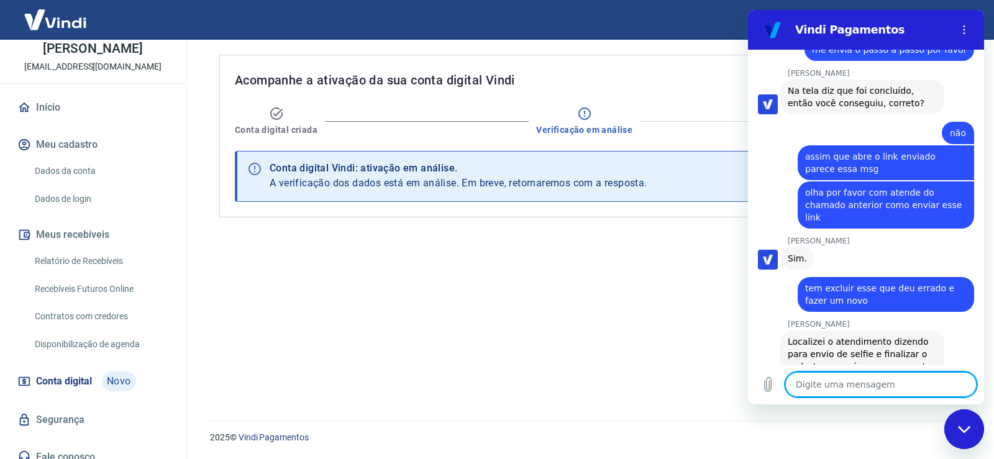
scroll to position [2425, 0]
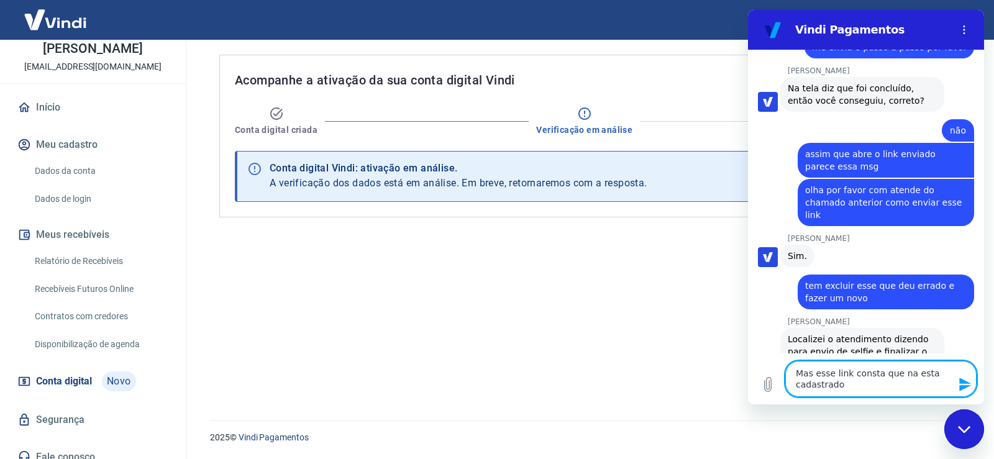
click at [968, 377] on button "Enviar mensagem" at bounding box center [964, 384] width 25 height 25
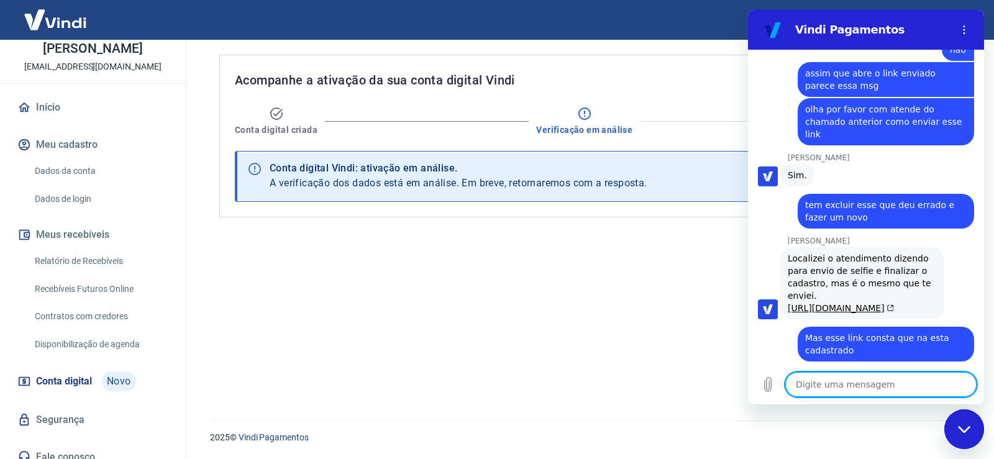
scroll to position [2508, 0]
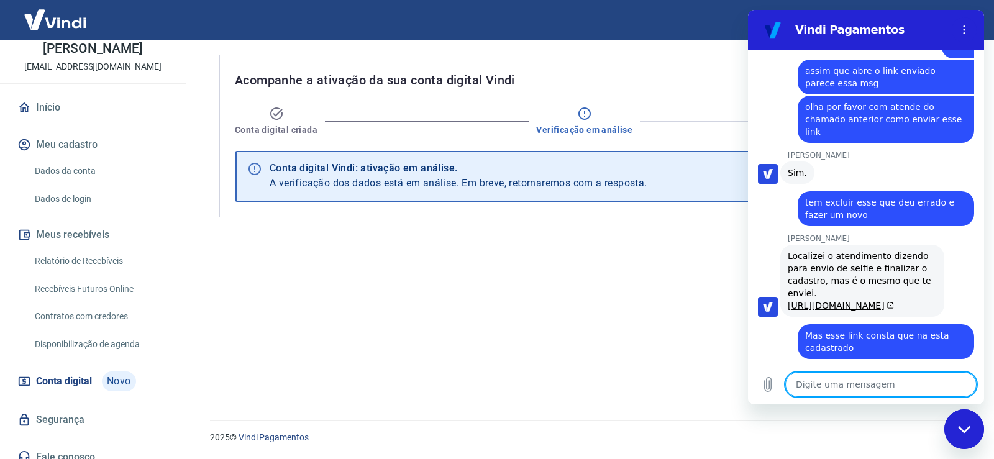
click at [817, 388] on textarea at bounding box center [881, 384] width 191 height 25
click at [961, 387] on icon "Enviar mensagem" at bounding box center [966, 385] width 12 height 14
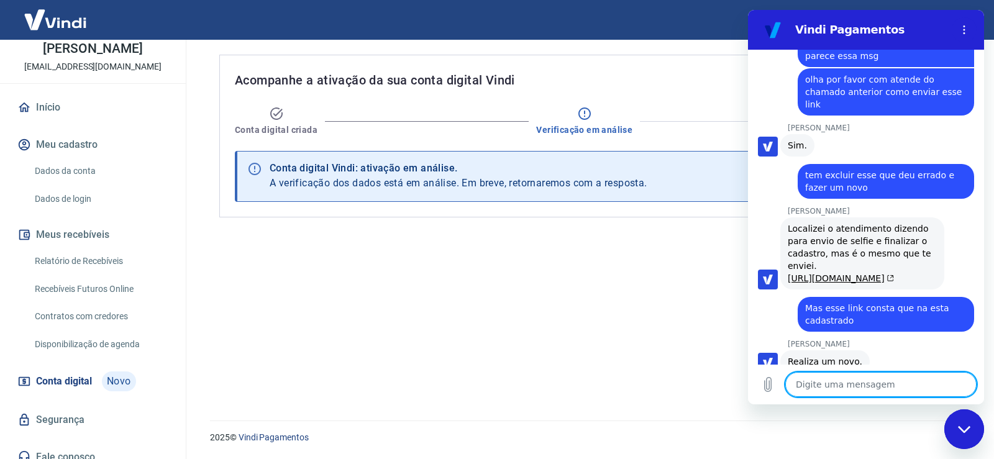
scroll to position [2538, 0]
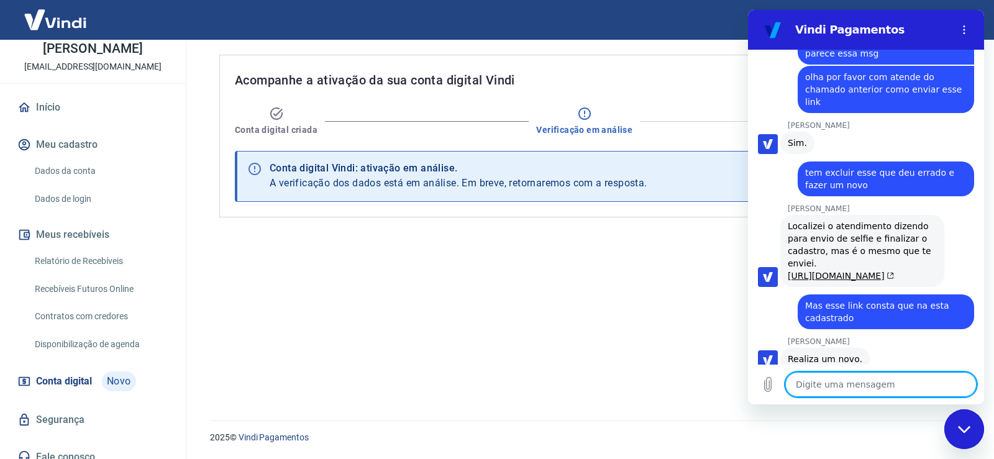
click at [923, 387] on textarea at bounding box center [881, 384] width 191 height 25
click at [963, 386] on icon "Enviar mensagem" at bounding box center [966, 385] width 12 height 14
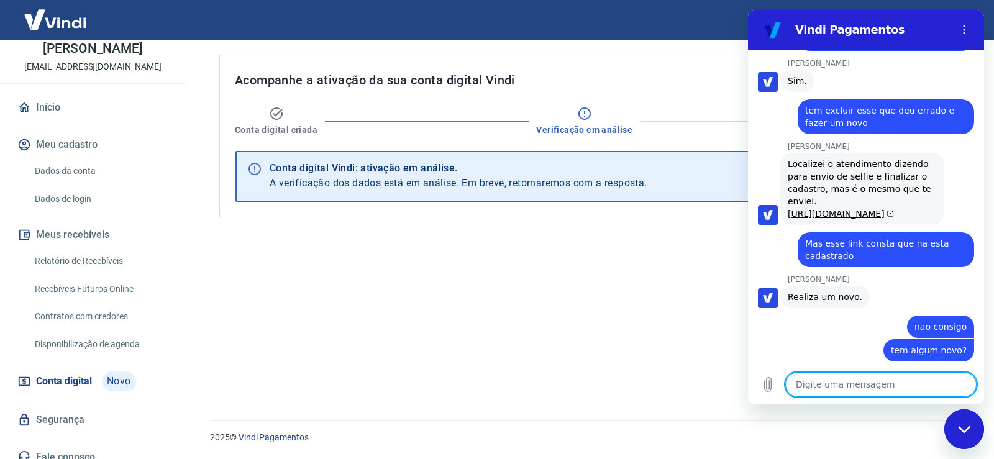
scroll to position [2603, 0]
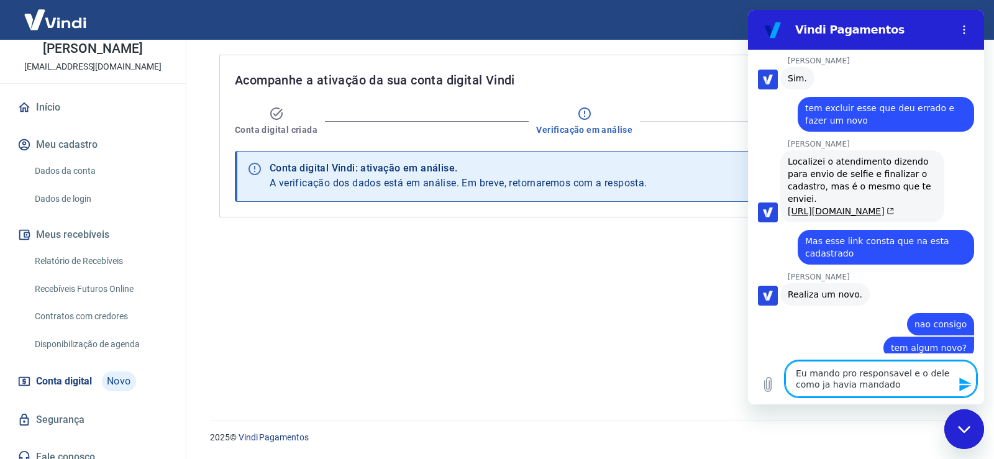
click at [961, 375] on button "Enviar mensagem" at bounding box center [964, 384] width 25 height 25
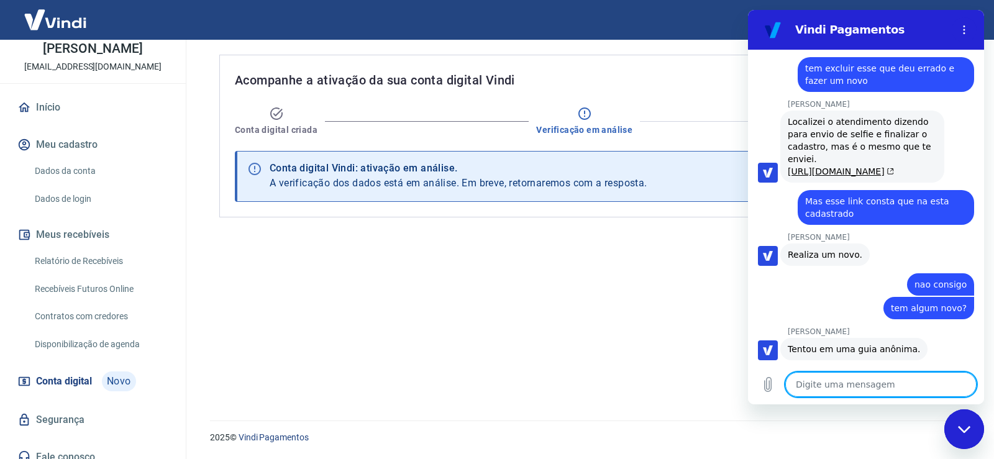
scroll to position [2645, 0]
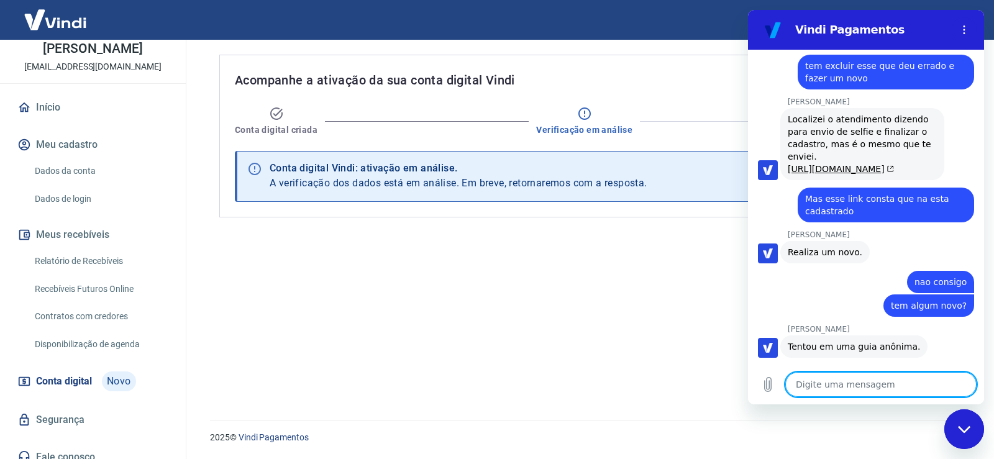
click at [909, 388] on textarea at bounding box center [881, 384] width 191 height 25
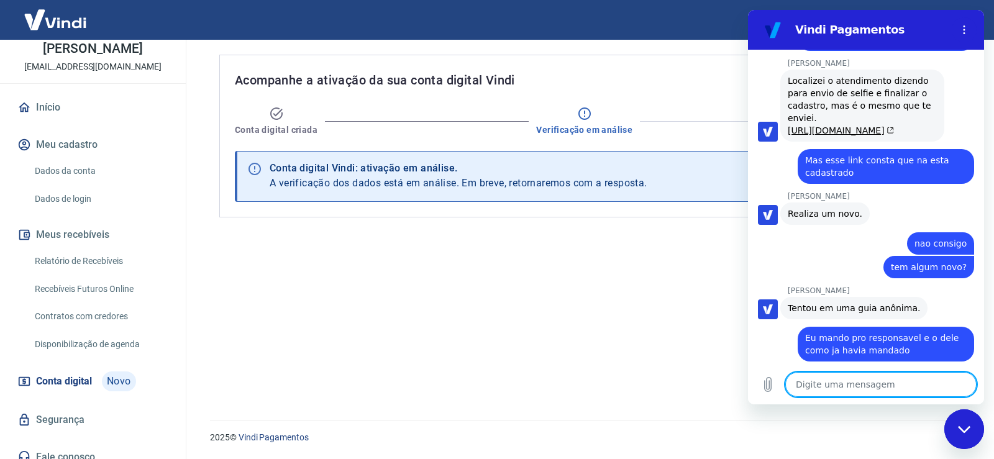
scroll to position [2686, 0]
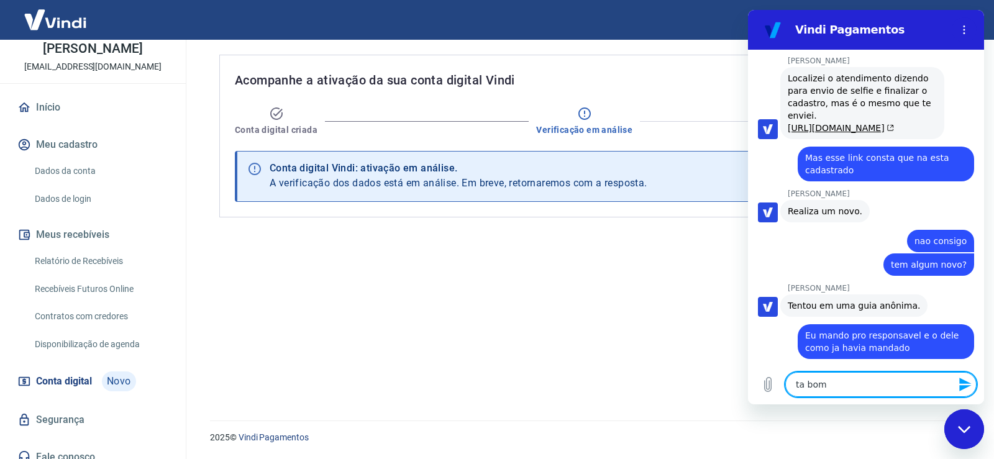
click at [969, 378] on icon "Enviar mensagem" at bounding box center [965, 384] width 15 height 15
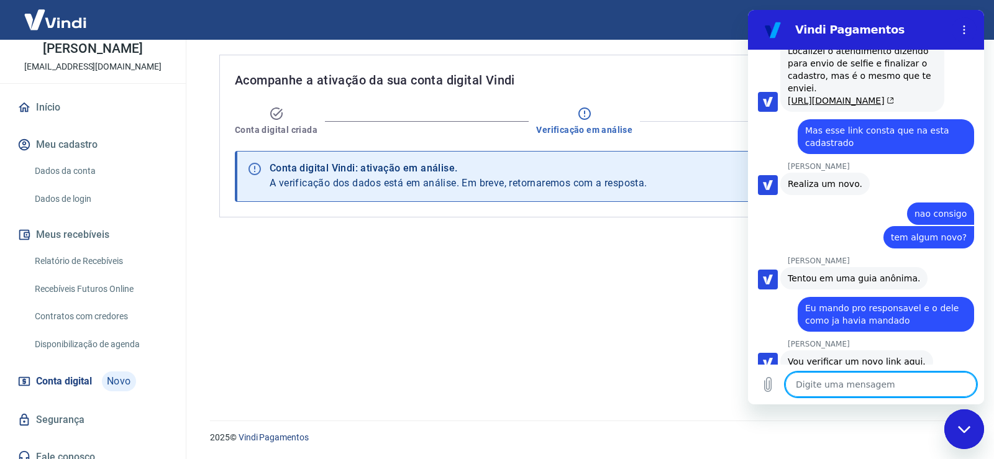
scroll to position [2716, 0]
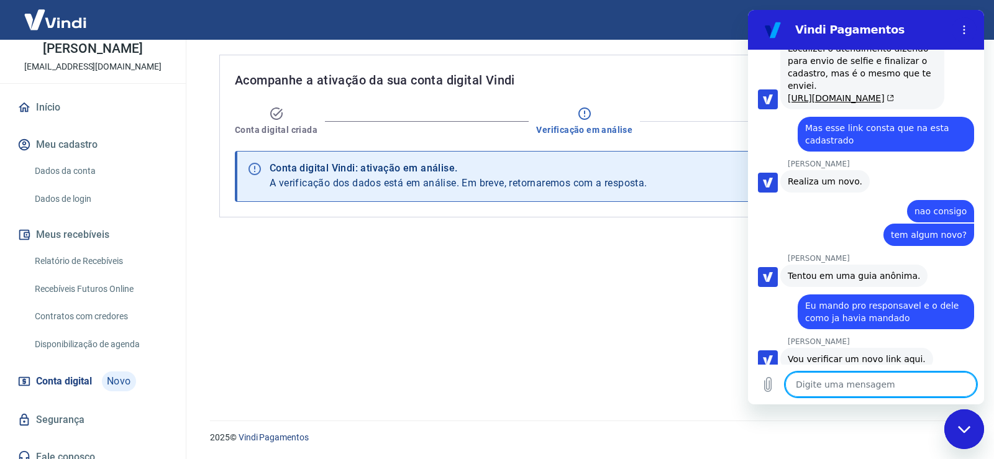
click at [933, 378] on textarea at bounding box center [881, 384] width 191 height 25
click at [973, 382] on icon "Enviar mensagem" at bounding box center [965, 384] width 15 height 15
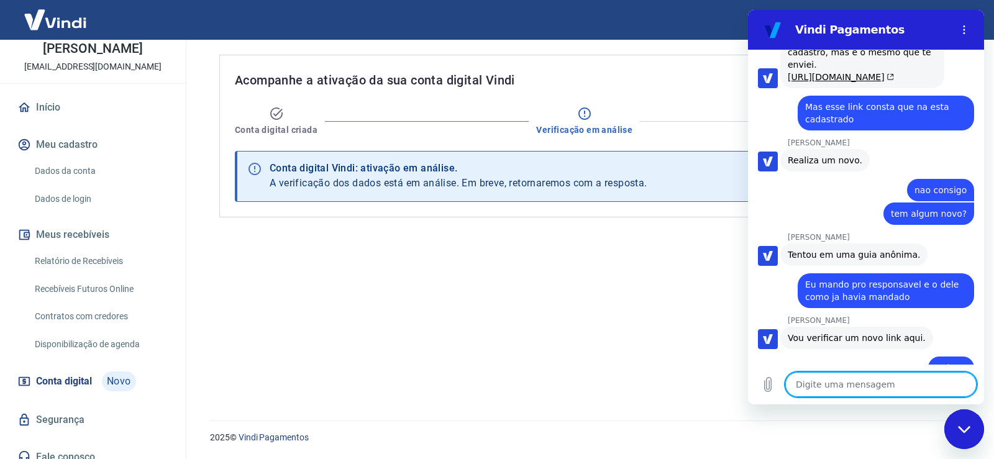
scroll to position [2739, 0]
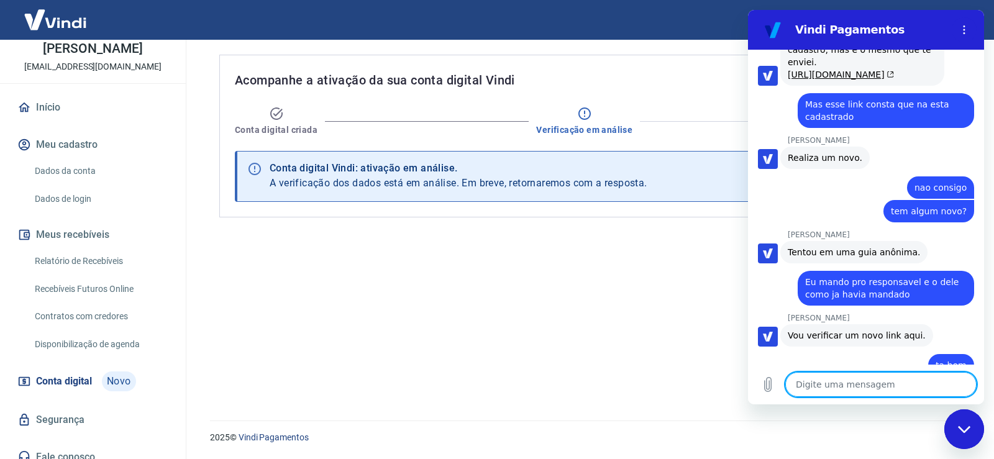
click at [899, 381] on textarea at bounding box center [881, 384] width 191 height 25
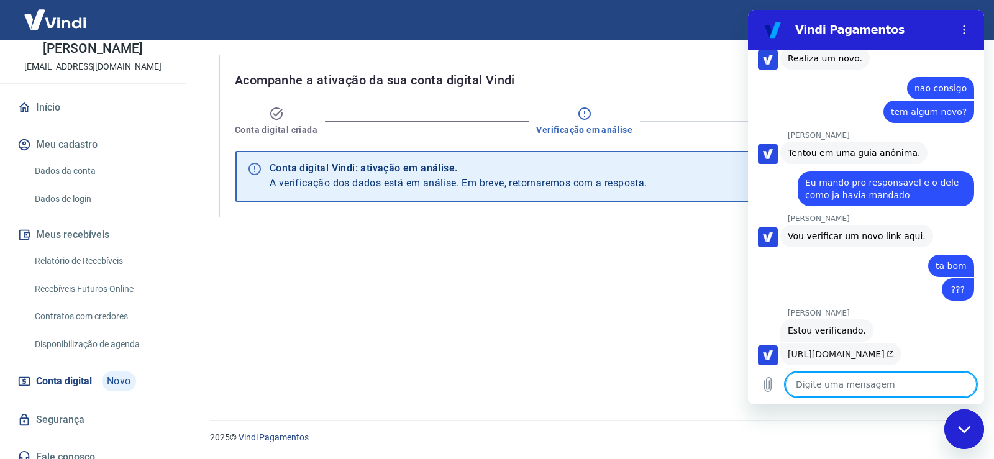
scroll to position [2841, 0]
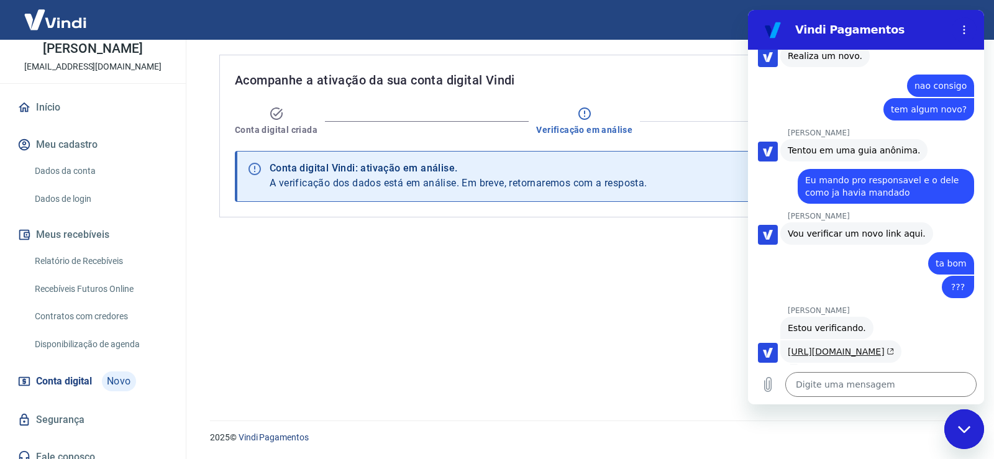
drag, startPoint x: 835, startPoint y: 323, endPoint x: 835, endPoint y: 315, distance: 8.1
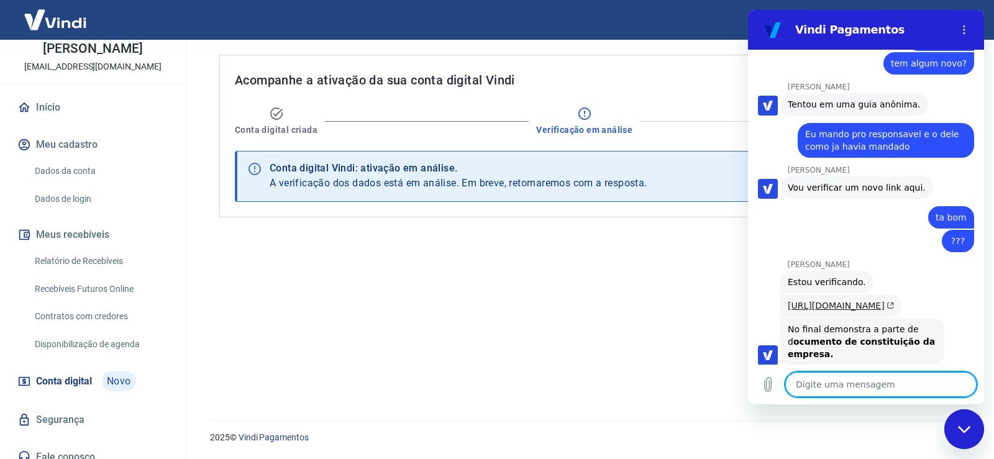
scroll to position [2890, 0]
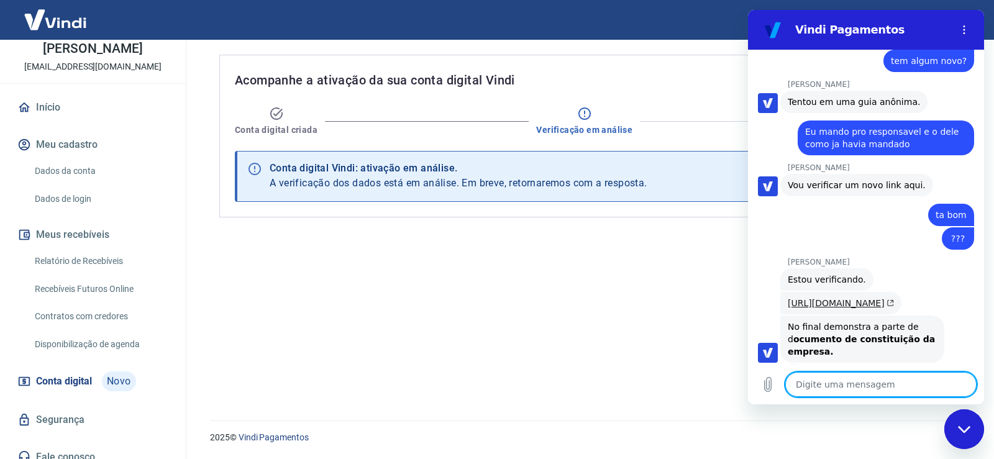
click at [822, 390] on textarea at bounding box center [881, 384] width 191 height 25
click at [967, 318] on div "[PERSON_NAME] diz: No final demonstra a parte de d ocumento de constituição da …" at bounding box center [871, 338] width 226 height 48
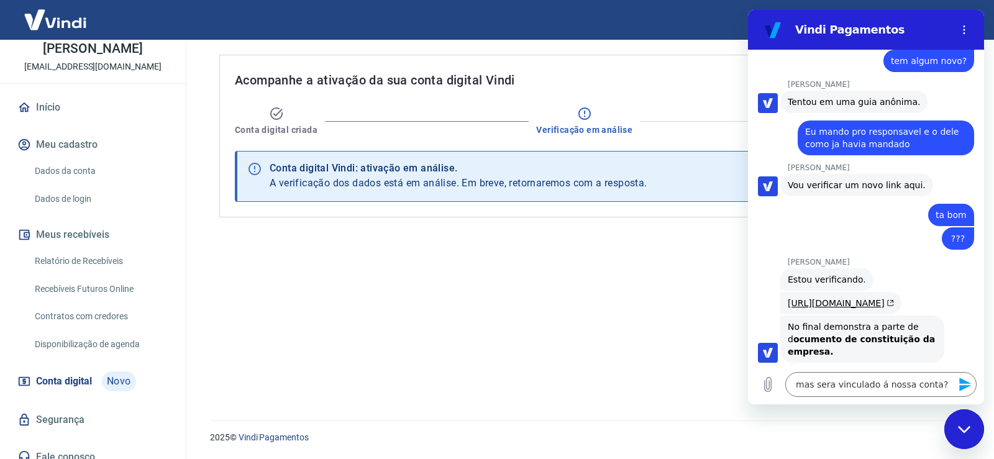
click at [964, 381] on icon "Enviar mensagem" at bounding box center [966, 385] width 12 height 14
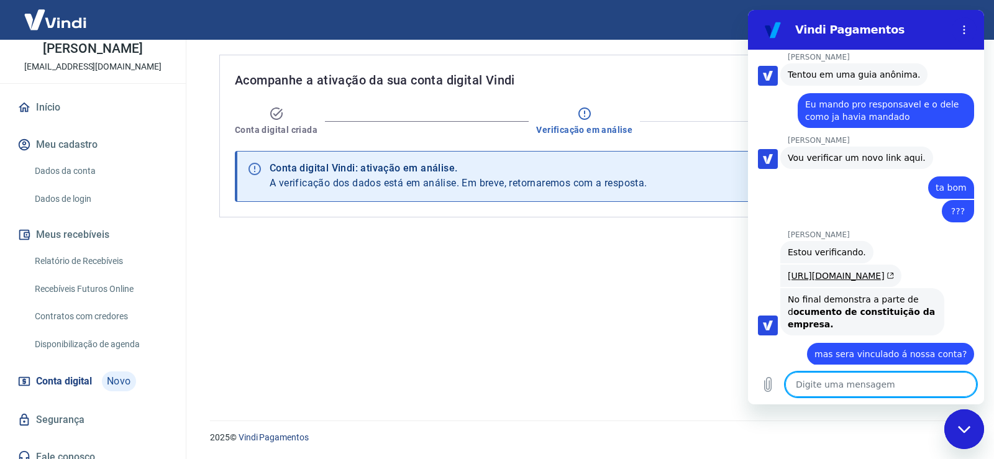
scroll to position [2920, 0]
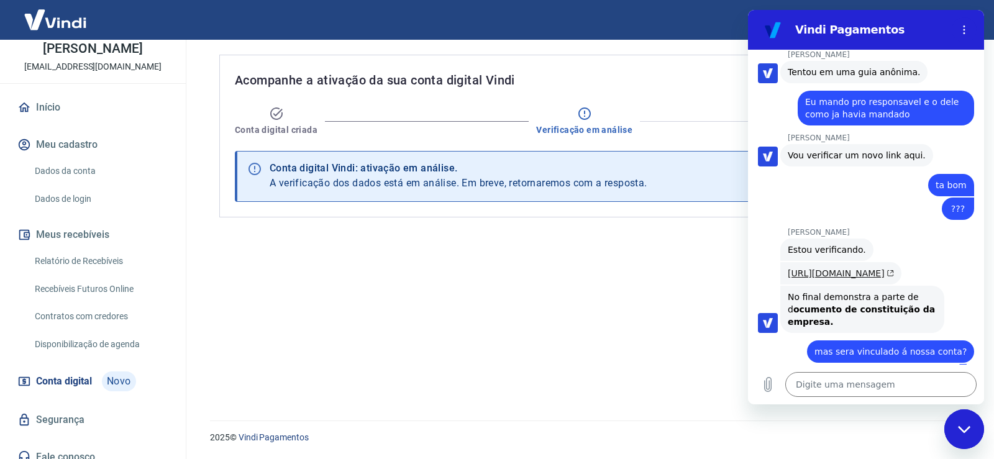
click at [825, 268] on link "[URL][DOMAIN_NAME]" at bounding box center [841, 273] width 106 height 10
click at [904, 382] on textarea at bounding box center [881, 384] width 191 height 25
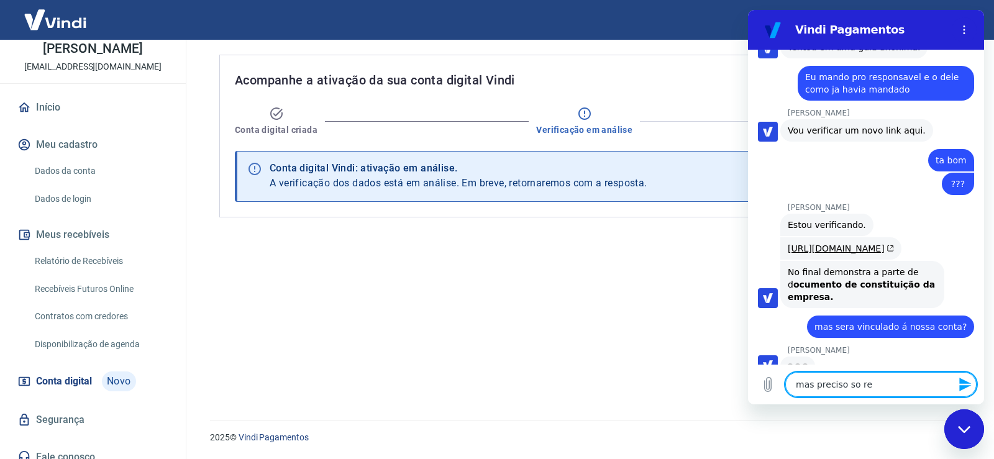
scroll to position [2943, 0]
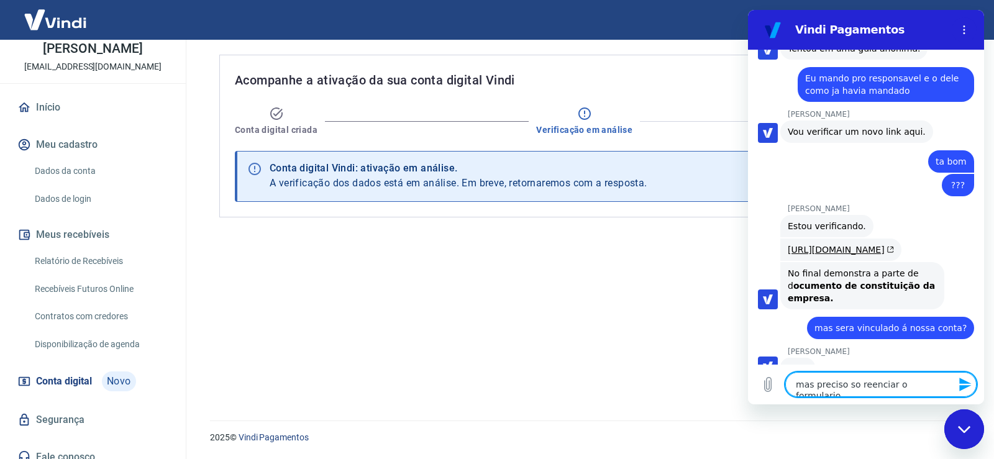
click at [957, 418] on div "Fechar janela de mensagens" at bounding box center [964, 429] width 37 height 37
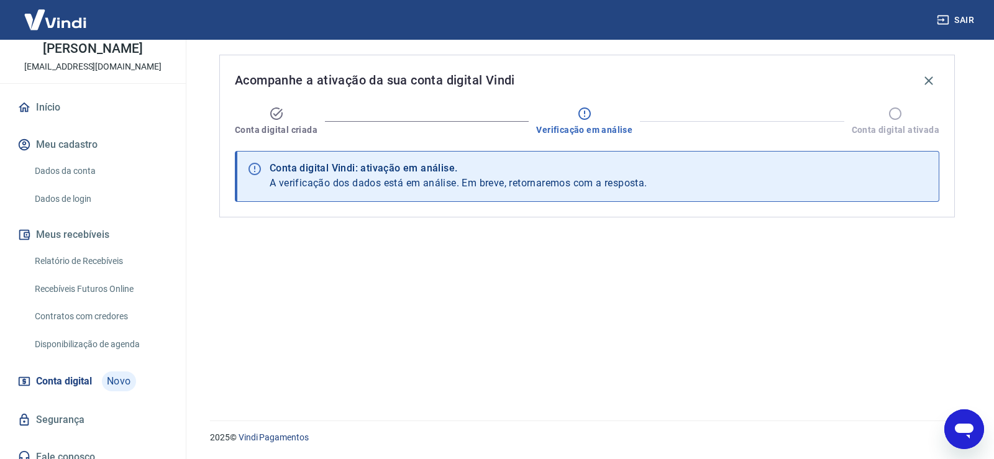
scroll to position [2945, 0]
click at [957, 418] on icon "Abrir janela de mensagens" at bounding box center [964, 429] width 22 height 22
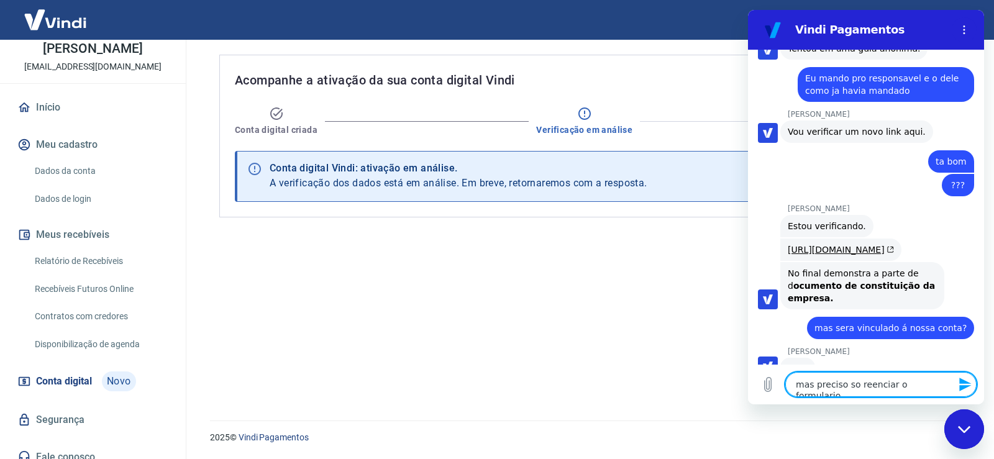
click at [967, 390] on icon "Enviar mensagem" at bounding box center [965, 384] width 15 height 15
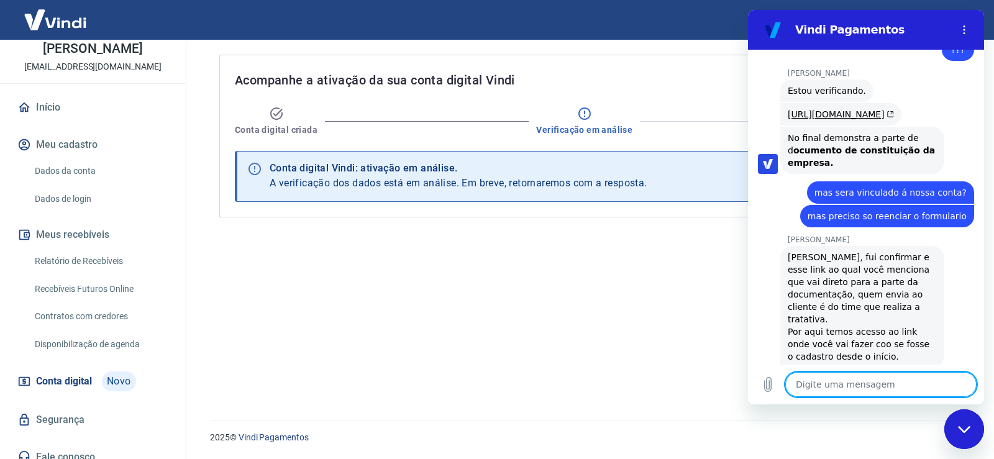
scroll to position [3078, 0]
click at [891, 385] on textarea "preciso de um novo lin" at bounding box center [881, 384] width 191 height 25
click at [970, 385] on icon "Enviar mensagem" at bounding box center [965, 384] width 15 height 15
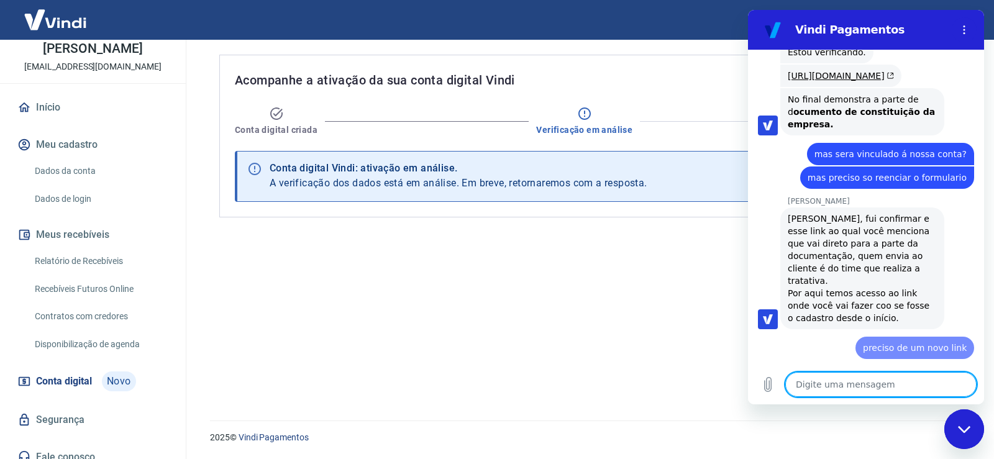
scroll to position [3125, 0]
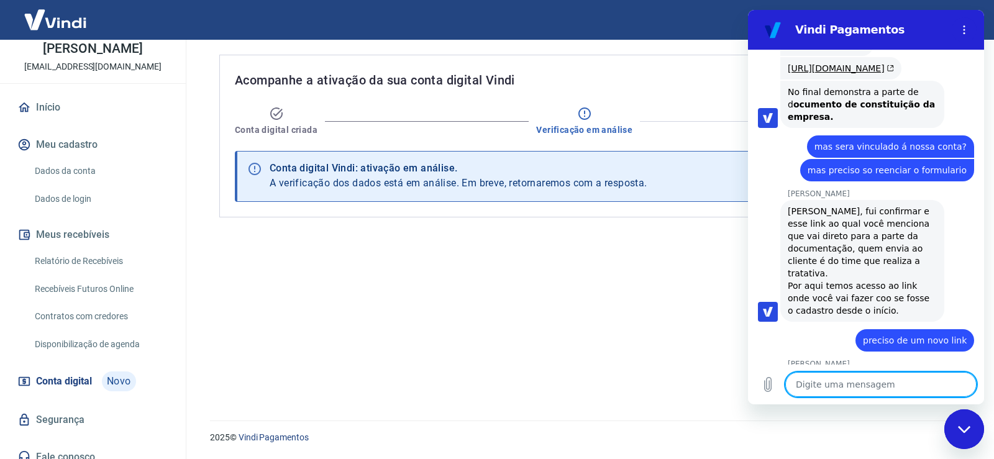
click at [970, 385] on textarea at bounding box center [881, 384] width 191 height 25
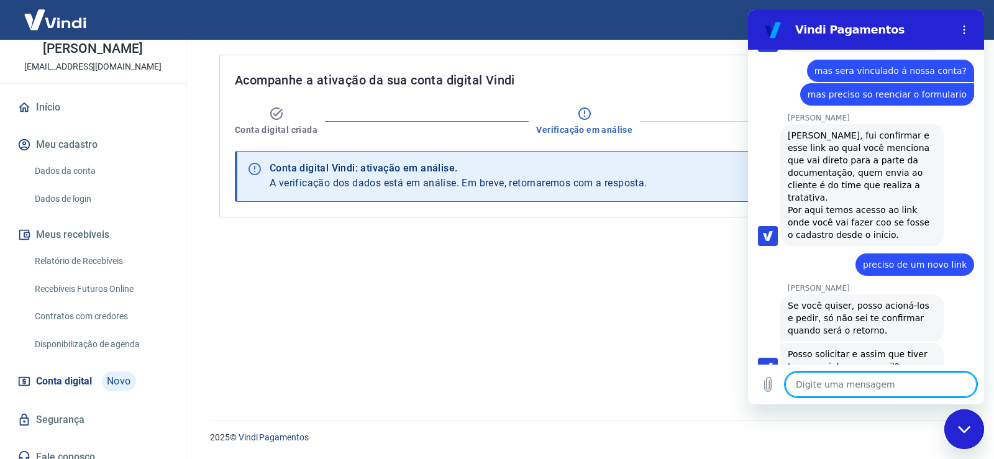
scroll to position [3203, 0]
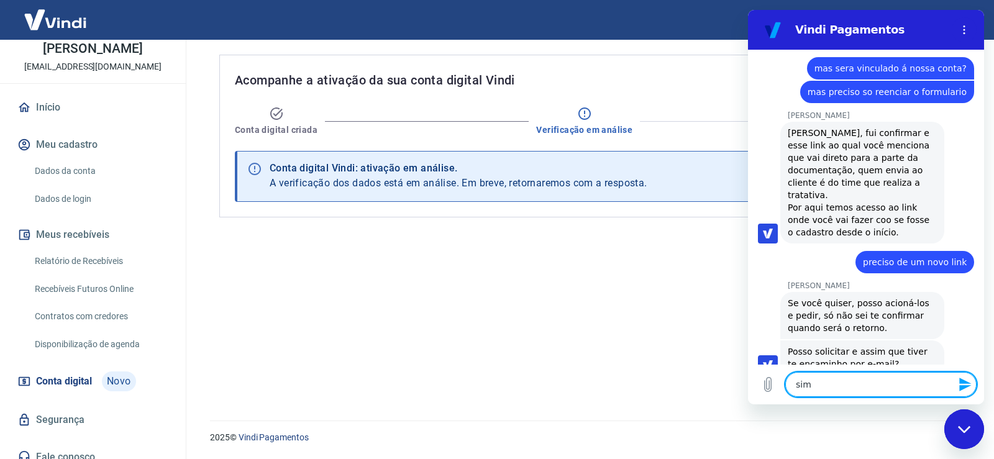
click at [965, 378] on icon "Enviar mensagem" at bounding box center [965, 384] width 15 height 15
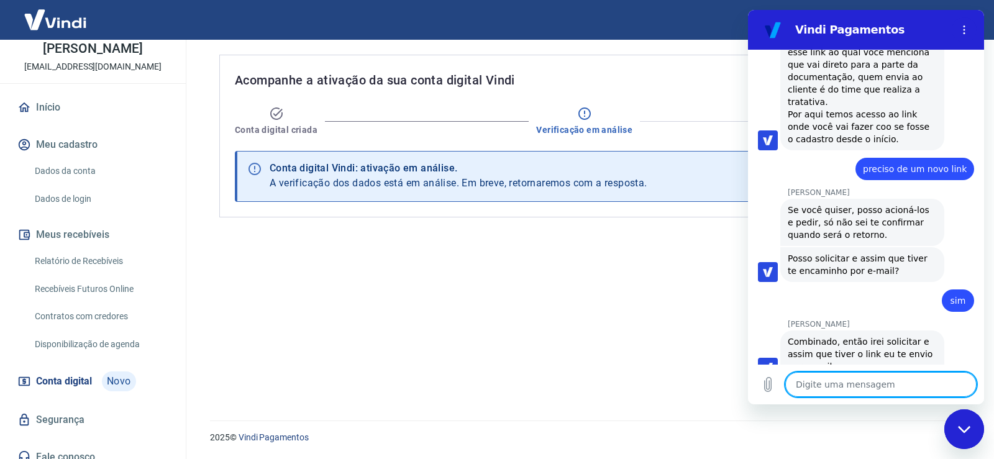
scroll to position [3299, 0]
